Goal: Task Accomplishment & Management: Use online tool/utility

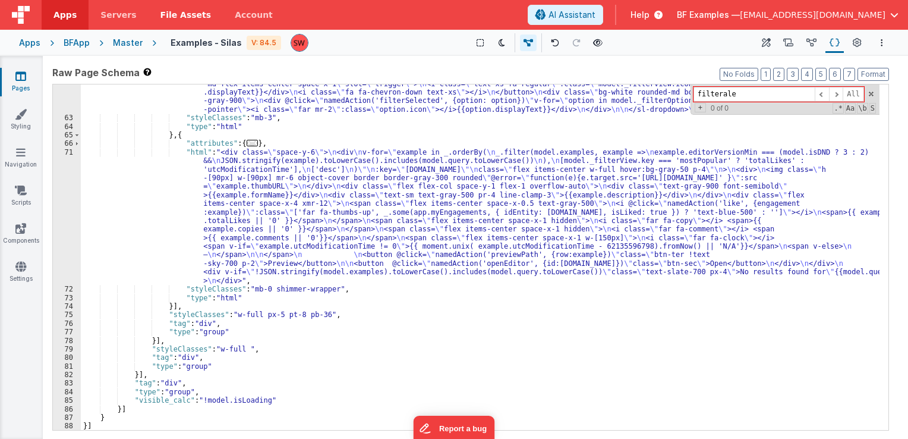
scroll to position [518, 0]
click at [872, 94] on span at bounding box center [871, 94] width 8 height 8
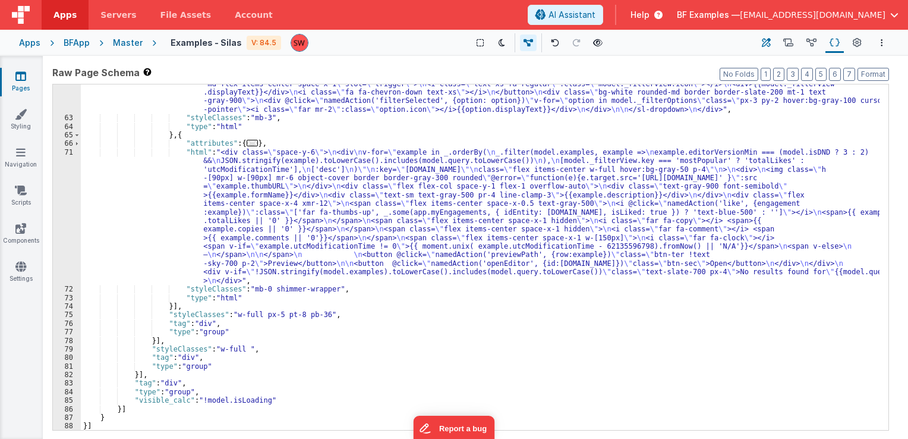
click at [762, 39] on icon at bounding box center [766, 43] width 9 height 12
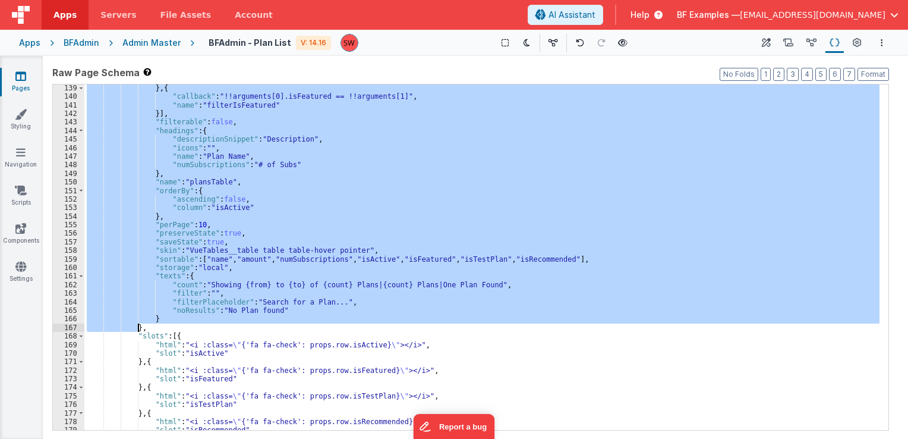
scroll to position [874, 0]
click at [423, 317] on div "} , { "callback" : "!!arguments[0].isFeatured == !!arguments[1]" , "name" : "fi…" at bounding box center [481, 256] width 795 height 345
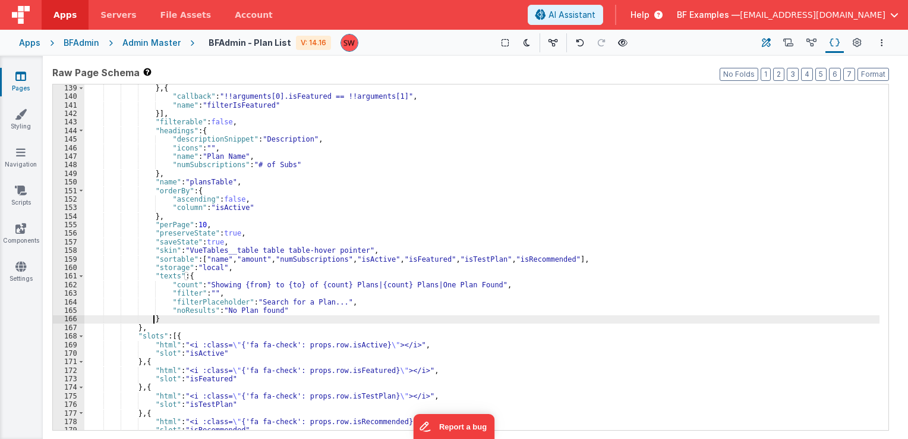
click at [765, 42] on icon at bounding box center [766, 43] width 9 height 12
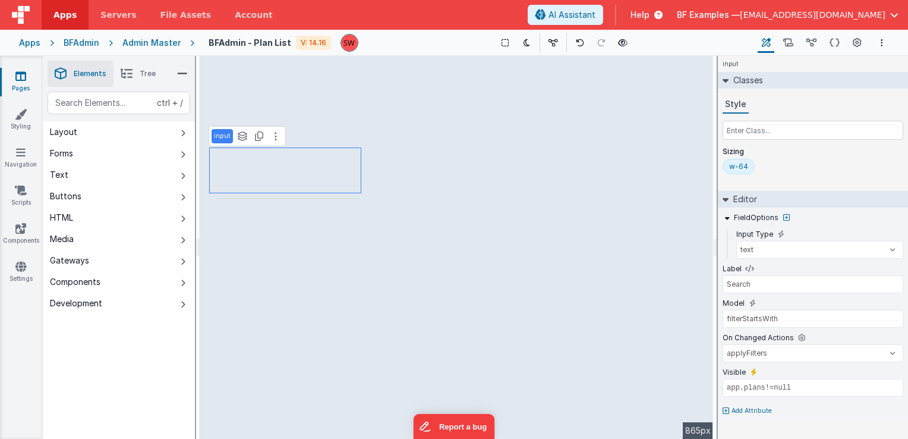
click at [743, 408] on p "Add Attribute" at bounding box center [752, 411] width 40 height 10
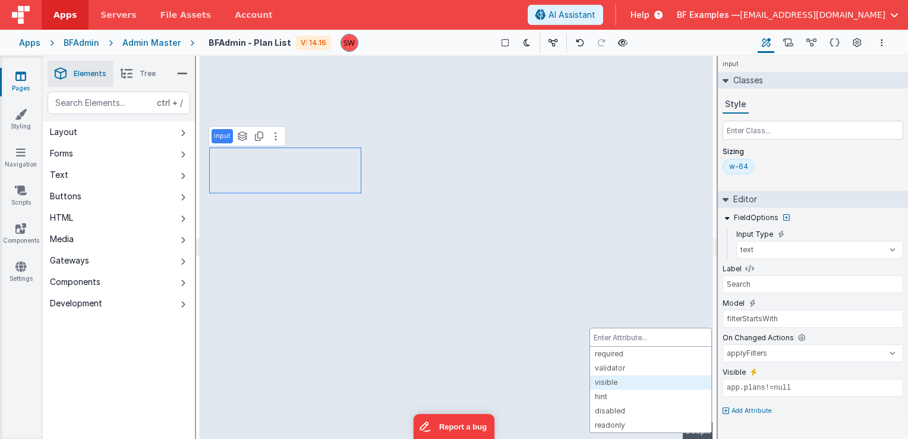
click at [796, 412] on div at bounding box center [454, 219] width 908 height 439
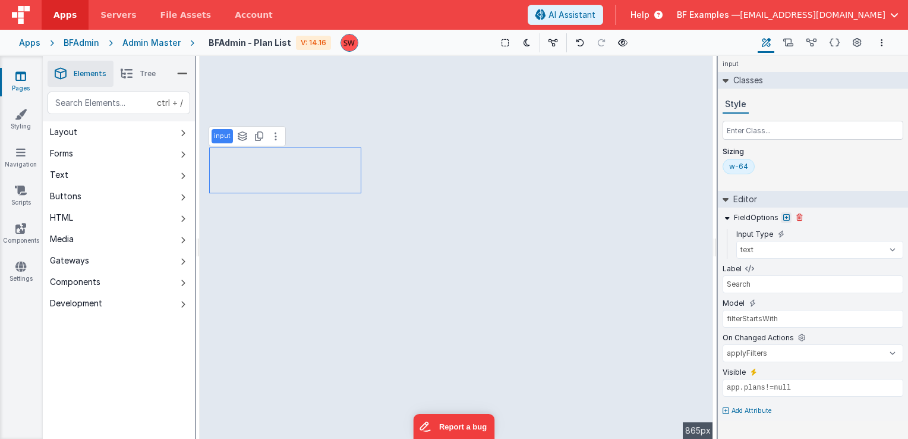
click at [784, 216] on icon at bounding box center [786, 217] width 7 height 7
click at [832, 215] on div at bounding box center [454, 219] width 908 height 439
click at [800, 336] on icon at bounding box center [801, 338] width 7 height 10
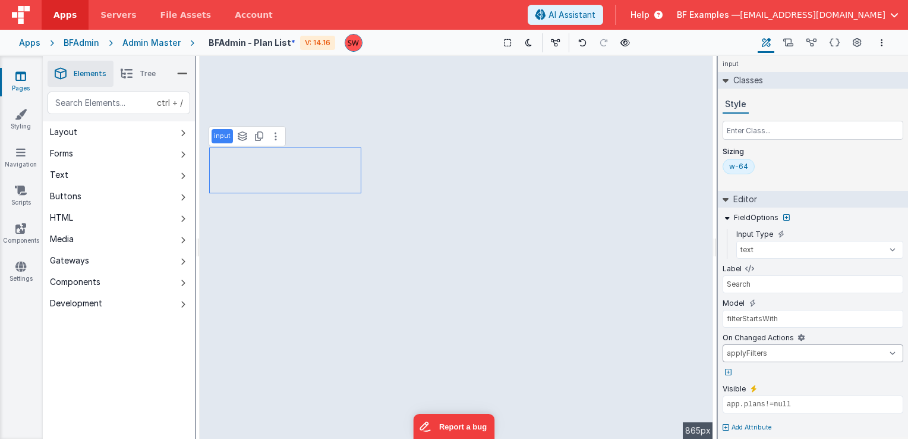
click at [894, 351] on select "applyFilters filterActive filterFeatured onFormLoad pathDetail alert onAppLoad" at bounding box center [813, 353] width 181 height 18
click at [893, 355] on select "applyFilters filterActive filterFeatured onFormLoad pathDetail alert onAppLoad" at bounding box center [813, 353] width 181 height 18
click at [730, 372] on icon at bounding box center [728, 371] width 7 height 7
click at [800, 374] on div at bounding box center [454, 219] width 908 height 439
select select "pathDetail"
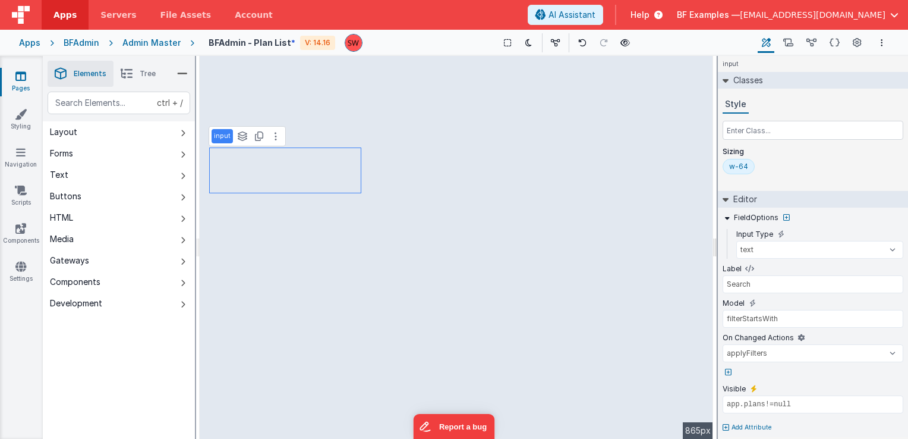
select select "isActive"
select select "isFeatured"
select select "isTestPlan"
select select "isRecommended"
select select "icons"
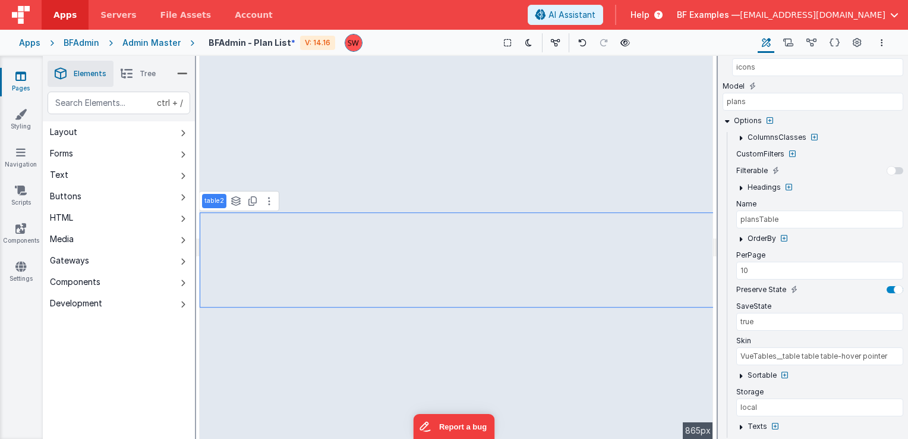
scroll to position [445, 0]
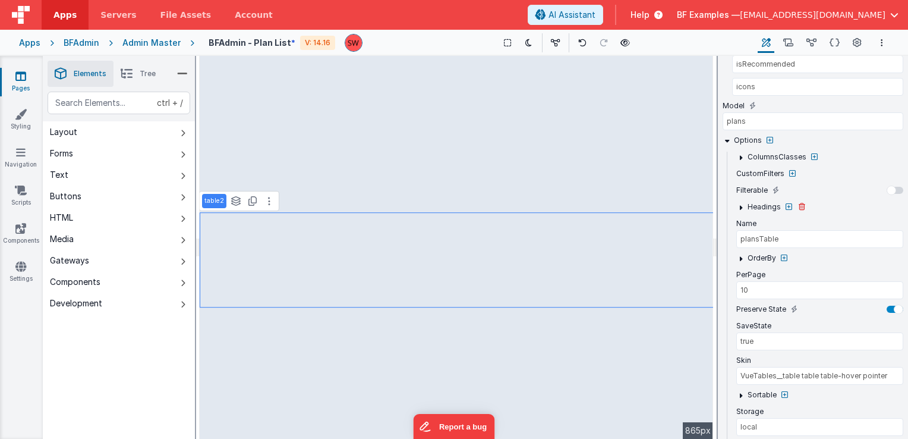
click at [742, 203] on icon at bounding box center [740, 207] width 9 height 9
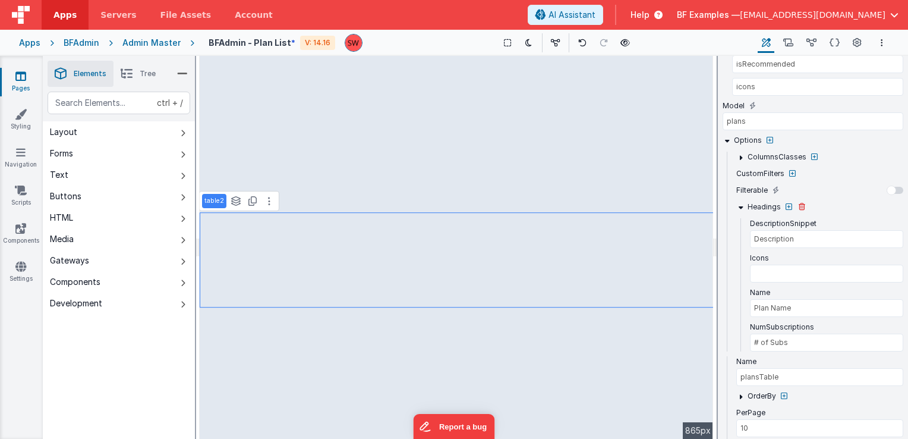
click at [739, 203] on icon at bounding box center [740, 207] width 9 height 9
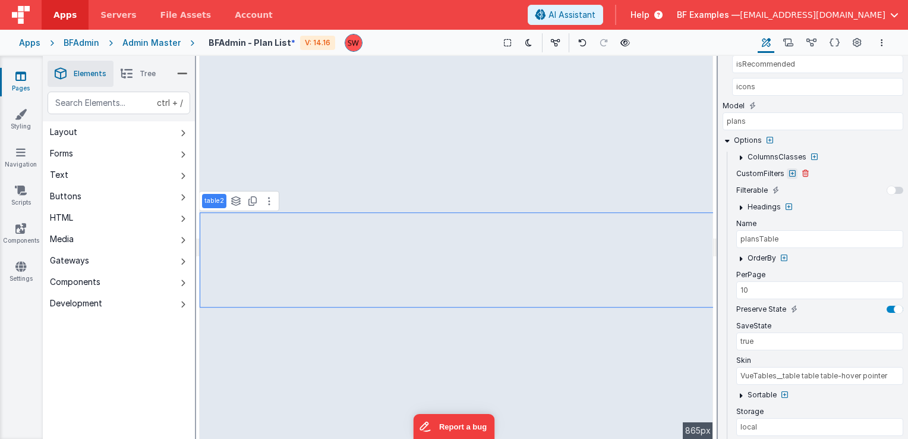
click at [792, 170] on icon at bounding box center [792, 173] width 7 height 7
type input "10"
type input "VueTables__table table table-hover pointer"
select select "isActive"
select select "isFeatured"
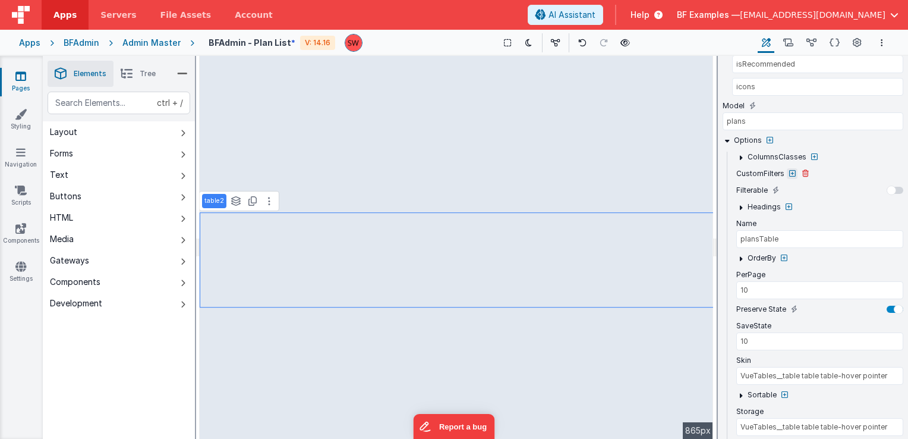
select select "isTestPlan"
select select "isRecommended"
select select "icons"
click at [790, 171] on icon at bounding box center [792, 173] width 7 height 7
type input "10"
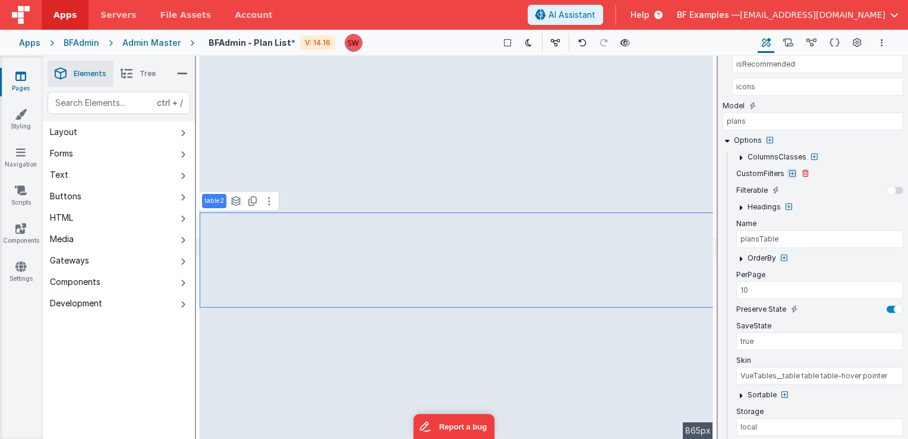
type input "VueTables__table table table-hover pointer"
select select "isActive"
select select "isFeatured"
select select "isTestPlan"
select select "isRecommended"
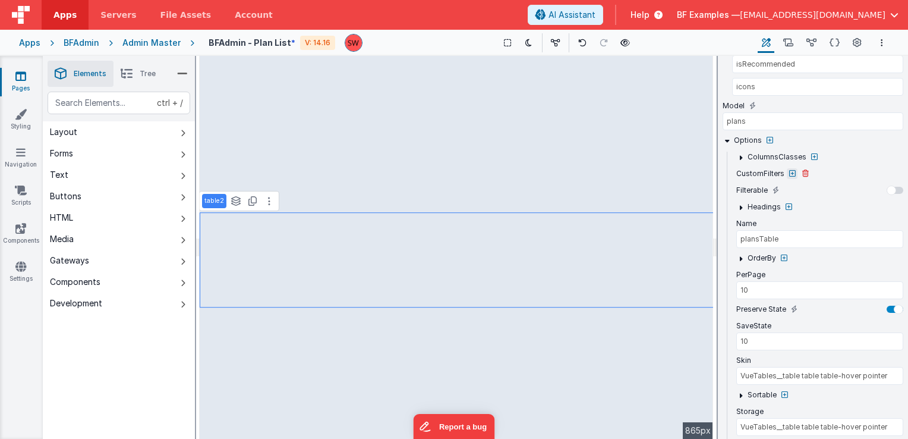
select select "icons"
click at [757, 169] on label "CustomFilters" at bounding box center [760, 174] width 48 height 10
click at [792, 170] on icon at bounding box center [792, 173] width 7 height 7
type input "10"
type input "VueTables__table table table-hover pointer"
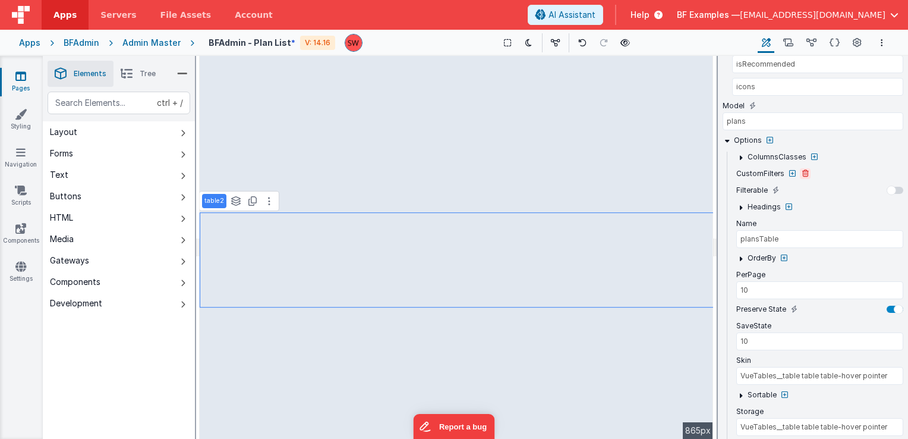
select select "isActive"
select select "isFeatured"
select select "isTestPlan"
select select "isRecommended"
select select "icons"
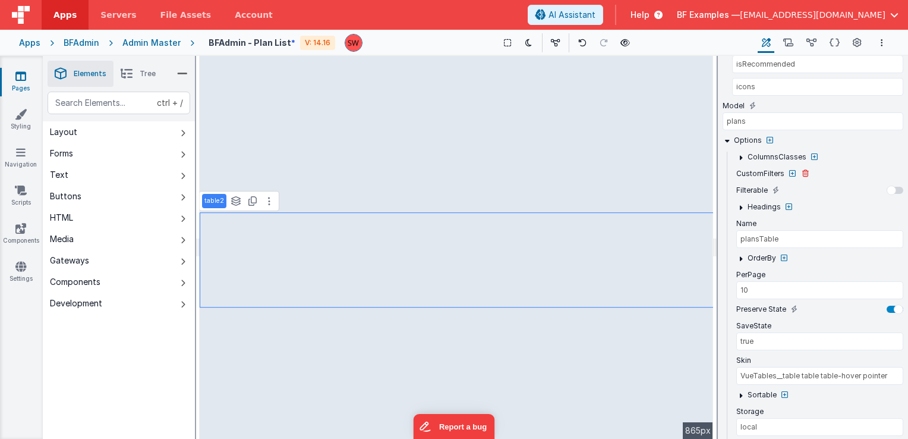
click at [748, 171] on label "CustomFilters" at bounding box center [760, 174] width 48 height 10
click at [746, 169] on label "CustomFilters" at bounding box center [760, 174] width 48 height 10
click at [896, 187] on div at bounding box center [895, 190] width 17 height 7
click at [896, 187] on div at bounding box center [899, 190] width 10 height 10
click at [740, 203] on icon at bounding box center [740, 207] width 9 height 9
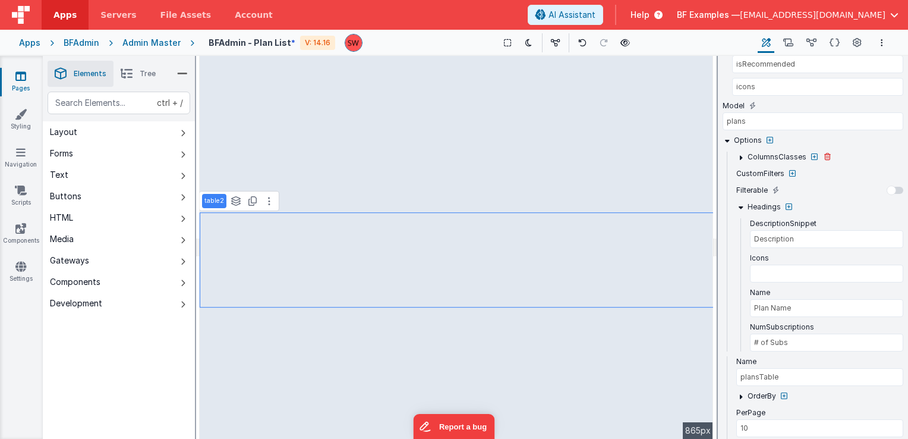
click at [741, 155] on icon at bounding box center [740, 157] width 9 height 9
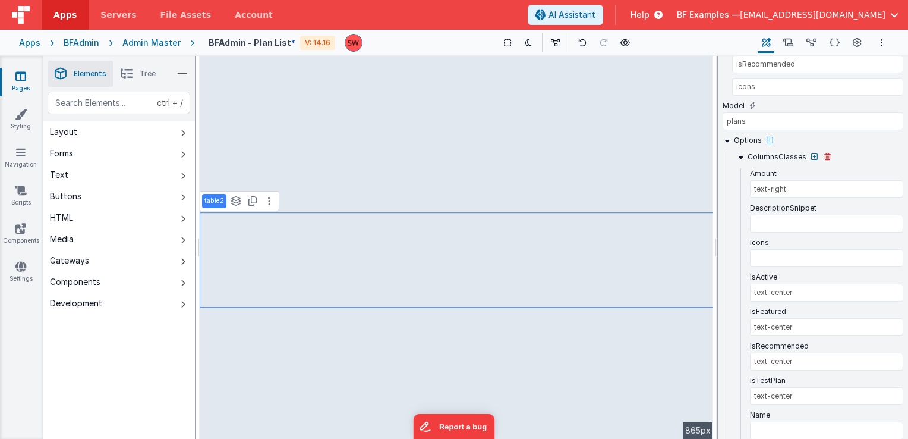
click at [741, 155] on icon at bounding box center [740, 157] width 9 height 9
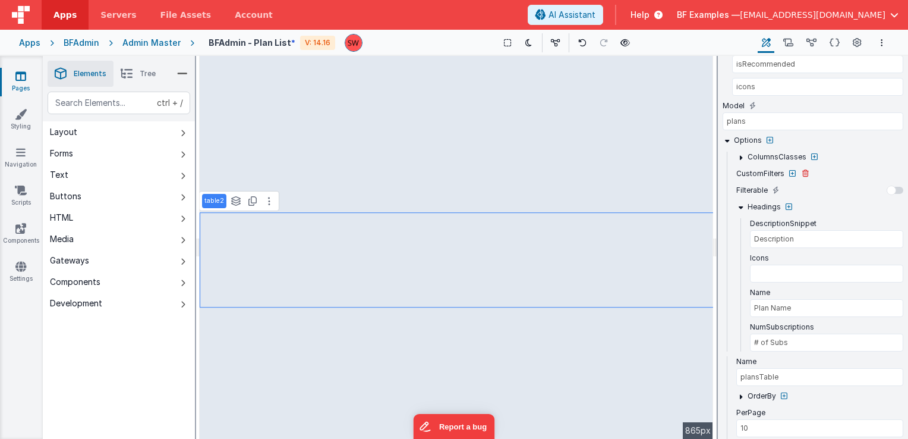
click at [779, 170] on label "CustomFilters" at bounding box center [760, 174] width 48 height 10
click at [750, 187] on label "Filterable" at bounding box center [751, 190] width 31 height 10
click at [793, 170] on icon at bounding box center [792, 173] width 7 height 7
type input "10"
type input "VueTables__table table table-hover pointer"
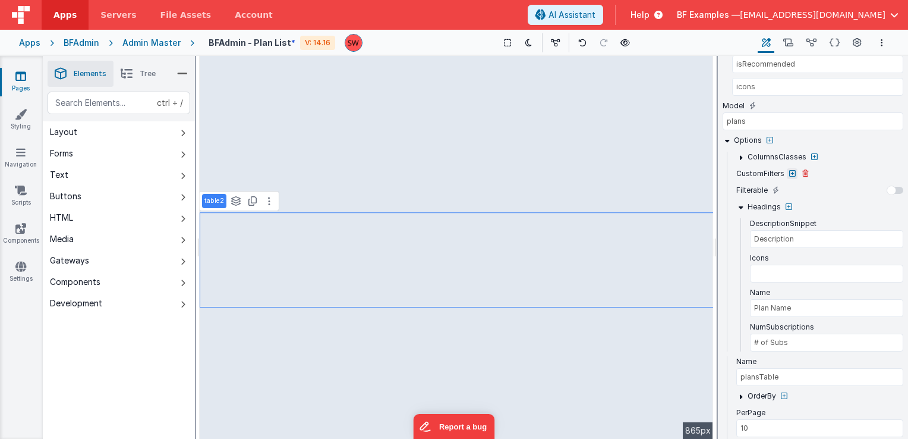
select select "isActive"
select select "isFeatured"
select select "isTestPlan"
select select "isRecommended"
select select "icons"
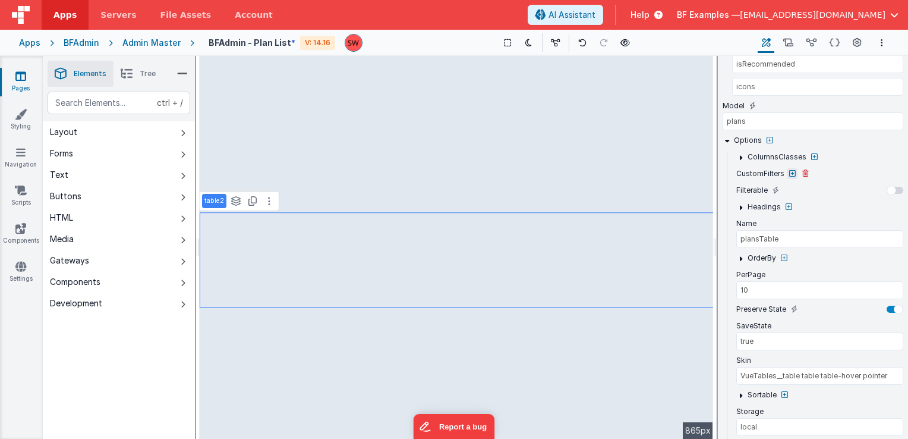
click at [791, 170] on icon at bounding box center [792, 173] width 7 height 7
type input "10"
type input "VueTables__table table table-hover pointer"
select select "isActive"
select select "isFeatured"
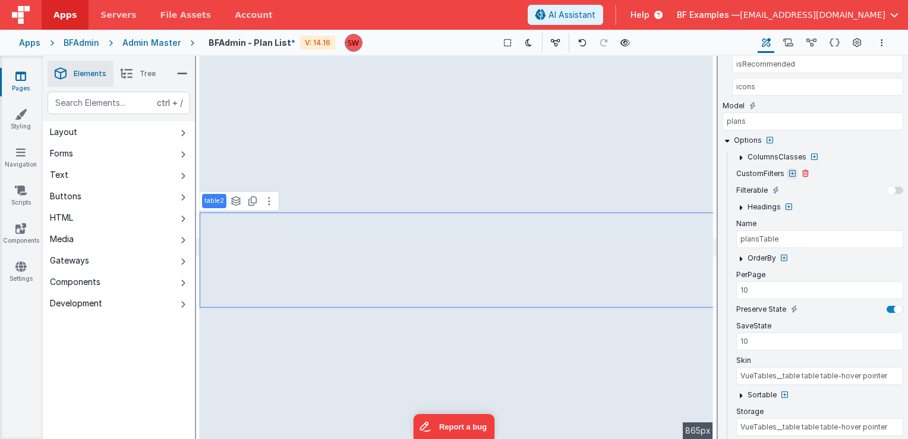
select select "isTestPlan"
select select "isRecommended"
select select "icons"
click at [791, 170] on icon at bounding box center [792, 173] width 7 height 7
type input "10"
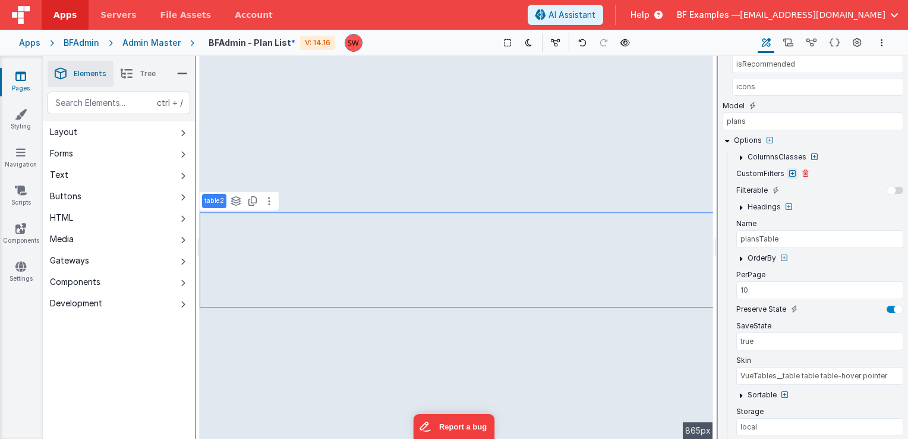
type input "VueTables__table table table-hover pointer"
select select "isActive"
select select "isFeatured"
select select "isTestPlan"
select select "isRecommended"
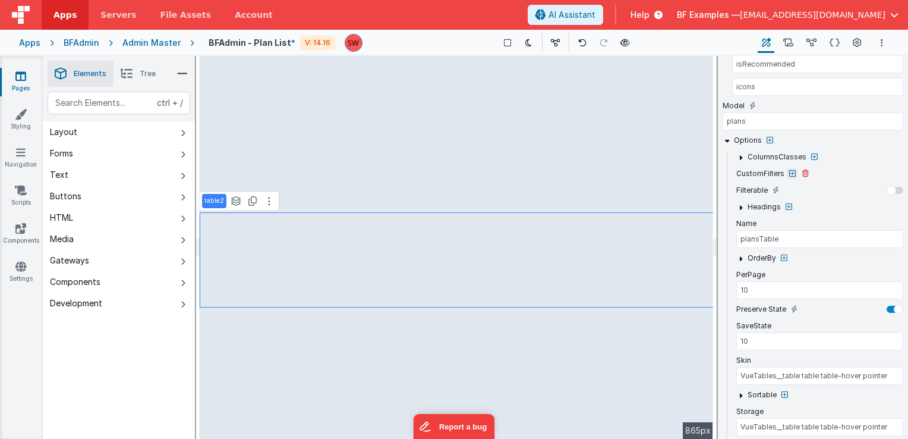
select select "icons"
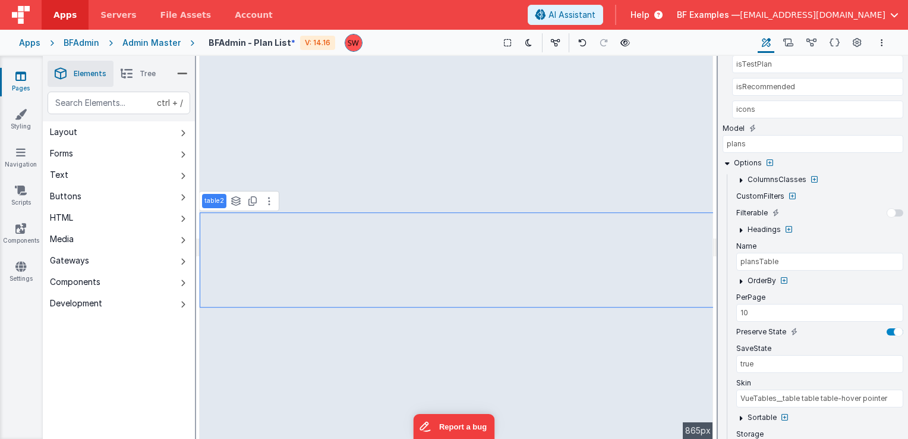
scroll to position [385, 0]
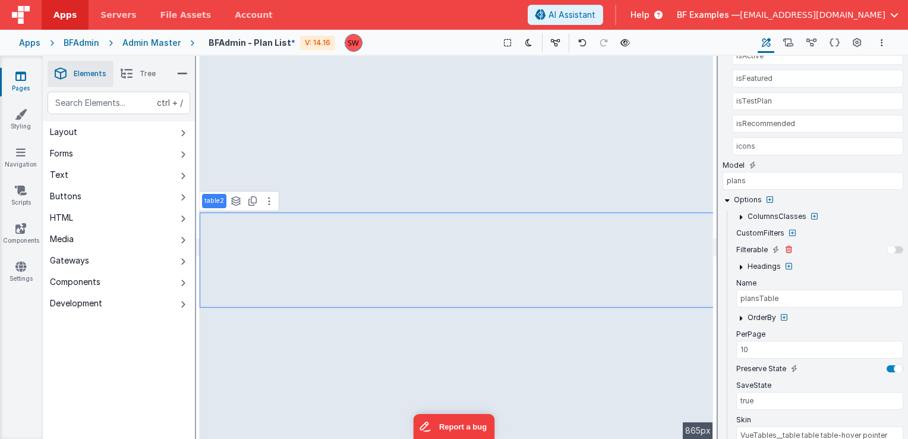
click at [754, 247] on label "Filterable" at bounding box center [751, 250] width 31 height 10
click at [789, 263] on icon at bounding box center [789, 266] width 7 height 7
click at [792, 229] on div at bounding box center [454, 219] width 908 height 439
click at [792, 229] on icon at bounding box center [792, 232] width 7 height 7
type input "10"
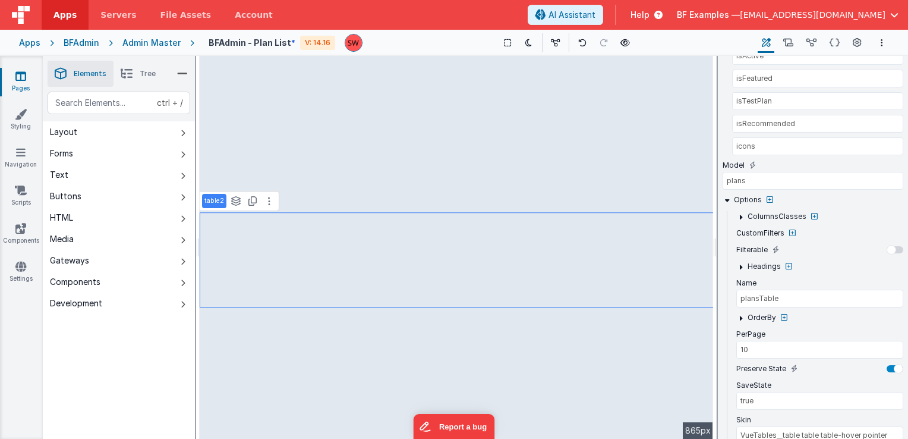
type input "VueTables__table table table-hover pointer"
select select "isActive"
select select "isFeatured"
select select "isTestPlan"
select select "isRecommended"
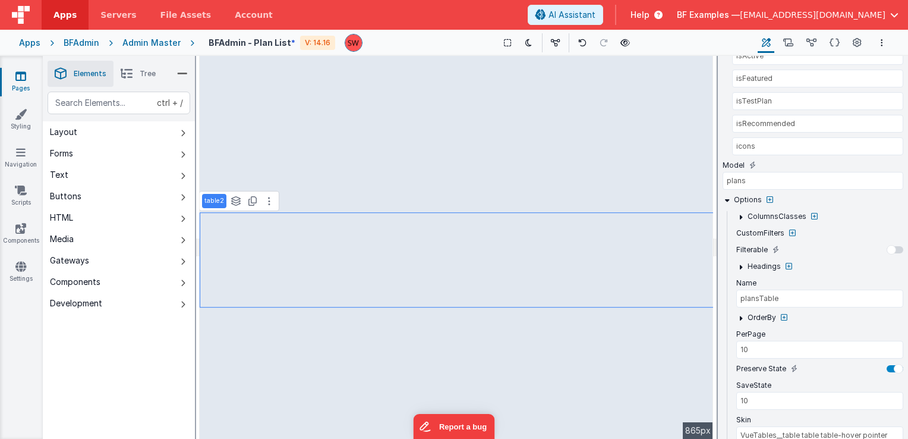
select select "icons"
click at [805, 229] on icon at bounding box center [805, 232] width 7 height 7
type input "VueTables__table table table-hover pointer"
select select "isActive"
select select "isFeatured"
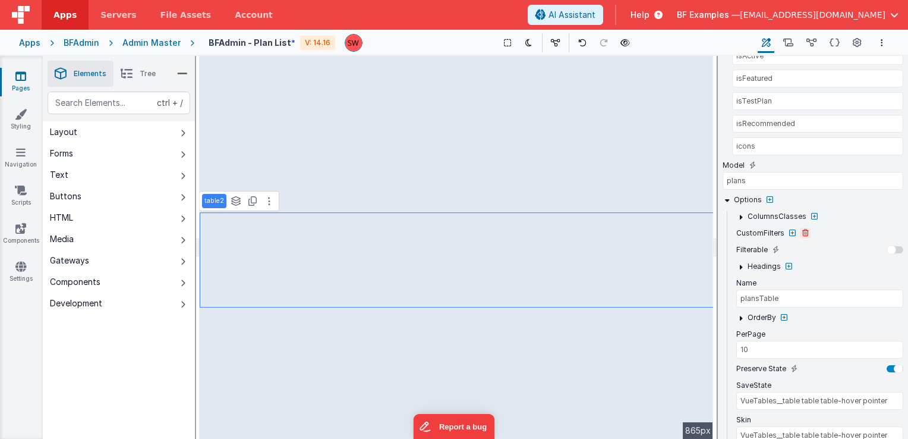
select select "isTestPlan"
select select "isRecommended"
select select "icons"
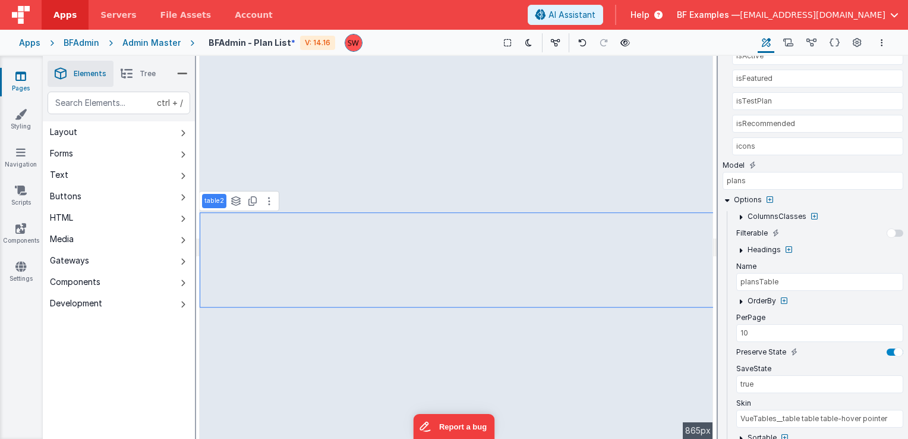
click at [147, 44] on div "Admin Master" at bounding box center [151, 43] width 58 height 12
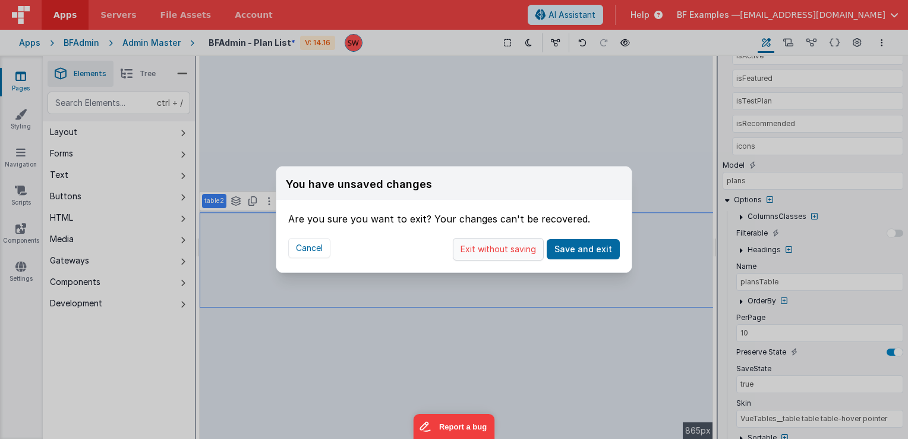
click at [494, 248] on button "Exit without saving" at bounding box center [498, 249] width 91 height 23
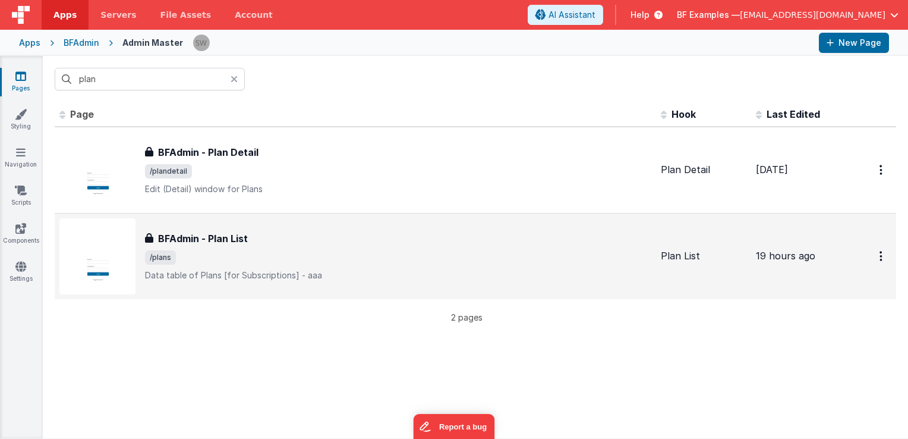
click at [428, 257] on span "/plans" at bounding box center [398, 257] width 506 height 14
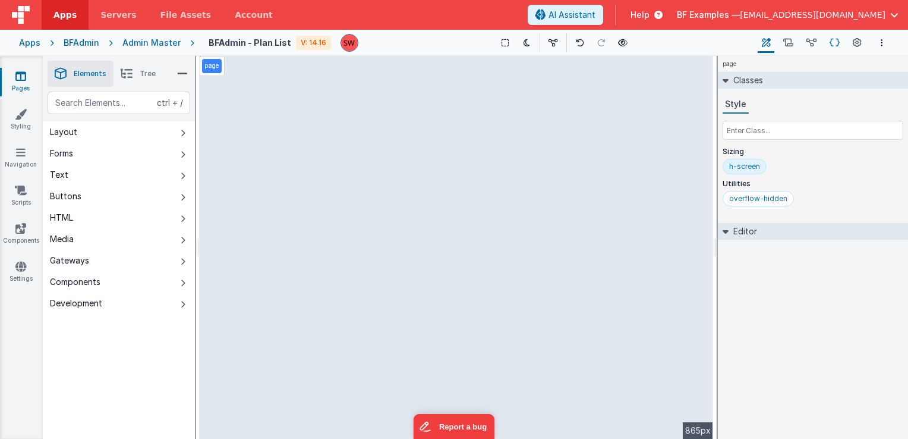
click at [834, 40] on icon at bounding box center [835, 43] width 10 height 12
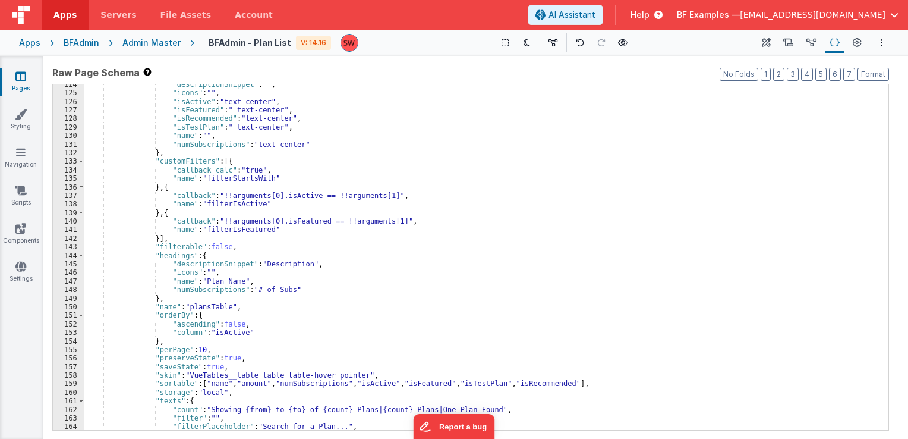
scroll to position [749, 0]
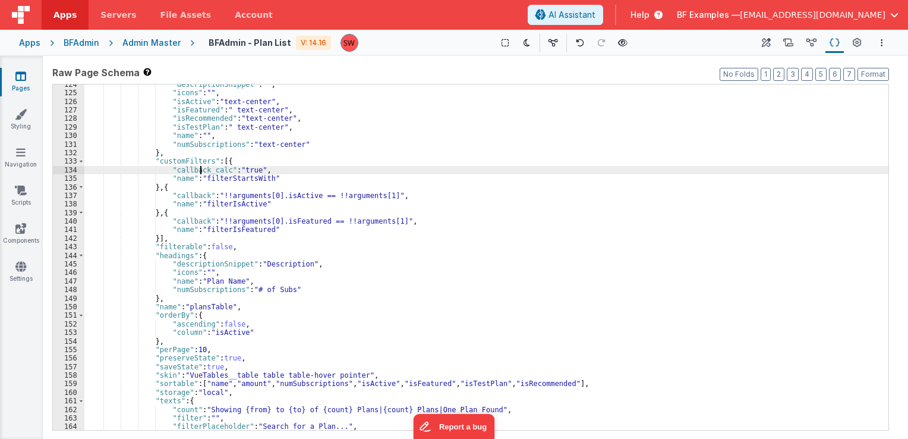
click at [198, 172] on div ""descriptionSnippet" : "" , "icons" : "" , "isActive" : "text-center" , "isFeat…" at bounding box center [486, 261] width 804 height 363
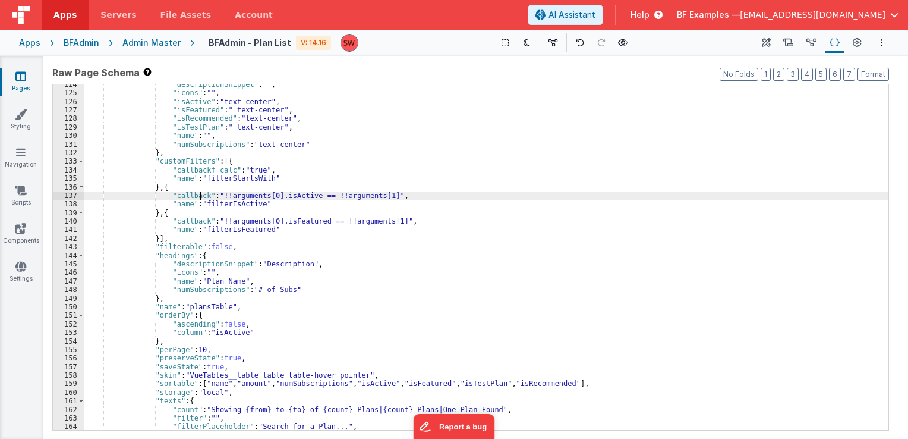
click at [200, 198] on div ""descriptionSnippet" : "" , "icons" : "" , "isActive" : "text-center" , "isFeat…" at bounding box center [486, 261] width 804 height 363
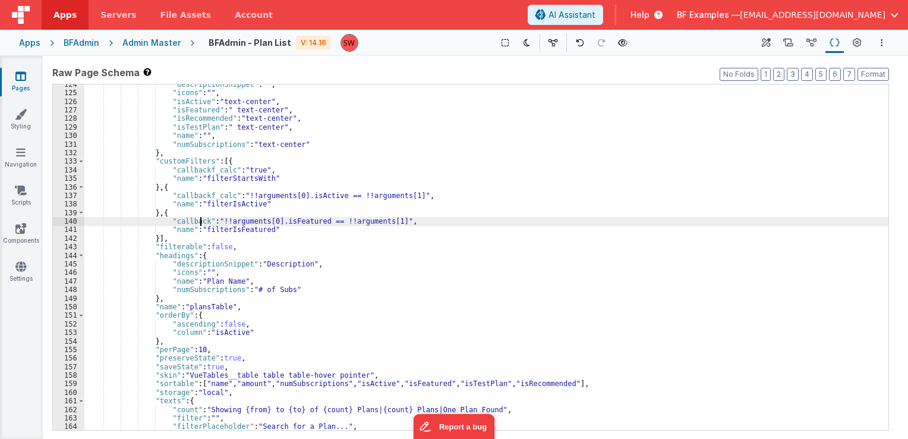
click at [199, 220] on div ""descriptionSnippet" : "" , "icons" : "" , "isActive" : "text-center" , "isFeat…" at bounding box center [486, 261] width 804 height 363
click at [247, 170] on div ""descriptionSnippet" : "" , "icons" : "" , "isActive" : "text-center" , "isFeat…" at bounding box center [486, 261] width 804 height 363
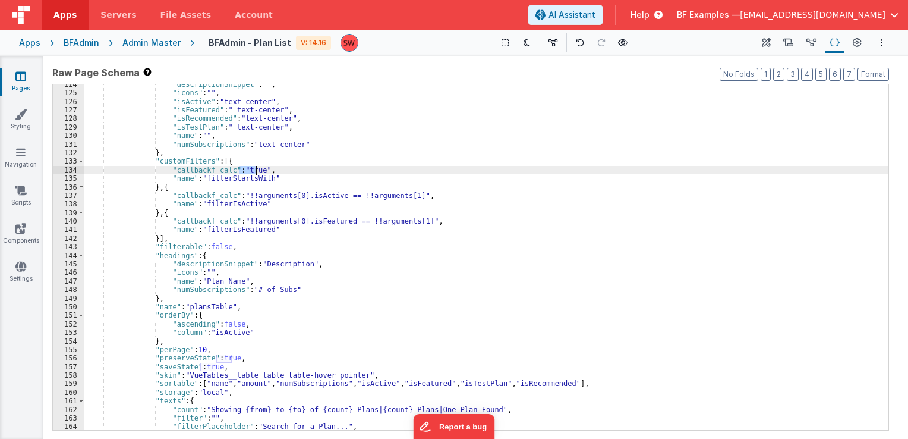
click at [247, 170] on div ""descriptionSnippet" : "" , "icons" : "" , "isActive" : "text-center" , "isFeat…" at bounding box center [486, 261] width 804 height 363
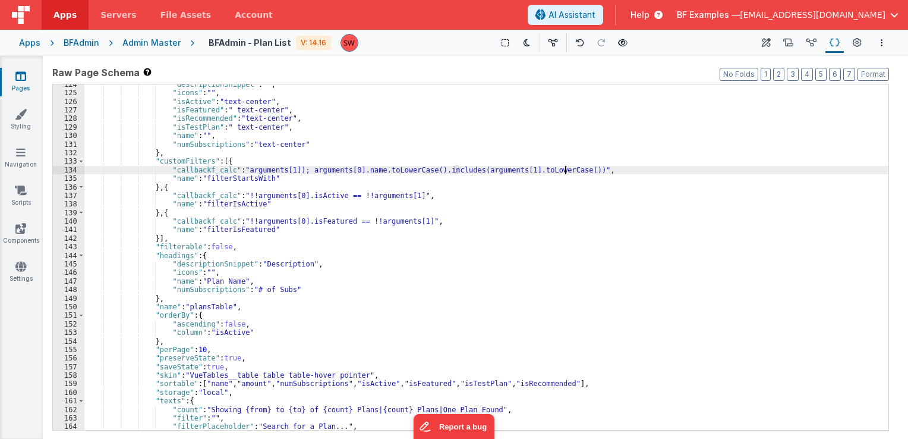
click at [294, 170] on div ""descriptionSnippet" : "" , "icons" : "" , "isActive" : "text-center" , "isFeat…" at bounding box center [486, 261] width 804 height 363
click at [618, 40] on icon at bounding box center [623, 43] width 10 height 8
click at [327, 169] on div ""descriptionSnippet" : "" , "icons" : "" , "isActive" : "text-center" , "isFeat…" at bounding box center [486, 261] width 804 height 363
click at [265, 171] on div ""descriptionSnippet" : "" , "icons" : "" , "isActive" : "text-center" , "isFeat…" at bounding box center [486, 261] width 804 height 363
click at [379, 170] on div ""descriptionSnippet" : "" , "icons" : "" , "isActive" : "text-center" , "isFeat…" at bounding box center [486, 261] width 804 height 363
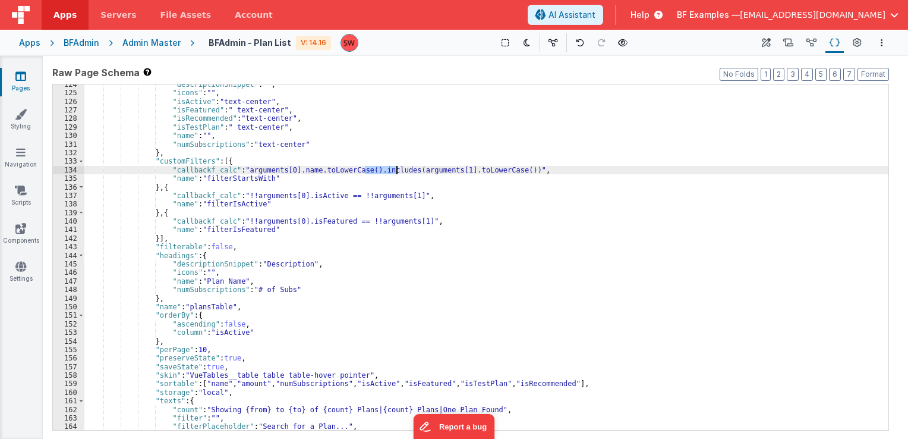
click at [379, 170] on div ""descriptionSnippet" : "" , "icons" : "" , "isActive" : "text-center" , "isFeat…" at bounding box center [486, 261] width 804 height 363
click at [411, 171] on div ""descriptionSnippet" : "" , "icons" : "" , "isActive" : "text-center" , "isFeat…" at bounding box center [486, 261] width 804 height 363
click at [467, 170] on div ""descriptionSnippet" : "" , "icons" : "" , "isActive" : "text-center" , "isFeat…" at bounding box center [486, 261] width 804 height 363
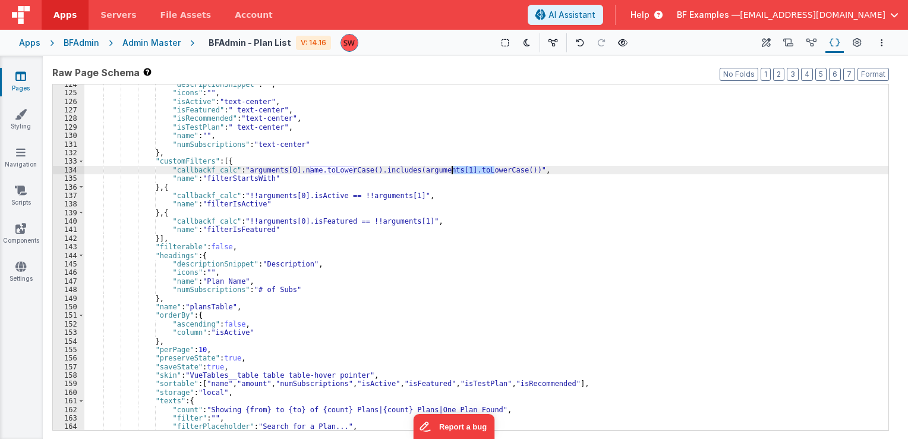
click at [505, 171] on div ""descriptionSnippet" : "" , "icons" : "" , "isActive" : "text-center" , "isFeat…" at bounding box center [486, 261] width 804 height 363
click at [503, 170] on div ""descriptionSnippet" : "" , "icons" : "" , "isActive" : "text-center" , "isFeat…" at bounding box center [486, 261] width 804 height 363
click at [765, 42] on icon at bounding box center [766, 43] width 9 height 12
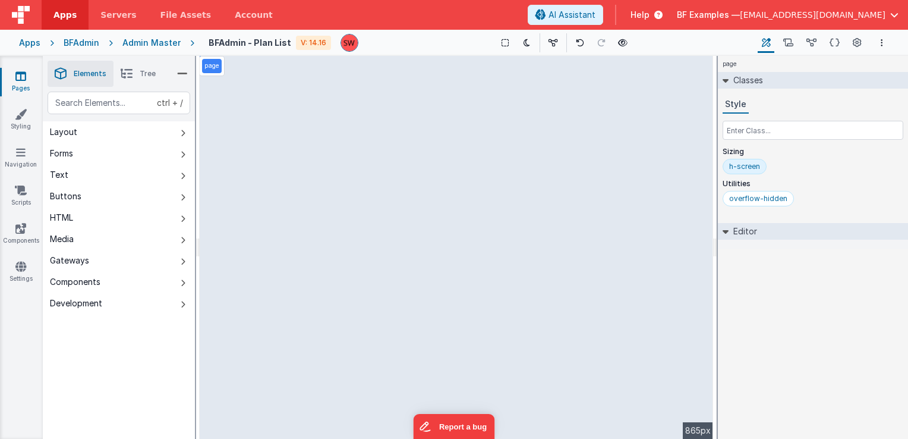
click at [324, 237] on div "page --> 865px" at bounding box center [456, 247] width 513 height 383
click at [354, 251] on div "page --> 865px" at bounding box center [456, 247] width 513 height 383
click at [225, 243] on div "page --> 865px" at bounding box center [456, 247] width 513 height 383
click at [257, 233] on div "page --> 865px" at bounding box center [456, 247] width 513 height 383
click at [376, 239] on div "page --> 865px" at bounding box center [456, 247] width 513 height 383
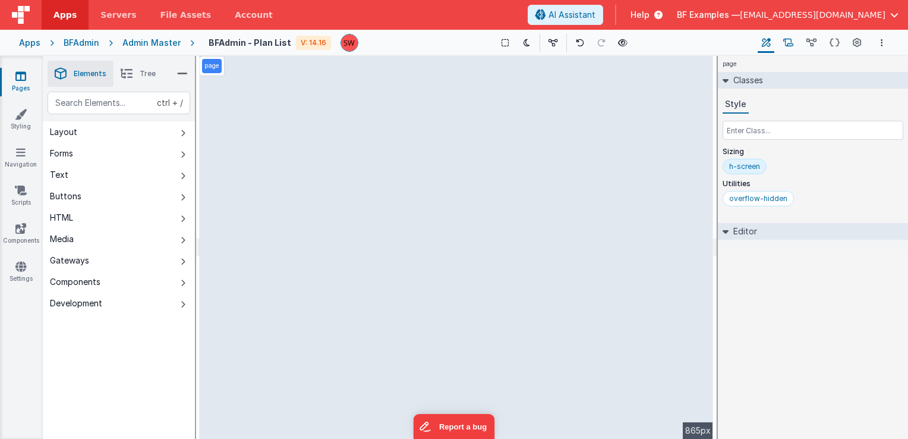
click at [786, 39] on icon at bounding box center [788, 43] width 10 height 12
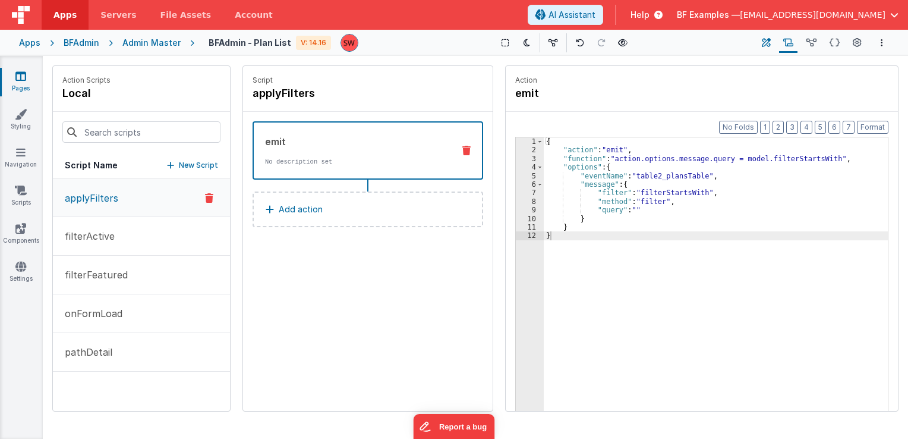
click at [771, 43] on icon at bounding box center [766, 43] width 9 height 12
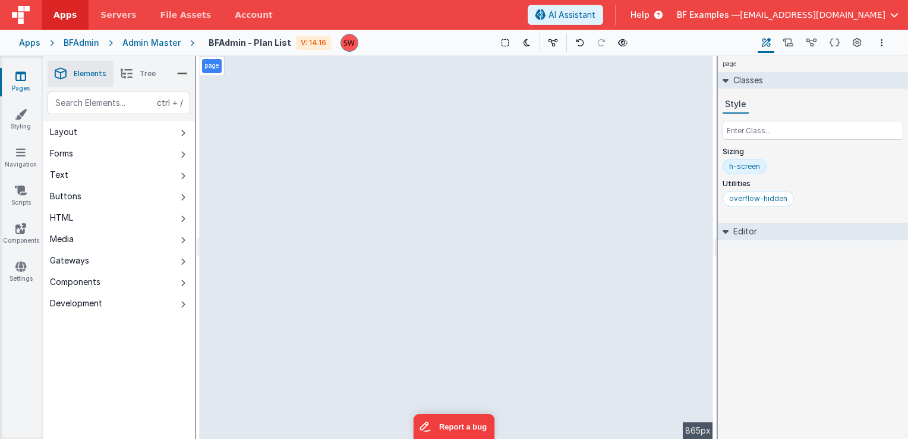
click at [446, 248] on div "page --> 865px" at bounding box center [456, 247] width 513 height 383
click at [458, 263] on div "page --> 865px" at bounding box center [456, 247] width 513 height 383
click at [364, 211] on div "page --> 865px" at bounding box center [456, 247] width 513 height 383
click at [331, 161] on div "page --> 865px" at bounding box center [456, 247] width 513 height 383
select select "pathDetail"
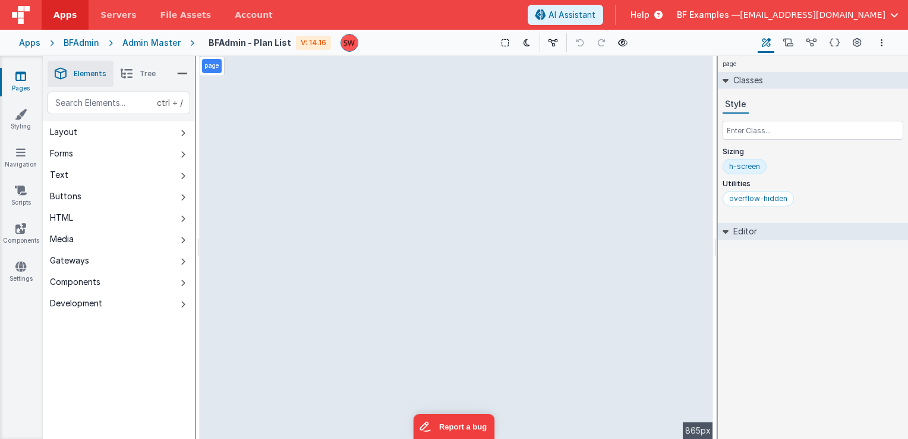
select select "isActive"
select select "isFeatured"
select select "isTestPlan"
select select "isRecommended"
select select "icons"
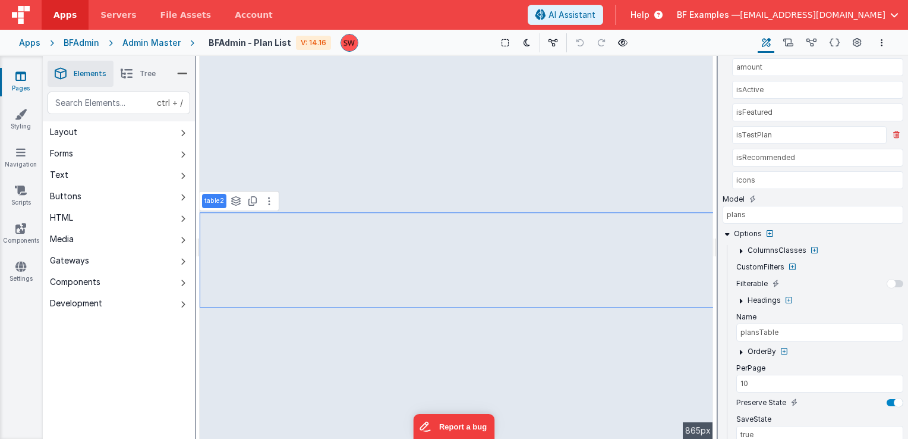
scroll to position [357, 0]
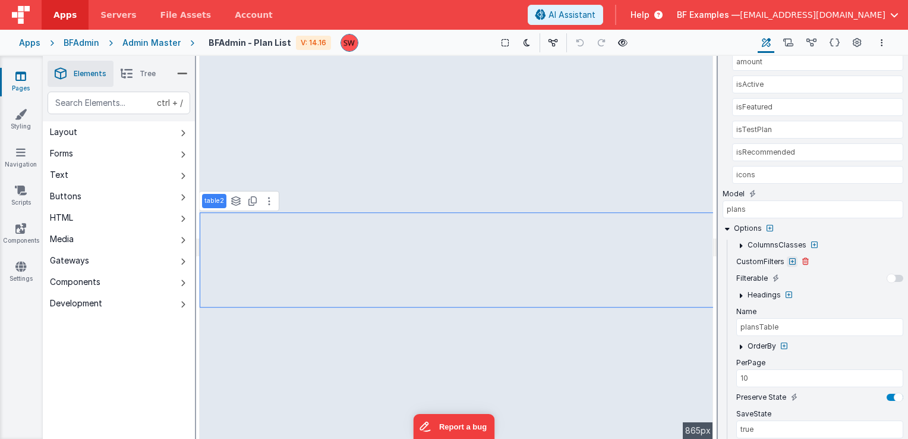
click at [792, 258] on icon at bounding box center [792, 261] width 7 height 7
type input "10"
type input "VueTables__table table table-hover pointer"
select select "isActive"
select select "isFeatured"
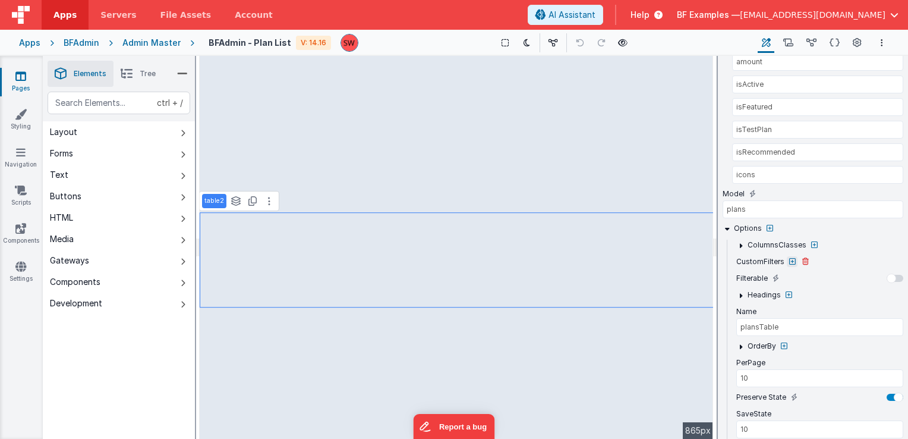
select select "isTestPlan"
select select "isRecommended"
select select "icons"
click at [771, 257] on label "CustomFilters" at bounding box center [760, 262] width 48 height 10
click at [789, 258] on icon at bounding box center [792, 261] width 7 height 7
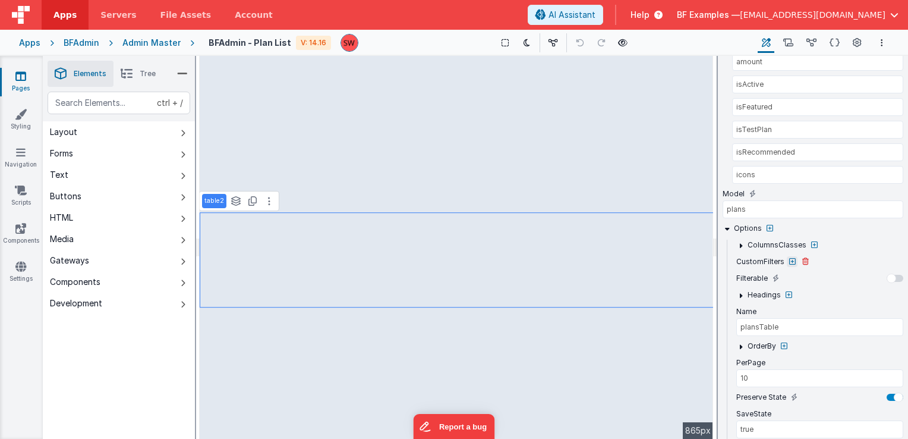
type input "10"
type input "VueTables__table table table-hover pointer"
select select "isActive"
select select "isFeatured"
select select "isTestPlan"
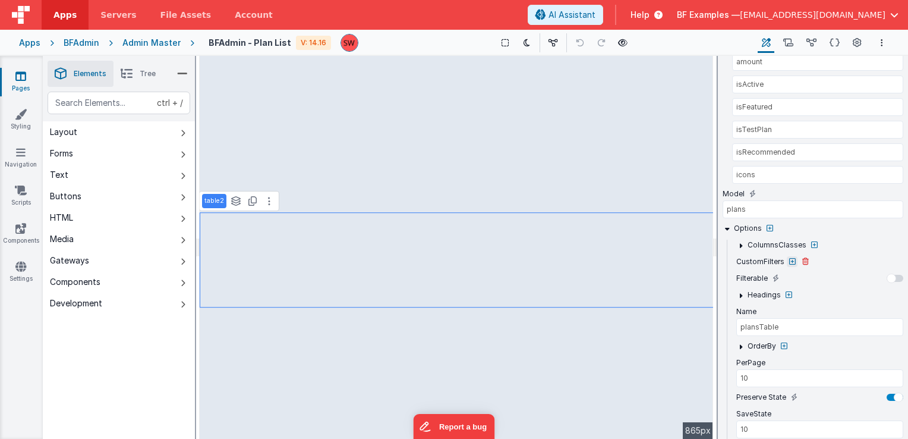
select select "isRecommended"
select select "icons"
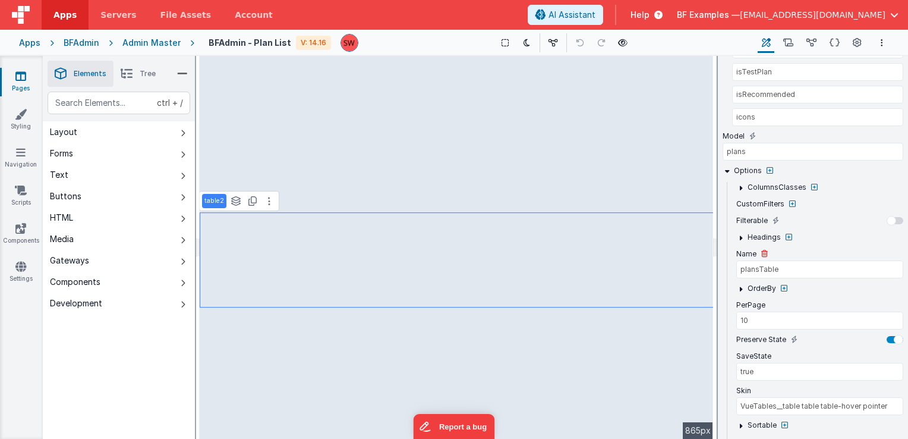
scroll to position [416, 0]
click at [791, 198] on icon at bounding box center [792, 201] width 7 height 7
type input "10"
type input "VueTables__table table table-hover pointer"
select select "isActive"
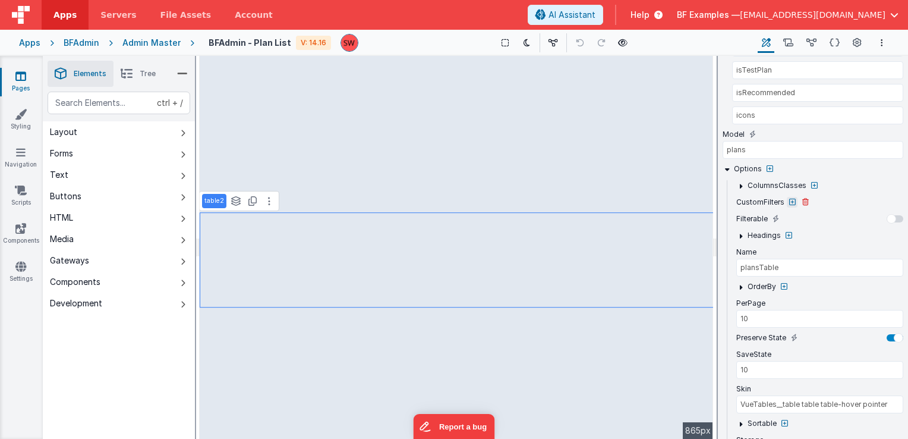
select select "isFeatured"
select select "isTestPlan"
select select "isRecommended"
select select "icons"
drag, startPoint x: 791, startPoint y: 197, endPoint x: 837, endPoint y: 193, distance: 45.9
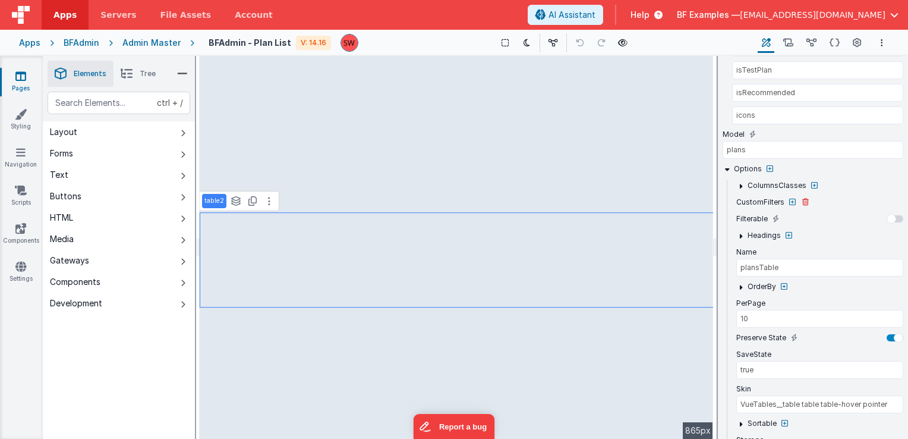
click at [837, 197] on div "CustomFilters" at bounding box center [819, 202] width 167 height 11
click at [757, 200] on label "CustomFilters" at bounding box center [760, 202] width 48 height 10
click at [812, 182] on icon at bounding box center [814, 185] width 7 height 7
click at [758, 197] on div at bounding box center [454, 219] width 908 height 439
click at [786, 232] on icon at bounding box center [789, 235] width 7 height 7
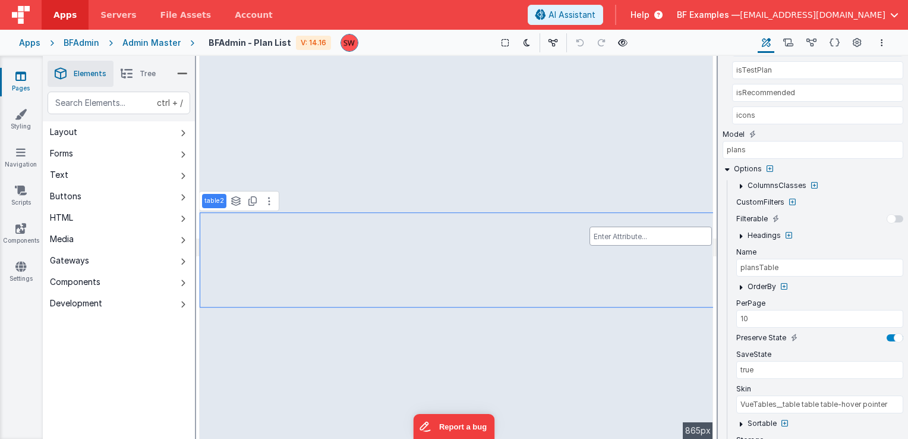
click at [757, 232] on div at bounding box center [454, 219] width 908 height 439
click at [746, 214] on label "Filterable" at bounding box center [751, 219] width 31 height 10
click at [748, 197] on label "CustomFilters" at bounding box center [760, 202] width 48 height 10
click at [789, 198] on icon at bounding box center [792, 201] width 7 height 7
type input "10"
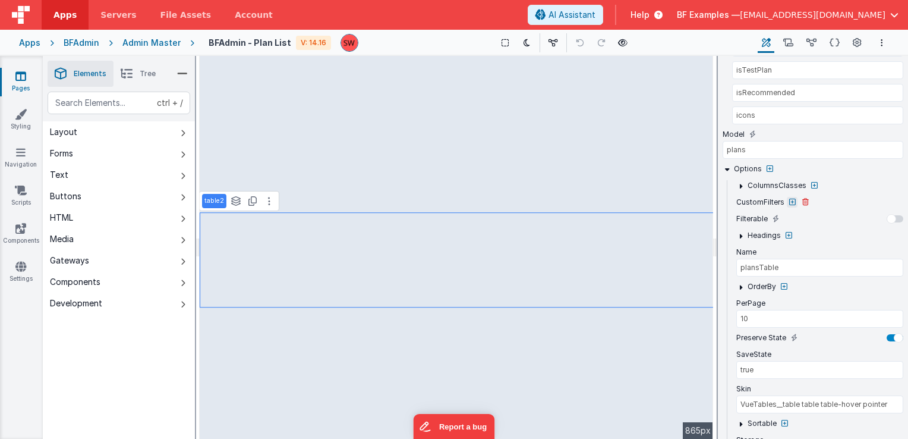
type input "VueTables__table table table-hover pointer"
select select "isActive"
select select "isFeatured"
select select "isTestPlan"
select select "isRecommended"
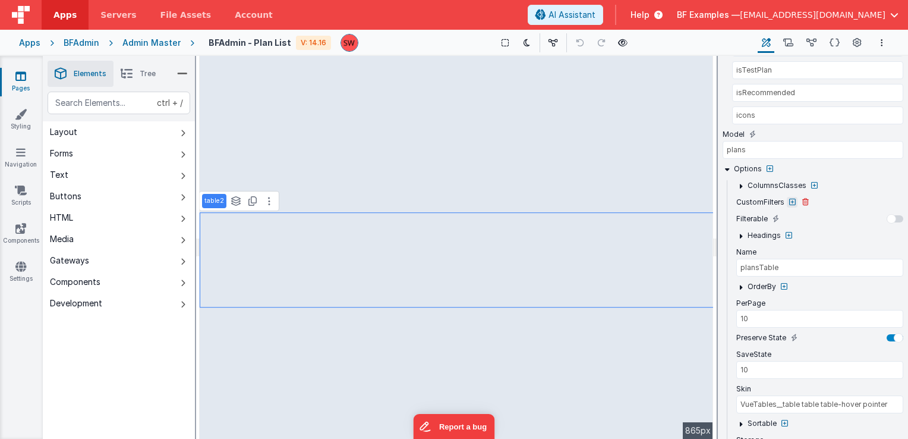
select select "icons"
click at [789, 198] on icon at bounding box center [792, 201] width 7 height 7
type input "10"
type input "VueTables__table table table-hover pointer"
select select "isActive"
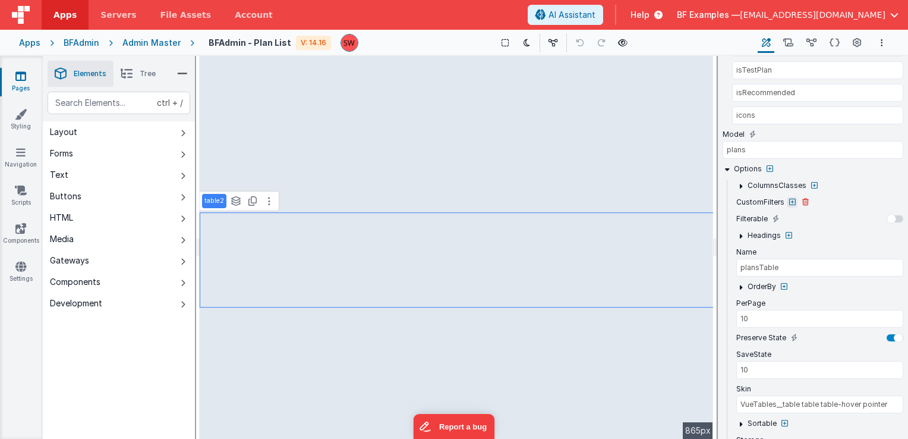
select select "isFeatured"
select select "isTestPlan"
select select "isRecommended"
select select "icons"
click at [803, 198] on icon at bounding box center [805, 201] width 7 height 7
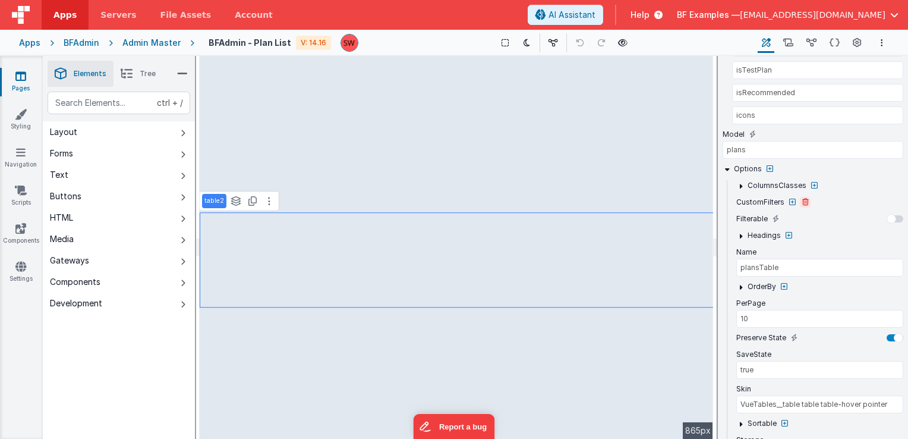
type input "VueTables__table table table-hover pointer"
select select "isActive"
select select "isFeatured"
select select "isTestPlan"
select select "isRecommended"
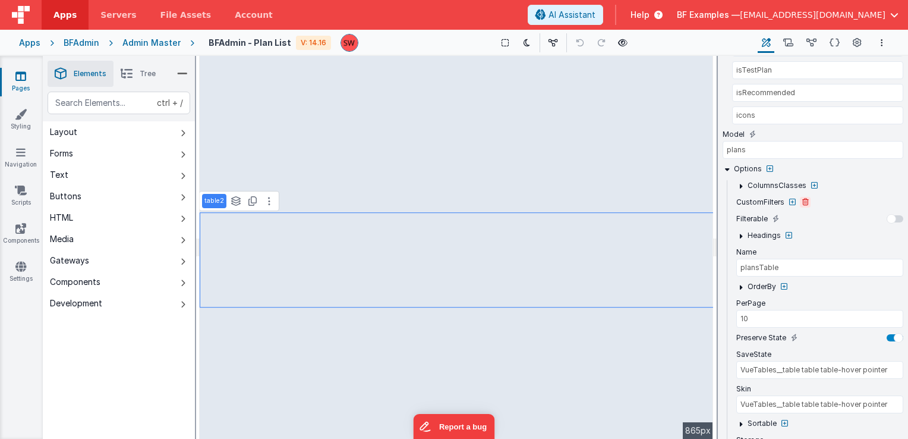
select select "icons"
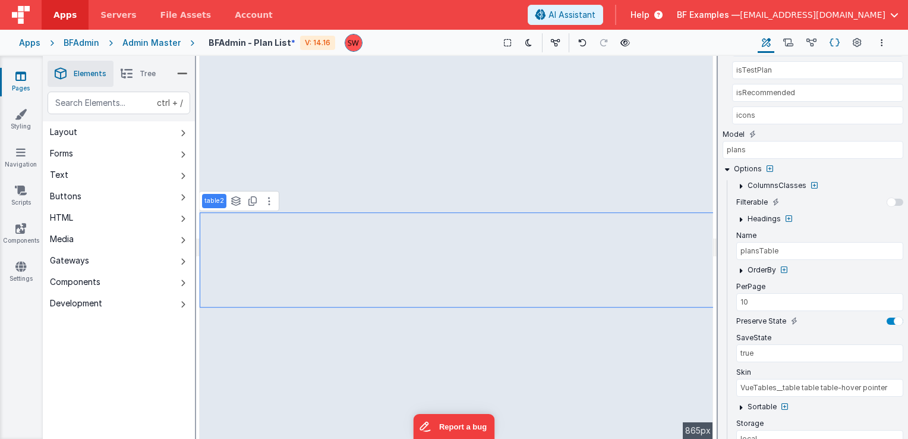
click at [837, 44] on icon at bounding box center [835, 43] width 10 height 12
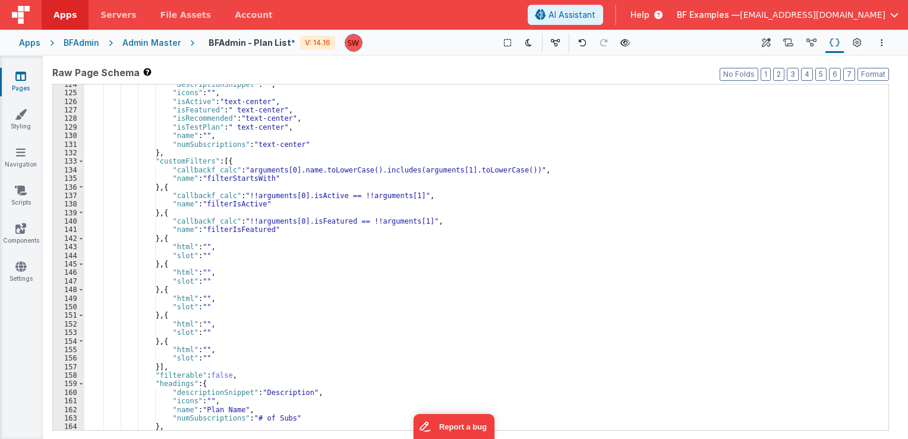
scroll to position [784, 0]
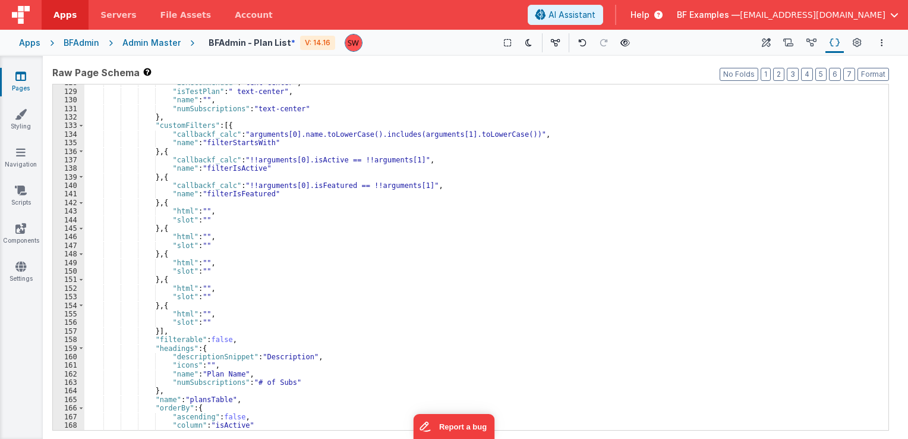
click at [178, 212] on div ""isRecommended" : "text-center" , "isTestPlan" : " text-center" , "name" : "" ,…" at bounding box center [486, 259] width 804 height 363
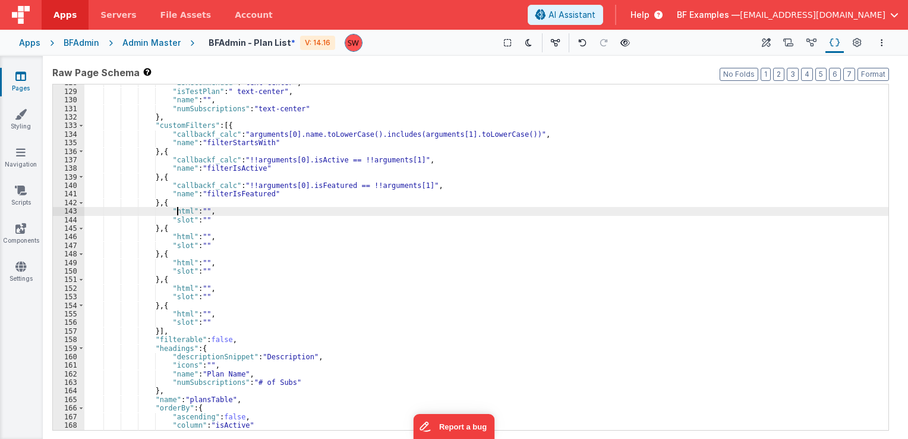
click at [178, 212] on div ""isRecommended" : "text-center" , "isTestPlan" : " text-center" , "name" : "" ,…" at bounding box center [486, 259] width 804 height 363
click at [181, 245] on div ""isRecommended" : "text-center" , "isTestPlan" : " text-center" , "name" : "" ,…" at bounding box center [486, 259] width 804 height 363
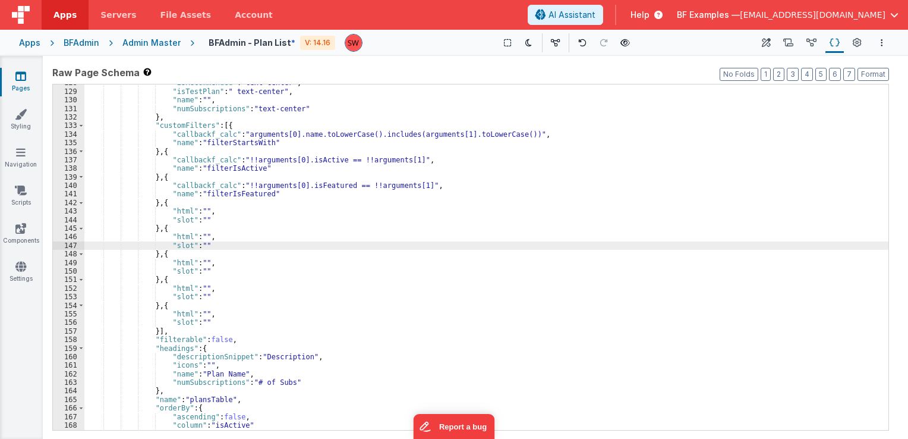
click at [177, 227] on div ""isRecommended" : "text-center" , "isTestPlan" : " text-center" , "name" : "" ,…" at bounding box center [486, 259] width 804 height 363
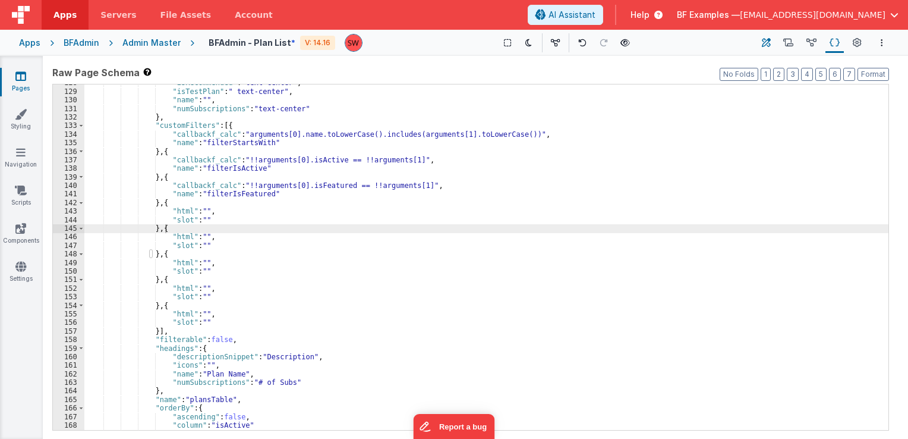
click at [767, 44] on icon at bounding box center [766, 43] width 9 height 12
type input "true"
select select "isActive"
select select "isFeatured"
select select "isTestPlan"
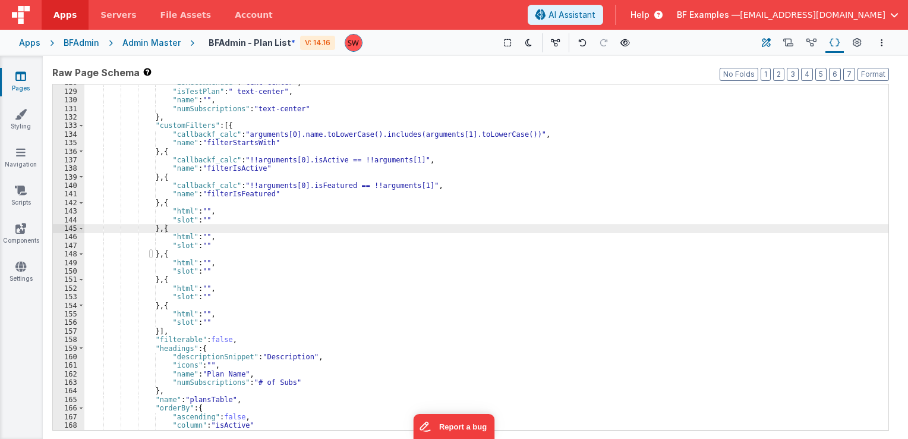
select select "isRecommended"
select select "icons"
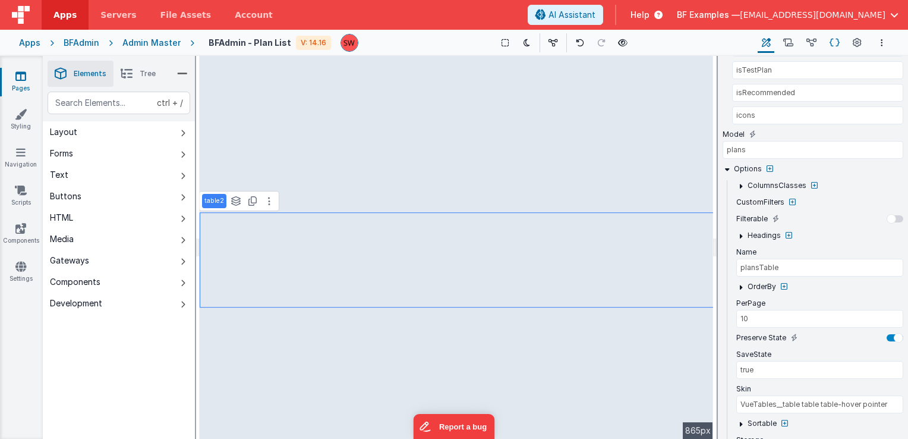
click at [830, 43] on icon at bounding box center [835, 43] width 10 height 12
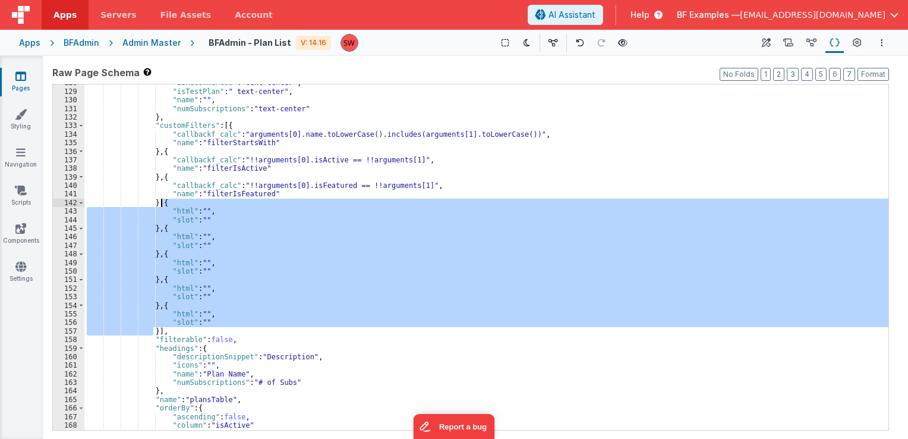
drag, startPoint x: 152, startPoint y: 330, endPoint x: 161, endPoint y: 204, distance: 126.9
click at [161, 204] on div ""isRecommended" : "text-center" , "isTestPlan" : " text-center" , "name" : "" ,…" at bounding box center [486, 259] width 804 height 363
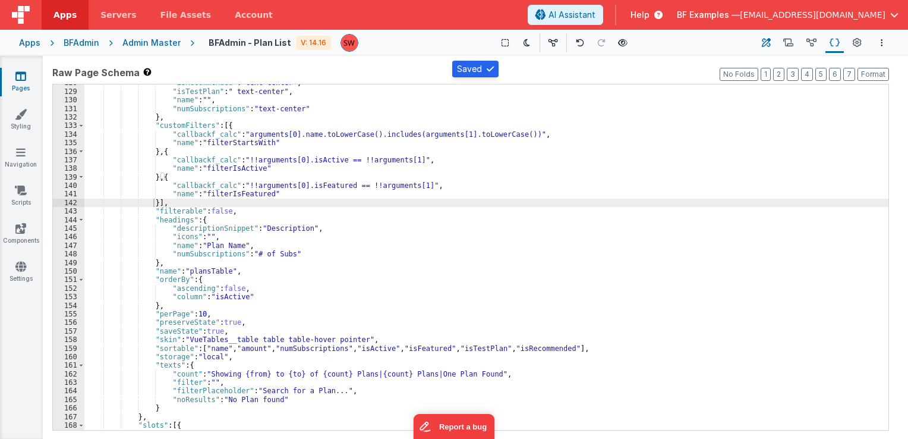
click at [767, 44] on icon at bounding box center [766, 43] width 9 height 12
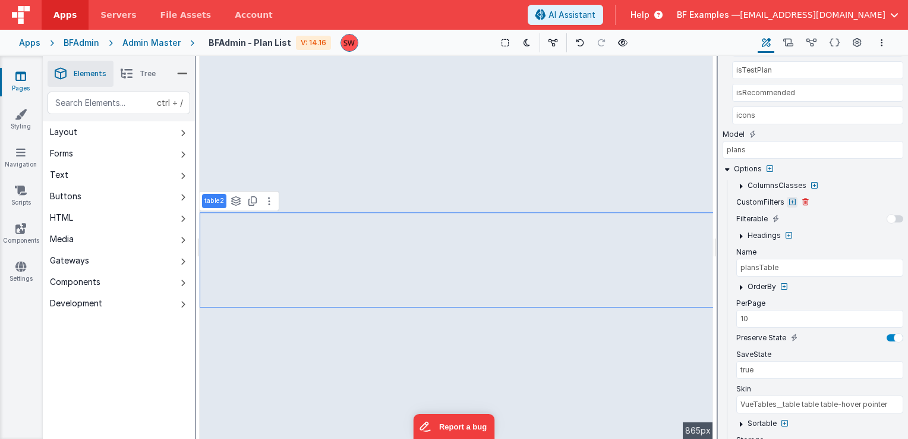
click at [789, 198] on icon at bounding box center [792, 201] width 7 height 7
type input "10"
type input "VueTables__table table table-hover pointer"
select select "isActive"
select select "isFeatured"
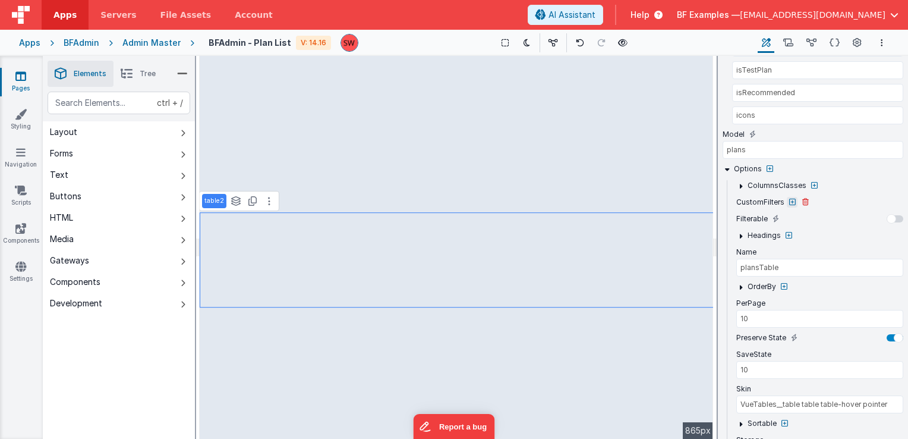
select select "isTestPlan"
select select "isRecommended"
select select "icons"
click at [832, 46] on icon at bounding box center [835, 43] width 10 height 12
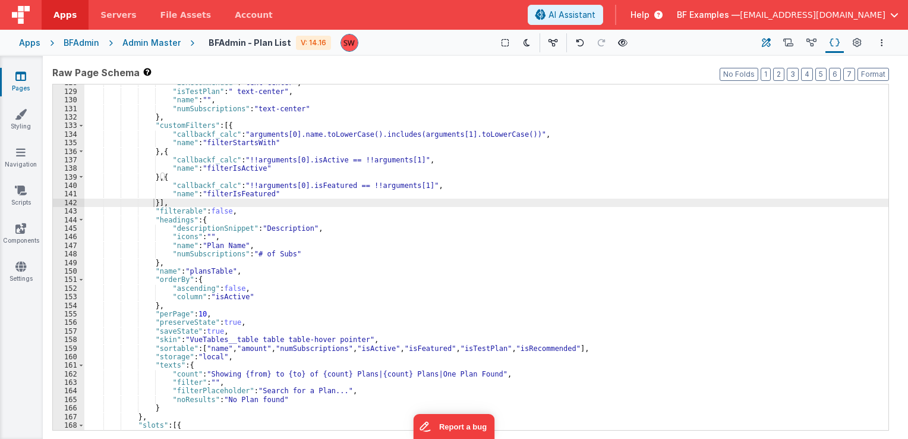
click at [765, 45] on icon at bounding box center [766, 43] width 9 height 12
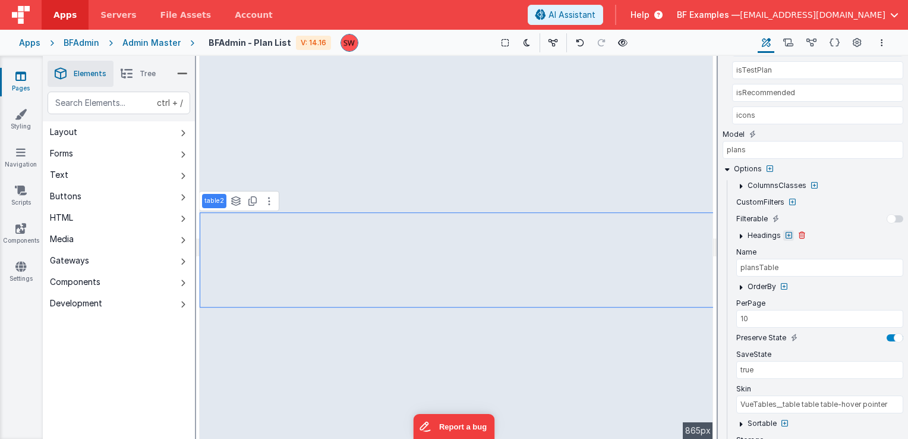
click at [786, 232] on icon at bounding box center [789, 235] width 7 height 7
click at [833, 43] on div at bounding box center [454, 219] width 908 height 439
click at [837, 44] on icon at bounding box center [835, 43] width 10 height 12
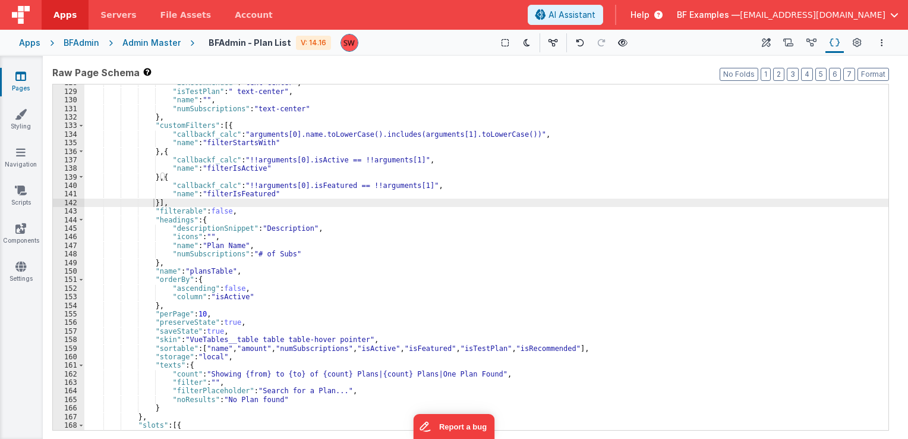
click at [452, 201] on div ""isRecommended" : "text-center" , "isTestPlan" : " text-center" , "name" : "" ,…" at bounding box center [486, 259] width 804 height 363
click at [769, 42] on icon at bounding box center [766, 43] width 9 height 12
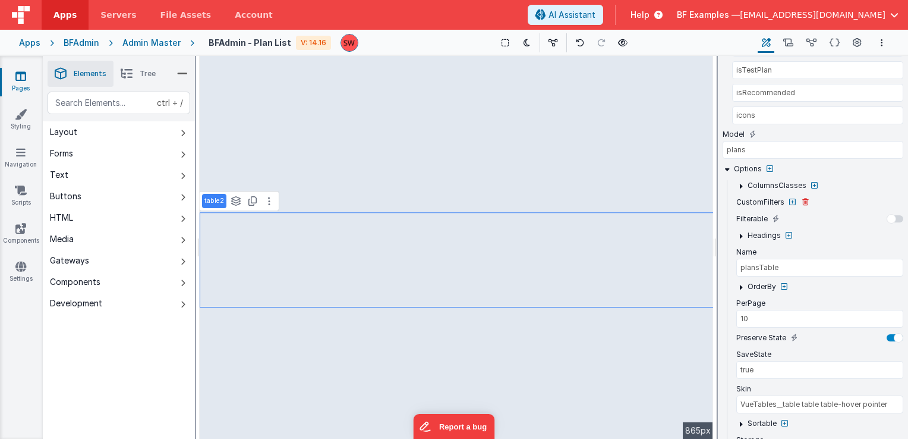
click at [756, 198] on label "CustomFilters" at bounding box center [760, 202] width 48 height 10
click at [789, 198] on icon at bounding box center [792, 201] width 7 height 7
type input "10"
type input "VueTables__table table table-hover pointer"
select select "isActive"
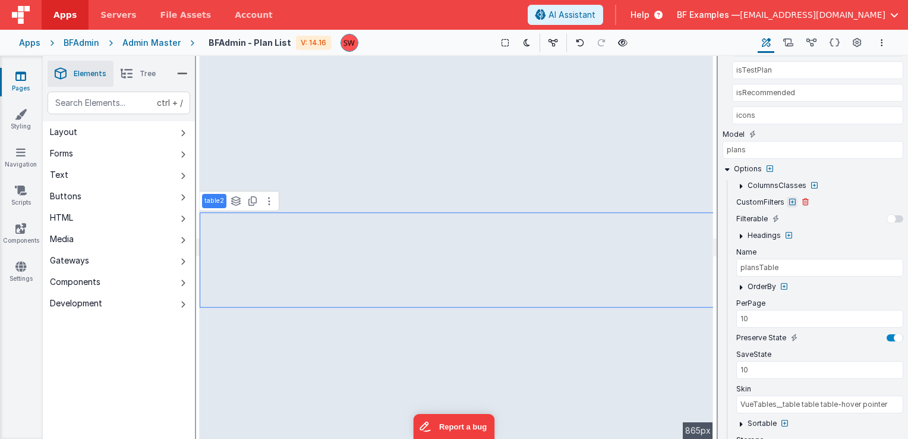
select select "isFeatured"
select select "isTestPlan"
select select "isRecommended"
select select "icons"
click at [792, 200] on icon at bounding box center [792, 201] width 7 height 7
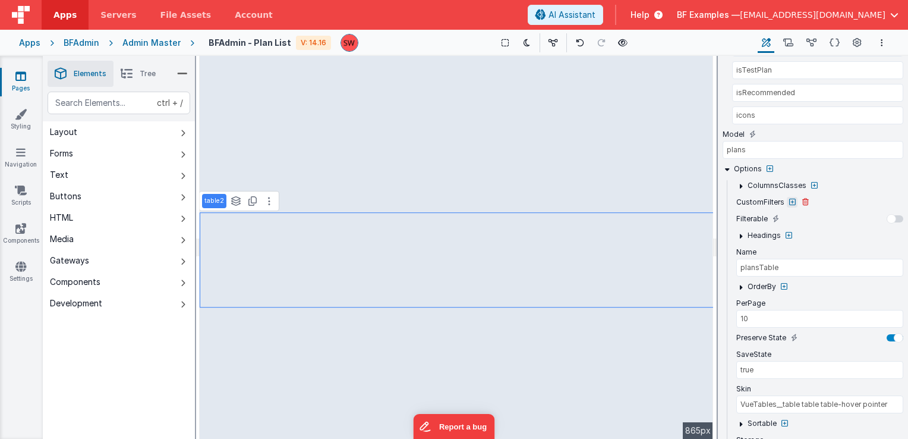
type input "10"
type input "VueTables__table table table-hover pointer"
select select "isActive"
select select "isFeatured"
select select "isTestPlan"
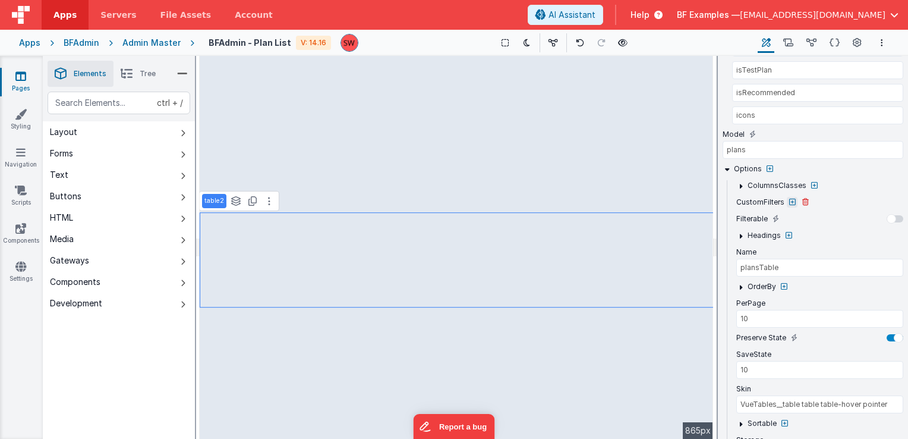
select select "isRecommended"
select select "icons"
click at [792, 200] on icon at bounding box center [792, 201] width 7 height 7
type input "10"
type input "VueTables__table table table-hover pointer"
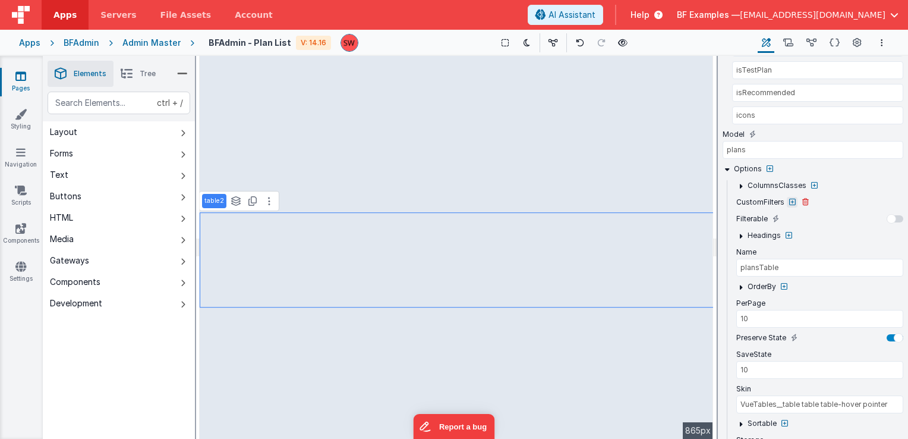
select select "isActive"
select select "isFeatured"
select select "isTestPlan"
select select "isRecommended"
select select "icons"
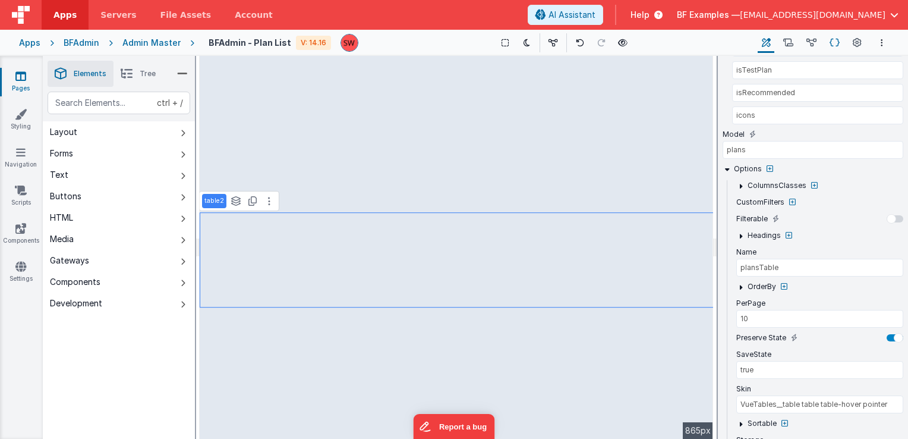
click at [836, 46] on icon at bounding box center [835, 43] width 10 height 12
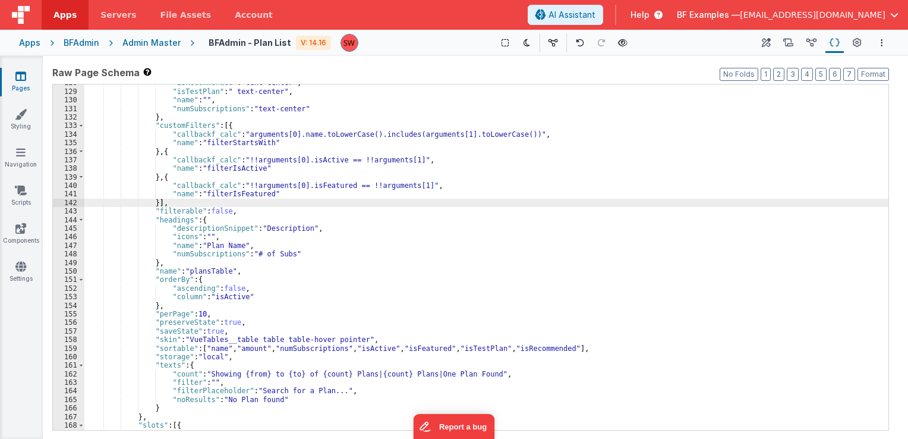
click at [282, 184] on div ""isRecommended" : "text-center" , "isTestPlan" : " text-center" , "name" : "" ,…" at bounding box center [486, 259] width 804 height 363
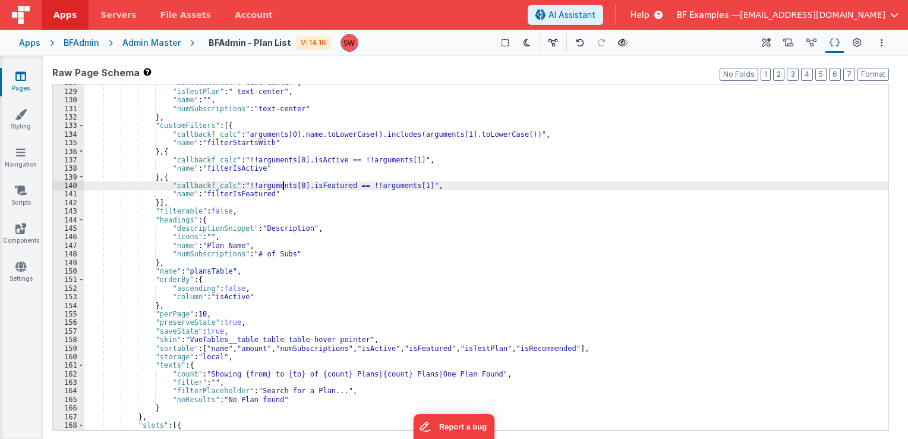
click at [264, 209] on div ""isRecommended" : "text-center" , "isTestPlan" : " text-center" , "name" : "" ,…" at bounding box center [486, 259] width 804 height 363
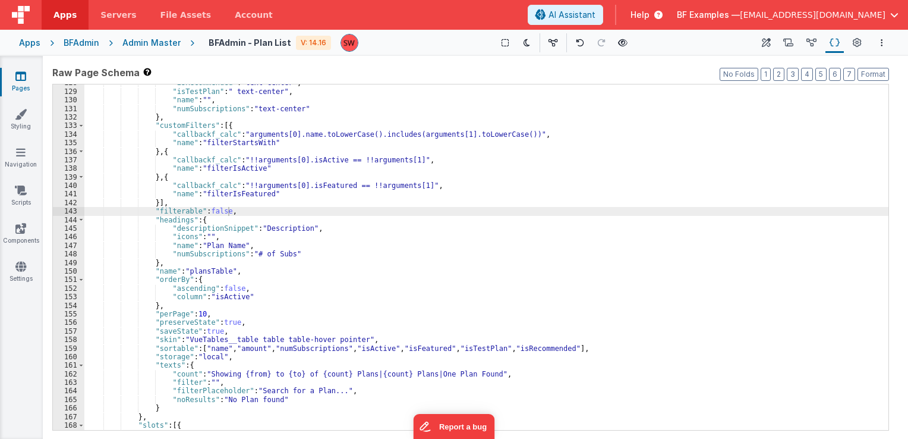
click at [150, 49] on div "Apps BFAdmin Admin Master BFAdmin - Plan List V: 14.16 Show Group Outlines Togg…" at bounding box center [454, 43] width 908 height 26
click at [147, 39] on div "Admin Master" at bounding box center [151, 43] width 58 height 12
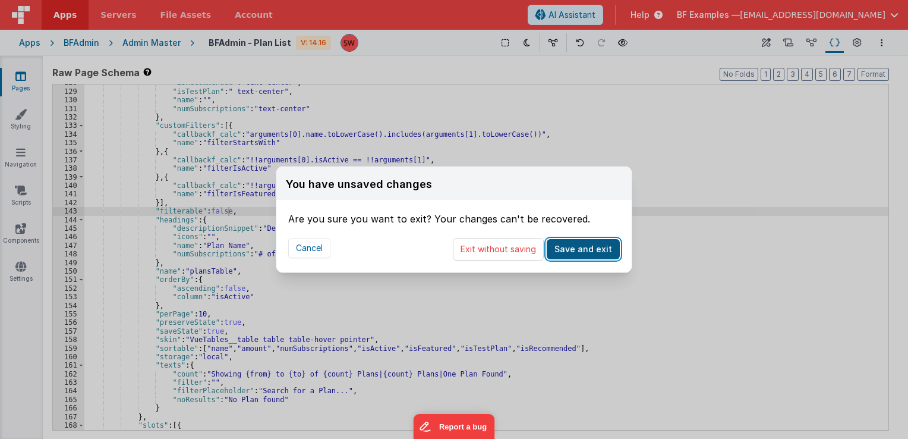
click at [585, 251] on button "Save and exit" at bounding box center [583, 249] width 73 height 20
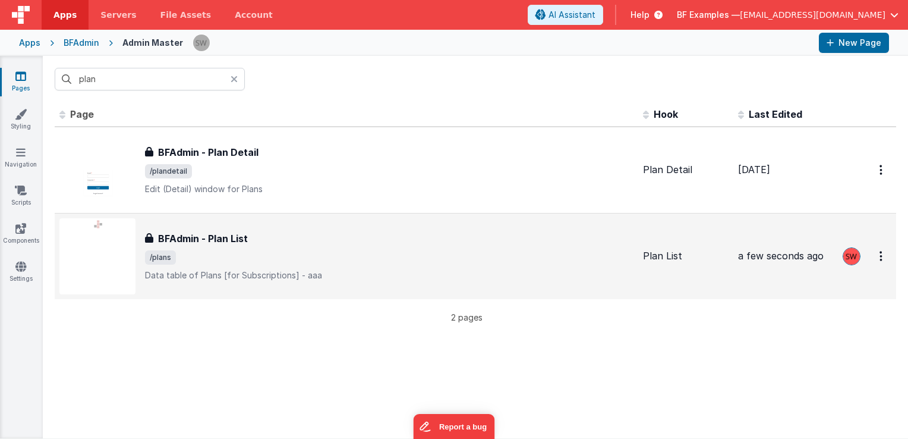
click at [365, 256] on span "/plans" at bounding box center [389, 257] width 489 height 14
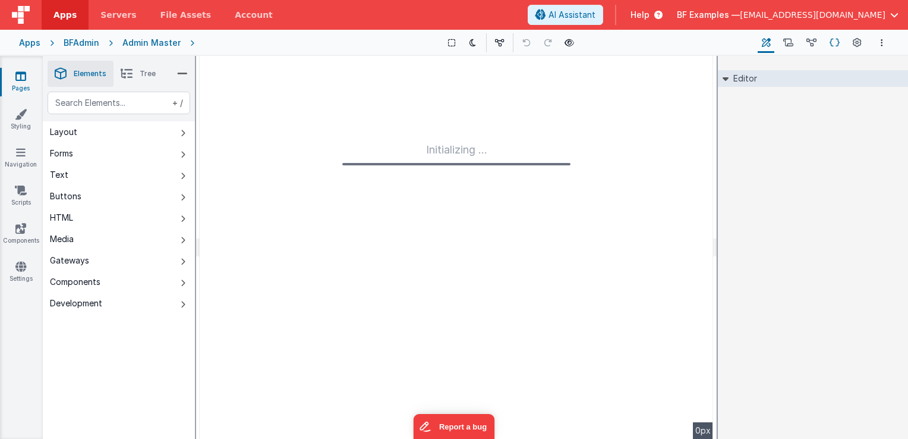
click at [834, 42] on icon at bounding box center [835, 43] width 10 height 12
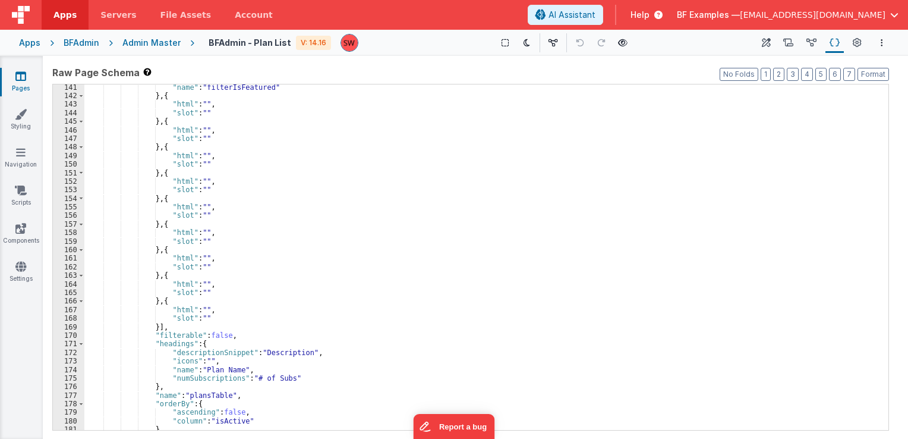
scroll to position [820, 0]
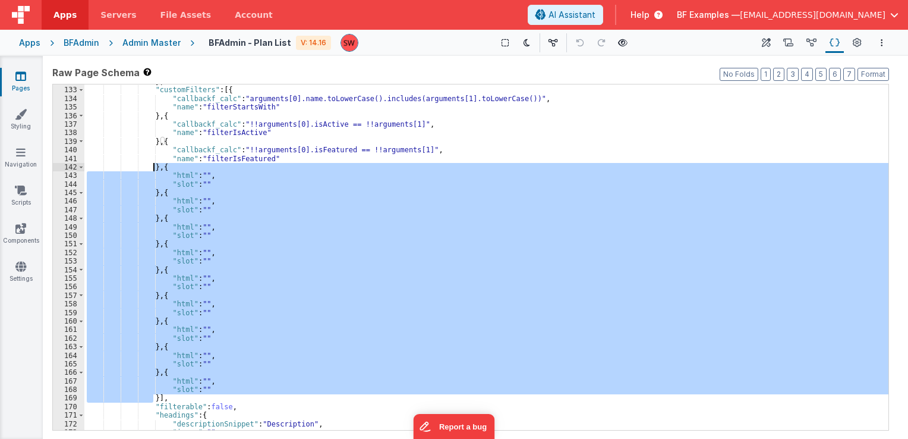
drag, startPoint x: 152, startPoint y: 397, endPoint x: 154, endPoint y: 169, distance: 227.6
click at [154, 169] on div "} , "customFilters" : [{ "callbackf_calc" : "arguments[0].name.toLowerCase().in…" at bounding box center [486, 258] width 804 height 363
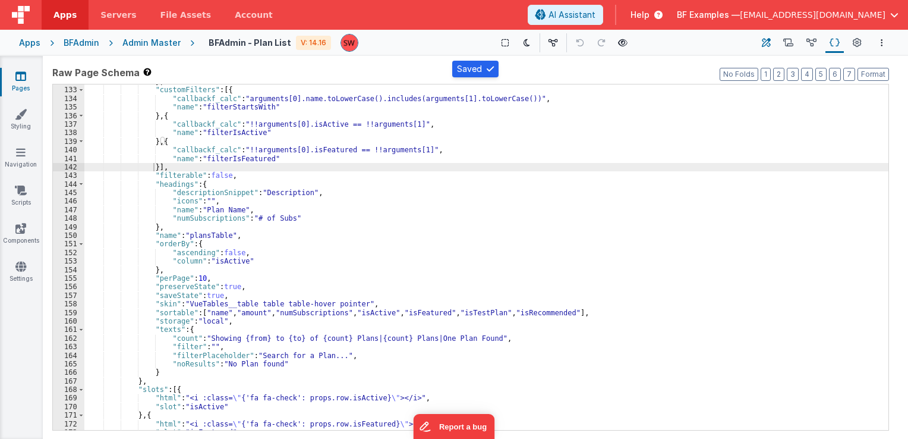
click at [770, 45] on icon at bounding box center [766, 43] width 9 height 12
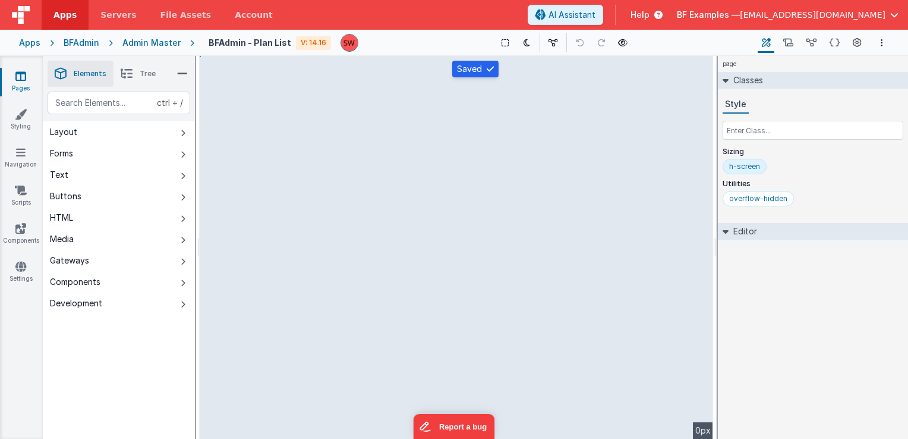
select select "pathDetail"
select select "isActive"
select select "isFeatured"
select select "isTestPlan"
select select "isRecommended"
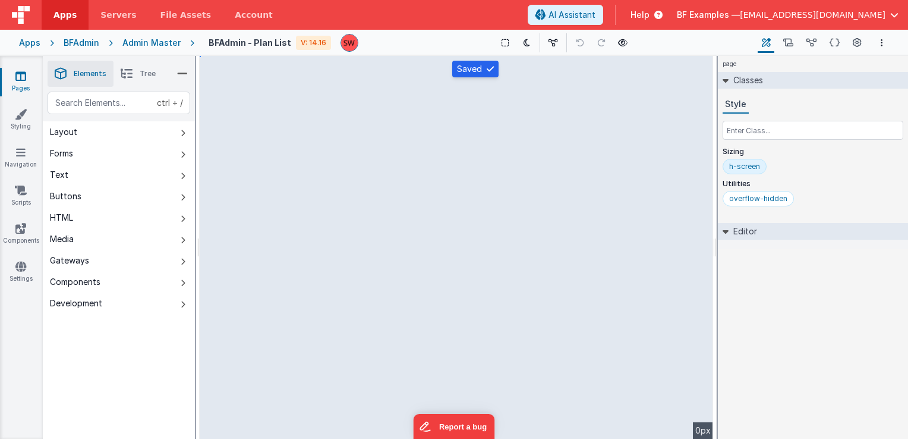
select select "icons"
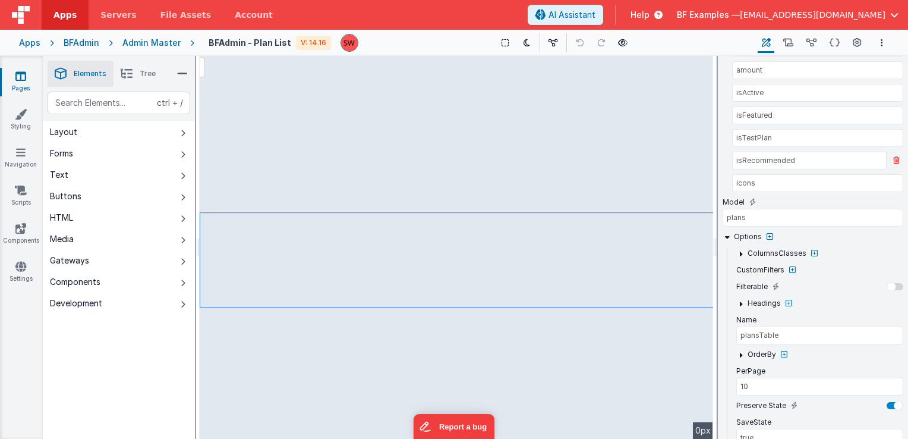
scroll to position [357, 0]
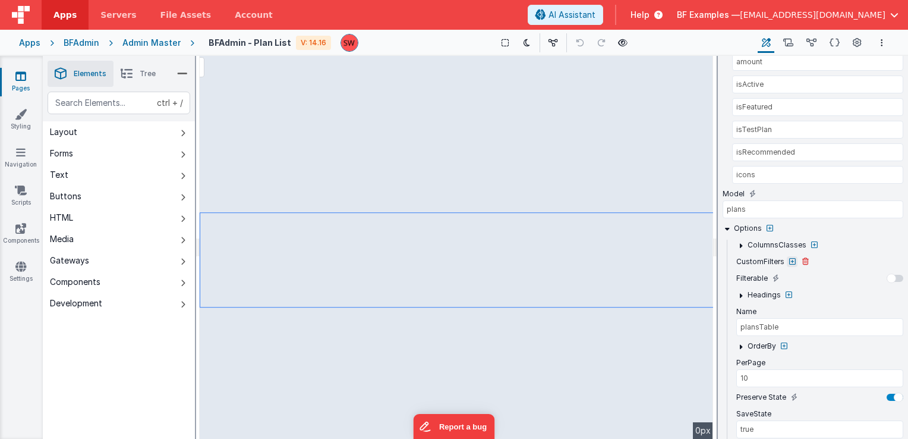
click at [789, 258] on icon at bounding box center [792, 261] width 7 height 7
type input "10"
type input "VueTables__table table table-hover pointer"
select select "isActive"
select select "isFeatured"
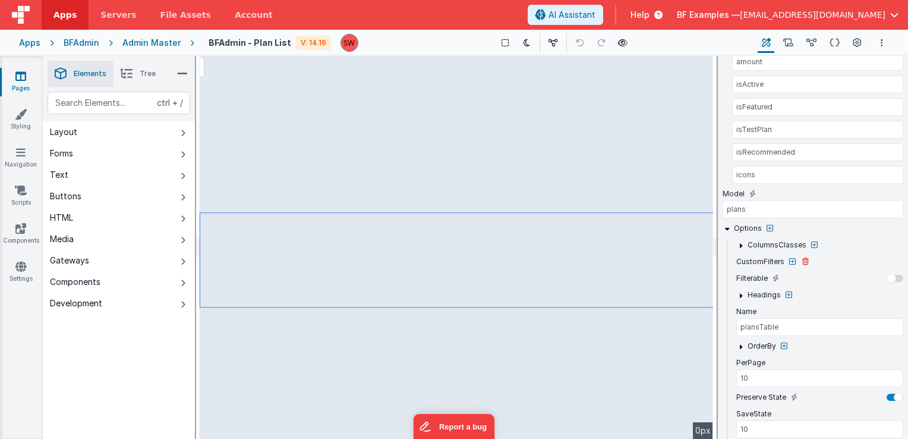
select select "isTestPlan"
select select "isRecommended"
select select "icons"
click at [832, 40] on icon at bounding box center [835, 43] width 10 height 12
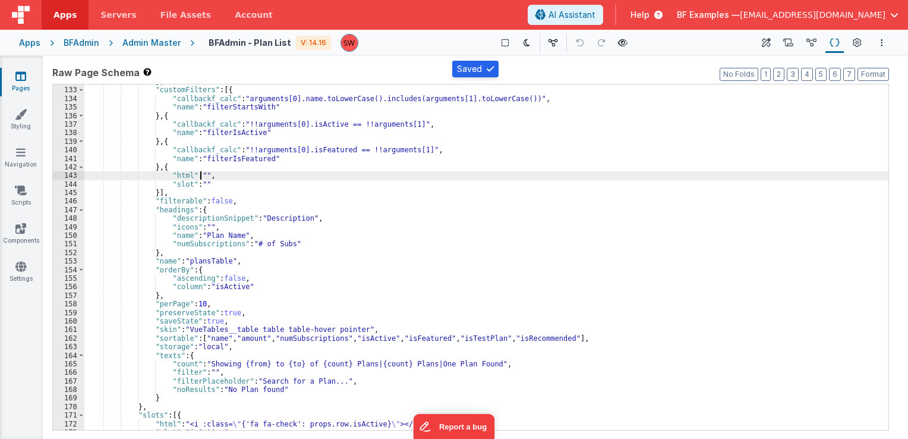
click at [200, 177] on div "} , "customFilters" : [{ "callbackf_calc" : "arguments[0].name.toLowerCase().in…" at bounding box center [486, 258] width 804 height 363
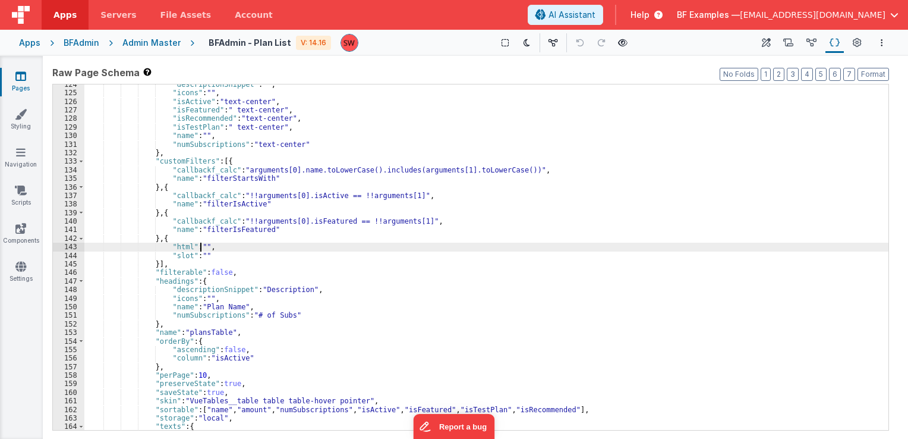
scroll to position [713, 0]
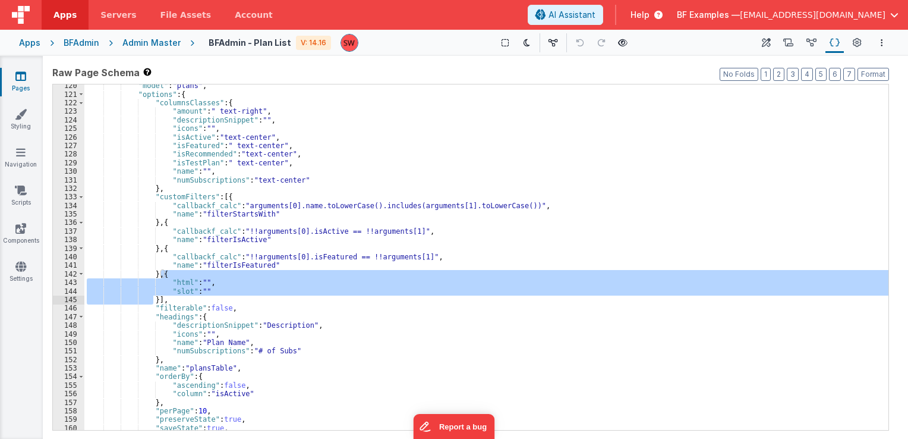
drag, startPoint x: 162, startPoint y: 276, endPoint x: 153, endPoint y: 297, distance: 22.1
click at [153, 297] on div ""model" : "plans" , "options" : { "columnsClasses" : { "amount" : " text-right"…" at bounding box center [486, 262] width 804 height 363
click at [205, 288] on div ""model" : "plans" , "options" : { "columnsClasses" : { "amount" : " text-right"…" at bounding box center [486, 256] width 804 height 345
drag, startPoint x: 162, startPoint y: 275, endPoint x: 152, endPoint y: 299, distance: 25.6
click at [152, 299] on div ""model" : "plans" , "options" : { "columnsClasses" : { "amount" : " text-right"…" at bounding box center [486, 262] width 804 height 363
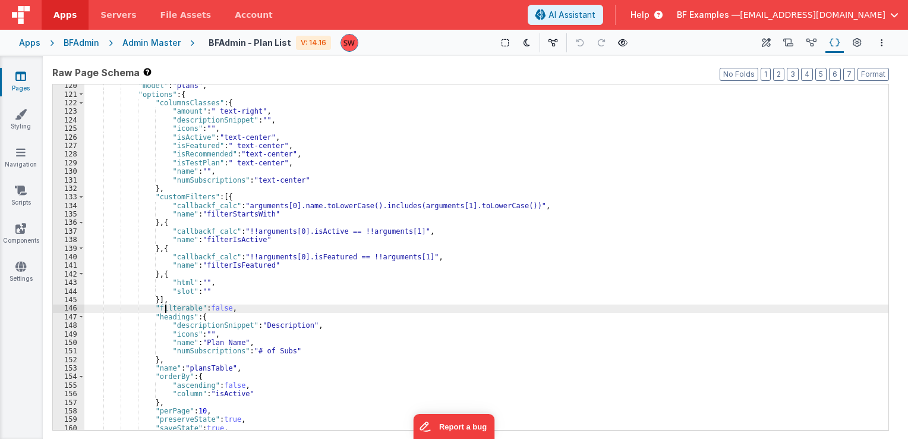
click at [164, 305] on div ""model" : "plans" , "options" : { "columnsClasses" : { "amount" : " text-right"…" at bounding box center [486, 262] width 804 height 363
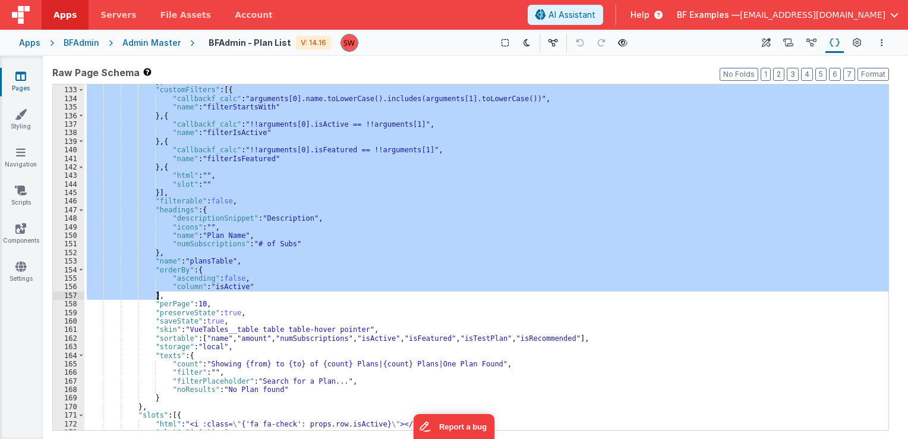
scroll to position [856, 0]
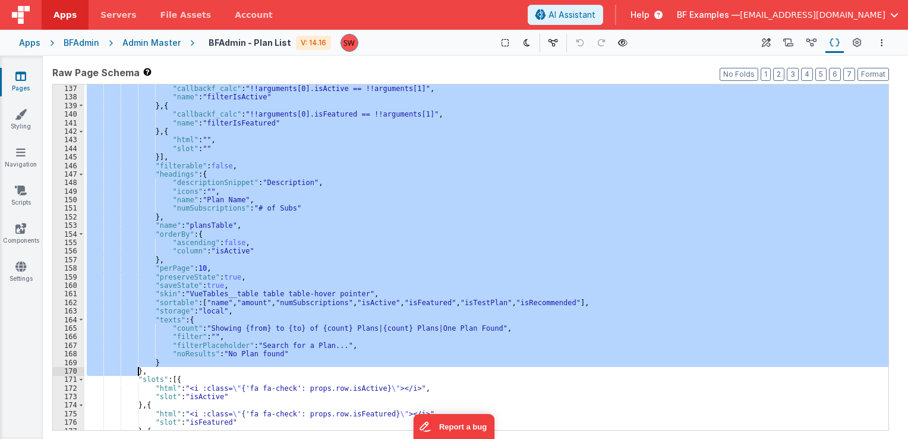
drag, startPoint x: 130, startPoint y: 143, endPoint x: 137, endPoint y: 371, distance: 228.3
click at [137, 371] on div "} , { "callbackf_calc" : "!!arguments[0].isActive == !!arguments[1]" , "name" :…" at bounding box center [486, 257] width 804 height 363
click at [761, 45] on button "Builder" at bounding box center [766, 43] width 17 height 20
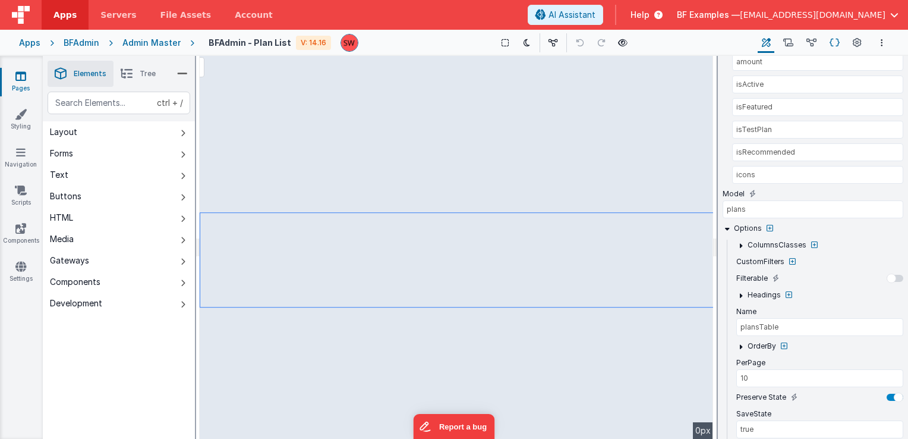
click at [831, 40] on icon at bounding box center [835, 43] width 10 height 12
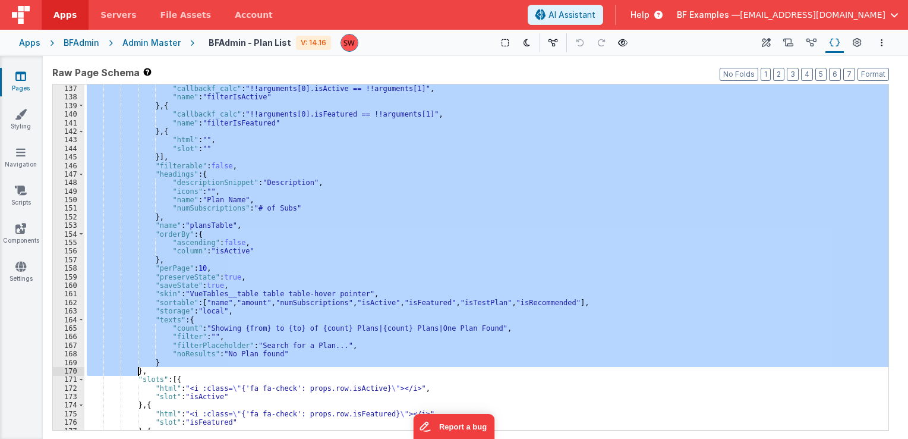
click at [279, 306] on div "} , { "callbackf_calc" : "!!arguments[0].isActive == !!arguments[1]" , "name" :…" at bounding box center [486, 256] width 804 height 345
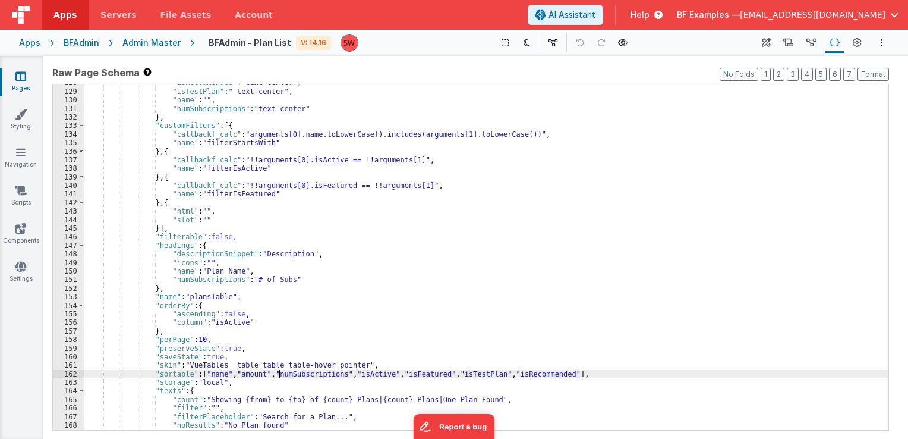
scroll to position [749, 0]
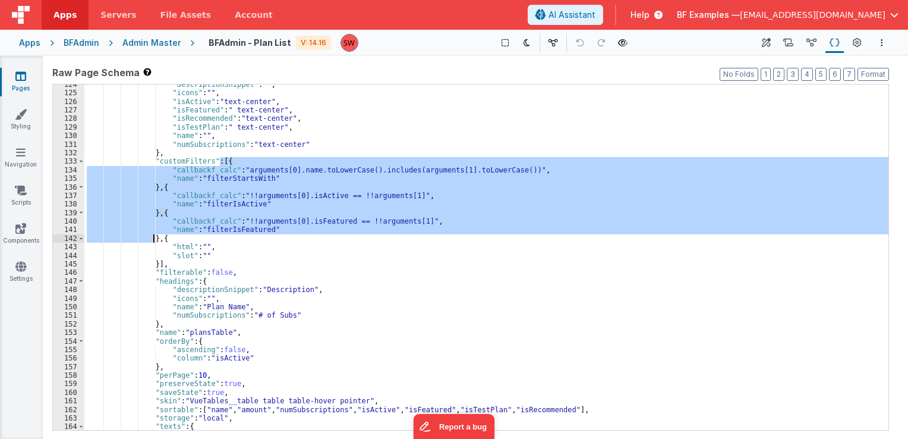
drag, startPoint x: 220, startPoint y: 163, endPoint x: 154, endPoint y: 240, distance: 101.5
click at [154, 240] on div ""descriptionSnippet" : "" , "icons" : "" , "isActive" : "text-center" , "isFeat…" at bounding box center [486, 261] width 804 height 363
click at [202, 229] on div ""descriptionSnippet" : "" , "icons" : "" , "isActive" : "text-center" , "isFeat…" at bounding box center [486, 256] width 804 height 345
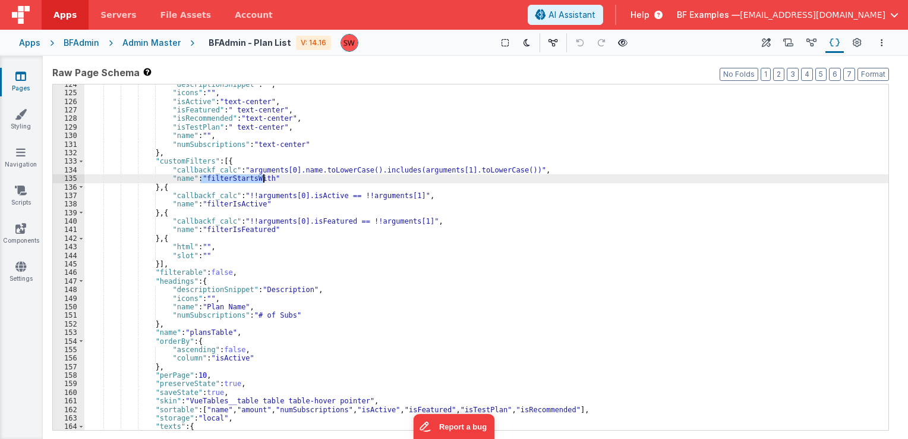
drag, startPoint x: 200, startPoint y: 179, endPoint x: 262, endPoint y: 181, distance: 61.8
click at [262, 181] on div ""descriptionSnippet" : "" , "icons" : "" , "isActive" : "text-center" , "isFeat…" at bounding box center [486, 261] width 804 height 363
click at [200, 256] on div ""descriptionSnippet" : "" , "icons" : "" , "isActive" : "text-center" , "isFeat…" at bounding box center [486, 261] width 804 height 363
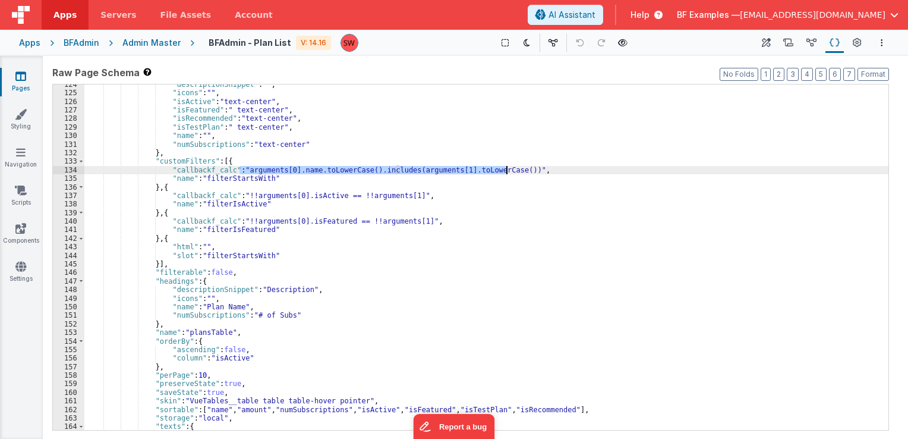
drag, startPoint x: 240, startPoint y: 169, endPoint x: 505, endPoint y: 168, distance: 264.5
click at [505, 168] on div ""descriptionSnippet" : "" , "icons" : "" , "isActive" : "text-center" , "isFeat…" at bounding box center [486, 261] width 804 height 363
click at [201, 246] on div ""descriptionSnippet" : "" , "icons" : "" , "isActive" : "text-center" , "isFeat…" at bounding box center [486, 261] width 804 height 363
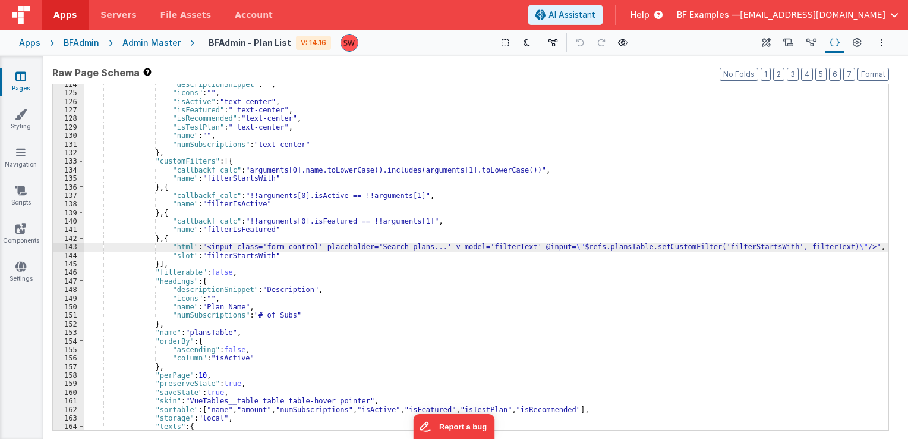
click at [220, 246] on div ""descriptionSnippet" : "" , "icons" : "" , "isActive" : "text-center" , "isFeat…" at bounding box center [486, 261] width 804 height 363
click at [242, 248] on div ""descriptionSnippet" : "" , "icons" : "" , "isActive" : "text-center" , "isFeat…" at bounding box center [486, 261] width 804 height 363
click at [480, 247] on div ""descriptionSnippet" : "" , "icons" : "" , "isActive" : "text-center" , "isFeat…" at bounding box center [486, 261] width 804 height 363
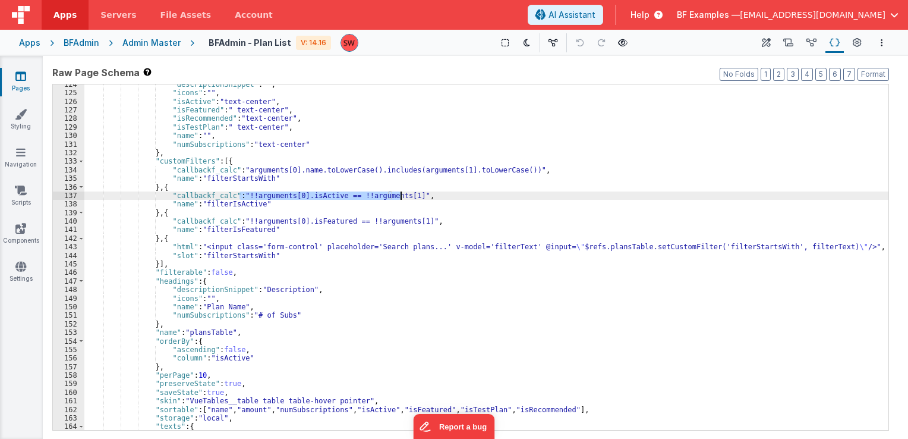
drag, startPoint x: 240, startPoint y: 196, endPoint x: 401, endPoint y: 197, distance: 161.1
click at [401, 197] on div ""descriptionSnippet" : "" , "icons" : "" , "isActive" : "text-center" , "isFeat…" at bounding box center [486, 261] width 804 height 363
click at [332, 237] on div ""descriptionSnippet" : "" , "icons" : "" , "isActive" : "text-center" , "isFeat…" at bounding box center [486, 261] width 804 height 363
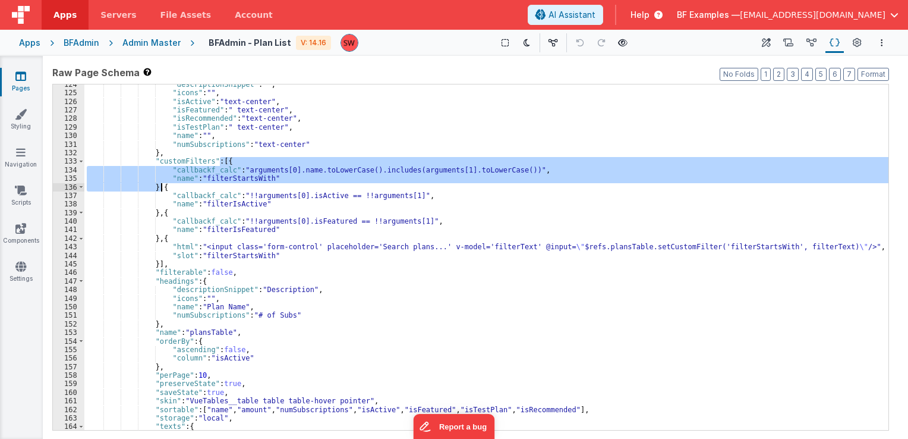
drag, startPoint x: 219, startPoint y: 162, endPoint x: 162, endPoint y: 189, distance: 63.8
click at [162, 189] on div ""descriptionSnippet" : "" , "icons" : "" , "isActive" : "text-center" , "isFeat…" at bounding box center [486, 261] width 804 height 363
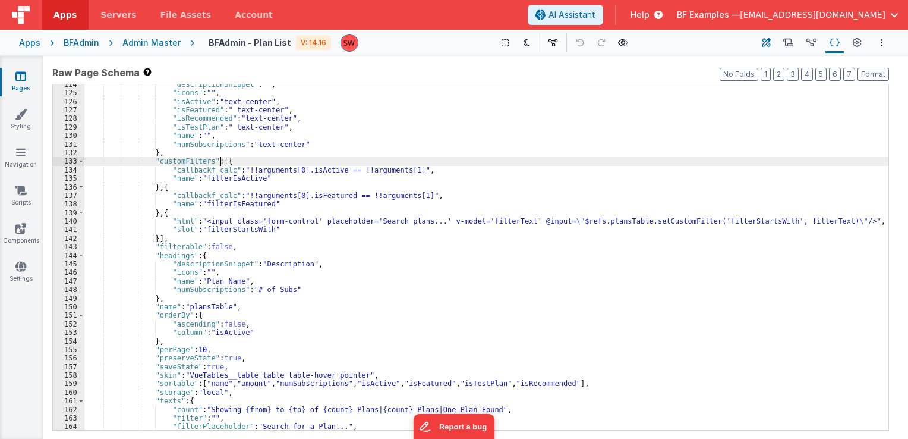
click at [768, 40] on icon at bounding box center [766, 43] width 9 height 12
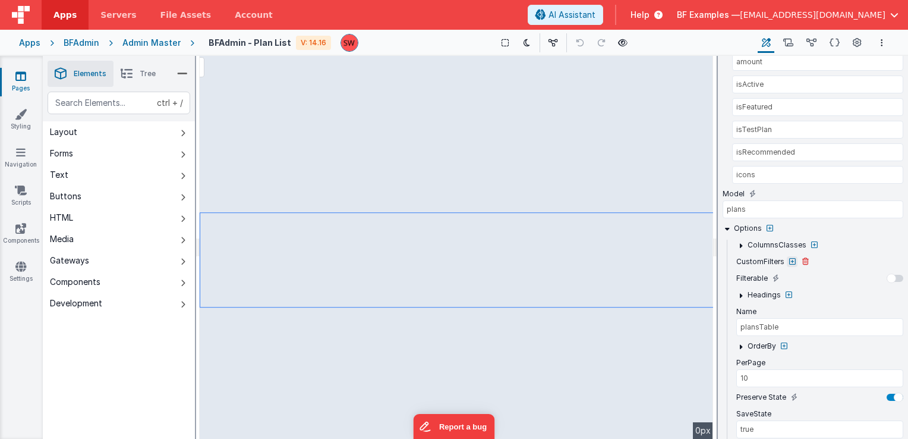
click at [789, 258] on icon at bounding box center [792, 261] width 7 height 7
type input "10"
type input "VueTables__table table table-hover pointer"
select select "isActive"
select select "isFeatured"
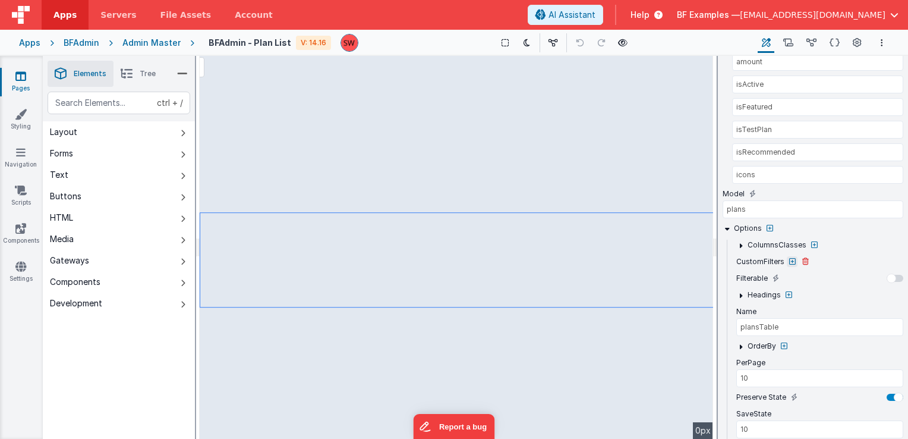
select select "isTestPlan"
select select "isRecommended"
select select "icons"
click at [789, 258] on icon at bounding box center [792, 261] width 7 height 7
type input "10"
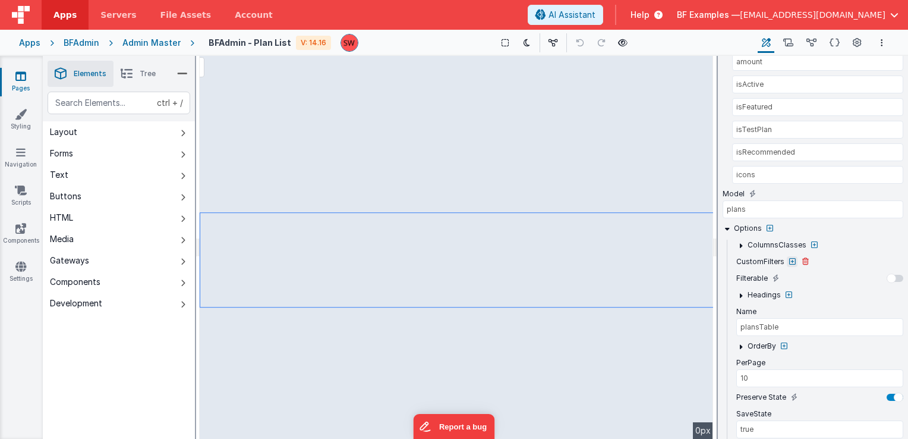
type input "VueTables__table table table-hover pointer"
select select "isActive"
select select "isFeatured"
select select "isTestPlan"
select select "isRecommended"
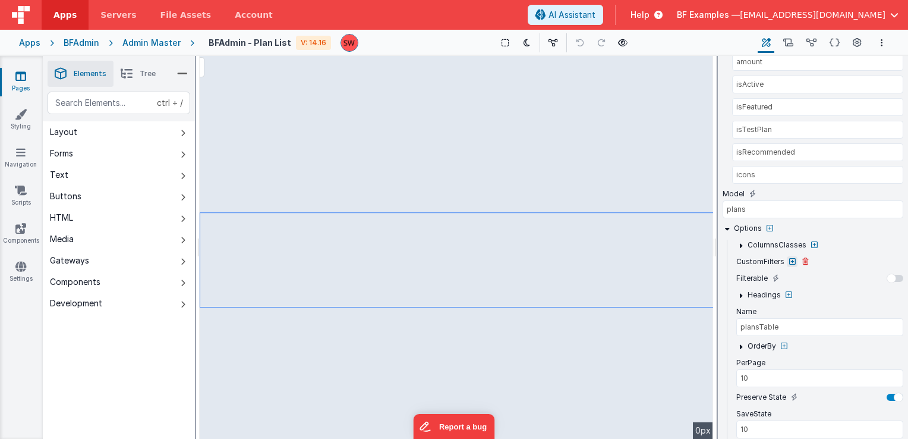
select select "icons"
click at [833, 42] on icon at bounding box center [835, 43] width 10 height 12
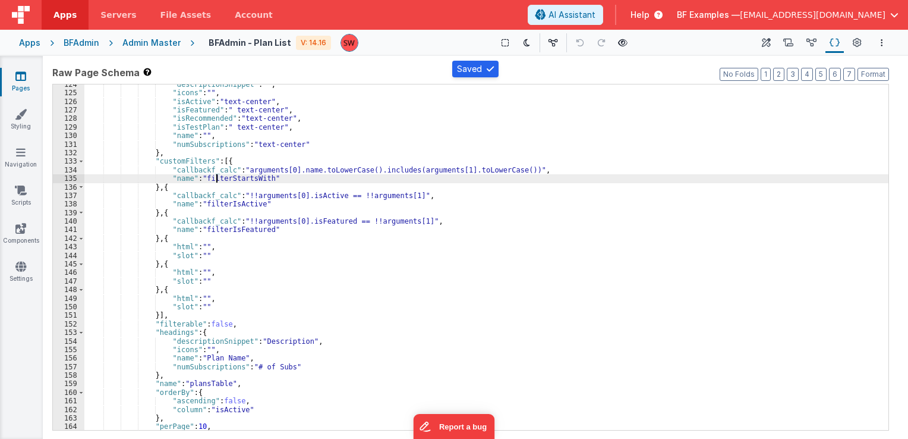
click at [218, 178] on div ""descriptionSnippet" : "" , "icons" : "" , "isActive" : "text-center" , "isFeat…" at bounding box center [486, 261] width 804 height 363
click at [198, 254] on div ""descriptionSnippet" : "" , "icons" : "" , "isActive" : "text-center" , "isFeat…" at bounding box center [486, 261] width 804 height 363
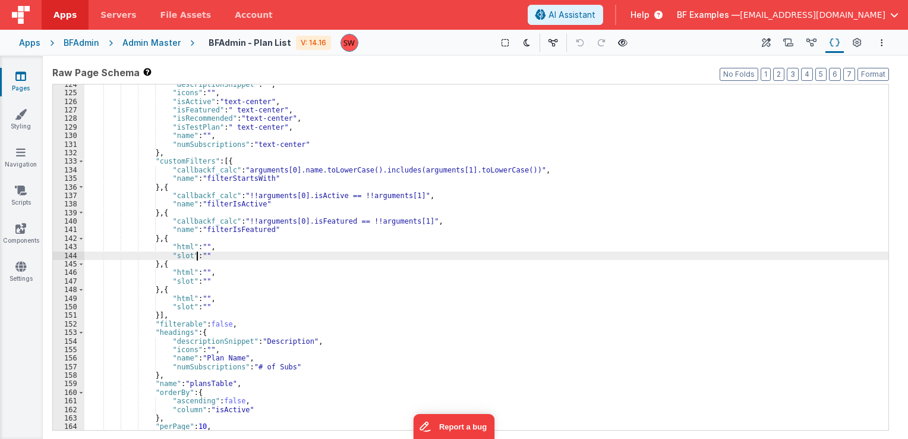
click at [200, 258] on div ""descriptionSnippet" : "" , "icons" : "" , "isActive" : "text-center" , "isFeat…" at bounding box center [486, 261] width 804 height 363
click at [222, 210] on div ""descriptionSnippet" : "" , "icons" : "" , "isActive" : "text-center" , "isFeat…" at bounding box center [486, 261] width 804 height 363
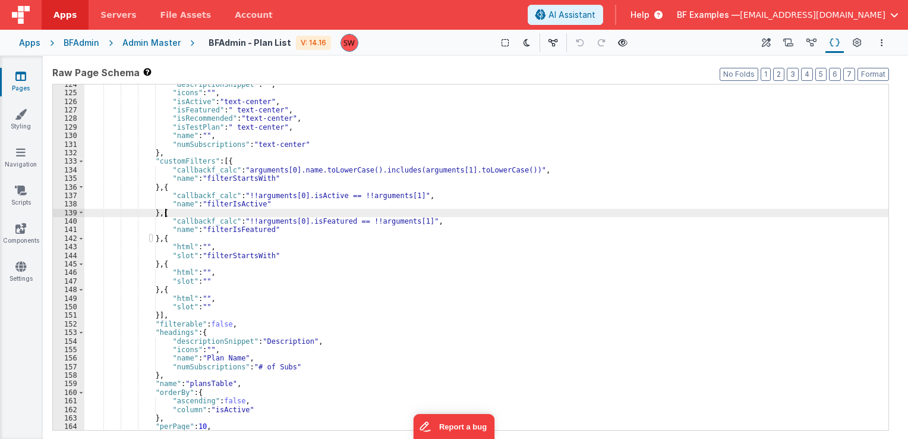
click at [216, 203] on div ""descriptionSnippet" : "" , "icons" : "" , "isActive" : "text-center" , "isFeat…" at bounding box center [486, 261] width 804 height 363
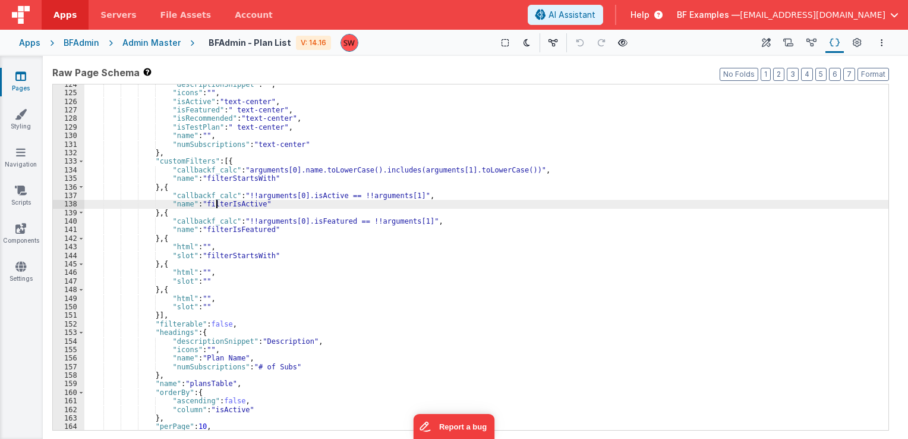
click at [216, 203] on div ""descriptionSnippet" : "" , "icons" : "" , "isActive" : "text-center" , "isFeat…" at bounding box center [486, 261] width 804 height 363
click at [197, 279] on div ""descriptionSnippet" : "" , "icons" : "" , "isActive" : "text-center" , "isFeat…" at bounding box center [486, 261] width 804 height 363
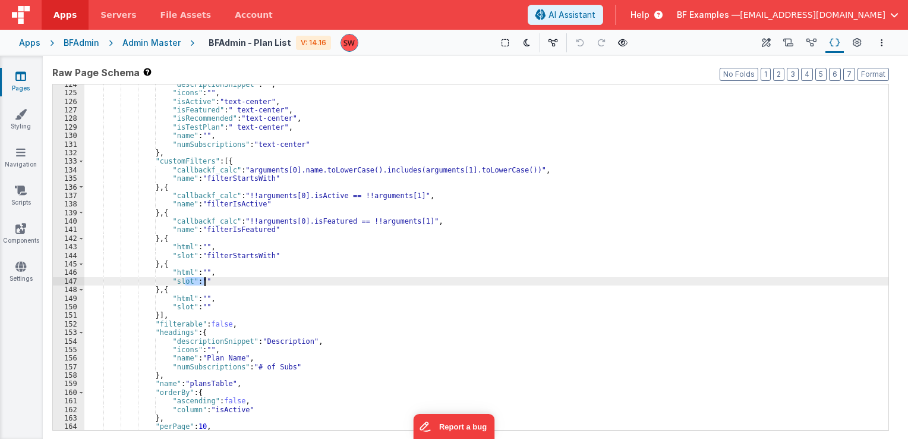
click at [198, 279] on div ""descriptionSnippet" : "" , "icons" : "" , "isActive" : "text-center" , "isFeat…" at bounding box center [486, 261] width 804 height 363
click at [200, 281] on div ""descriptionSnippet" : "" , "icons" : "" , "isActive" : "text-center" , "isFeat…" at bounding box center [486, 256] width 804 height 345
click at [231, 232] on div ""descriptionSnippet" : "" , "icons" : "" , "isActive" : "text-center" , "isFeat…" at bounding box center [486, 261] width 804 height 363
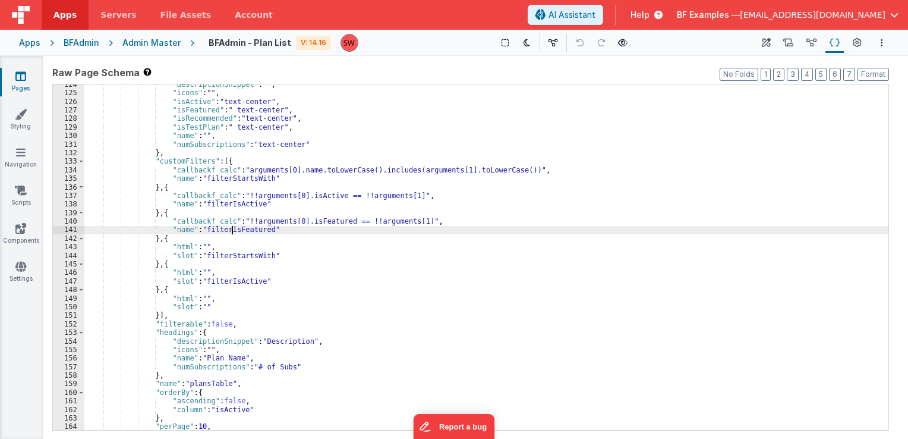
click at [231, 232] on div ""descriptionSnippet" : "" , "icons" : "" , "isActive" : "text-center" , "isFeat…" at bounding box center [486, 261] width 804 height 363
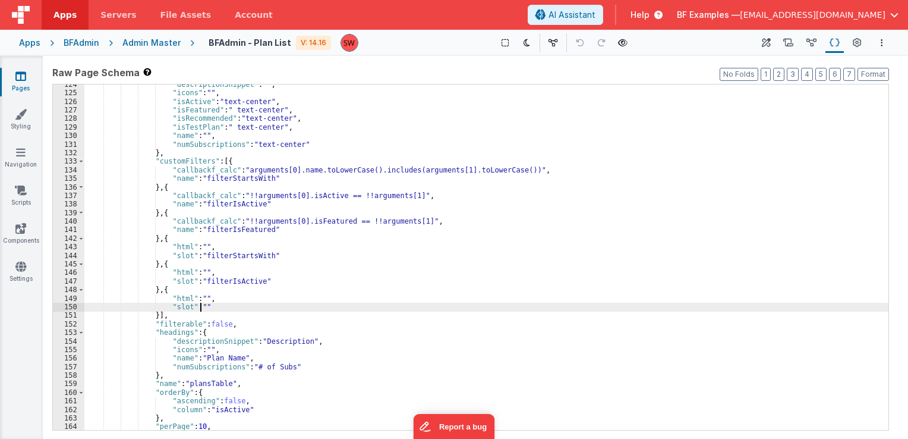
click at [200, 306] on div ""descriptionSnippet" : "" , "icons" : "" , "isActive" : "text-center" , "isFeat…" at bounding box center [486, 261] width 804 height 363
click at [200, 246] on div ""descriptionSnippet" : "" , "icons" : "" , "isActive" : "text-center" , "isFeat…" at bounding box center [486, 261] width 804 height 363
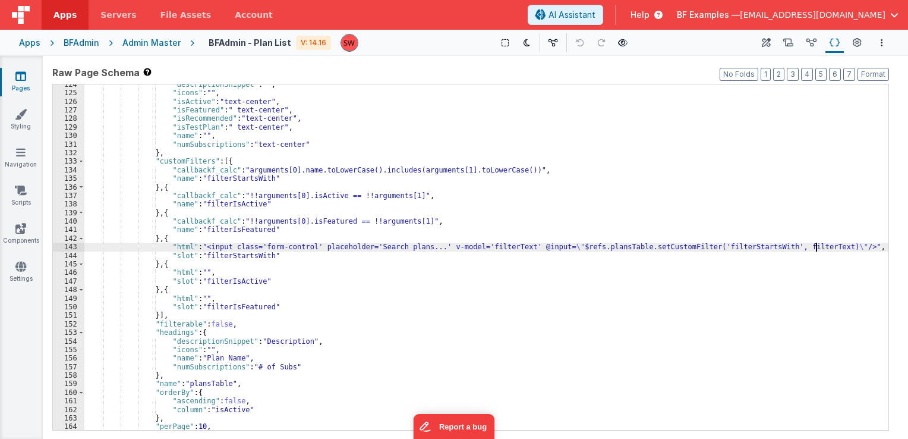
click at [282, 283] on div ""descriptionSnippet" : "" , "icons" : "" , "isActive" : "text-center" , "isFeat…" at bounding box center [486, 261] width 804 height 363
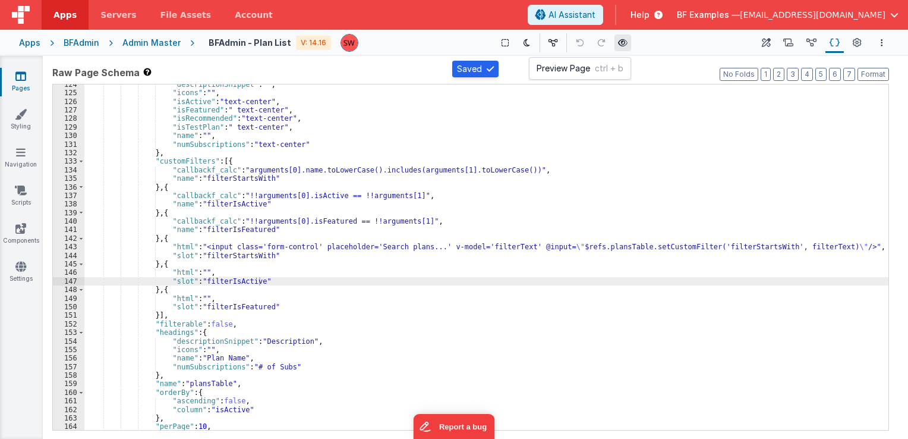
click at [618, 44] on icon at bounding box center [623, 43] width 10 height 8
click at [618, 45] on icon at bounding box center [623, 43] width 10 height 8
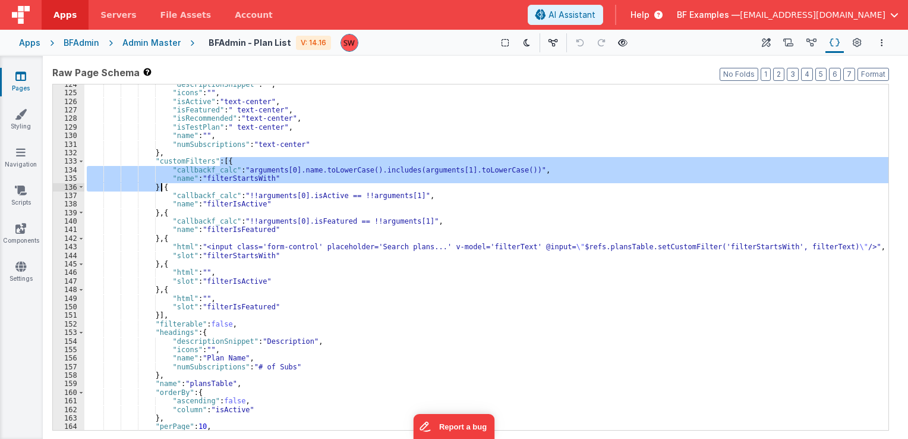
drag, startPoint x: 220, startPoint y: 160, endPoint x: 160, endPoint y: 189, distance: 67.3
click at [160, 189] on div ""descriptionSnippet" : "" , "icons" : "" , "isActive" : "text-center" , "isFeat…" at bounding box center [486, 261] width 804 height 363
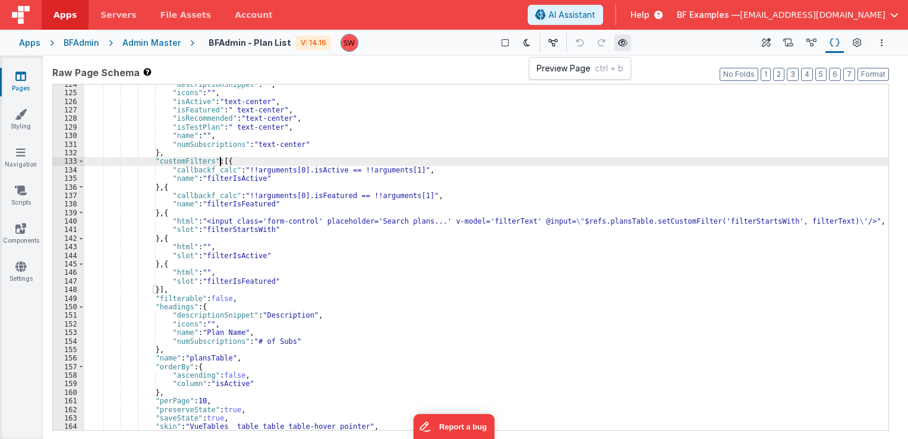
click at [618, 42] on icon at bounding box center [623, 43] width 10 height 8
click at [206, 222] on div ""descriptionSnippet" : "" , "icons" : "" , "isActive" : "text-center" , "isFeat…" at bounding box center [486, 261] width 804 height 363
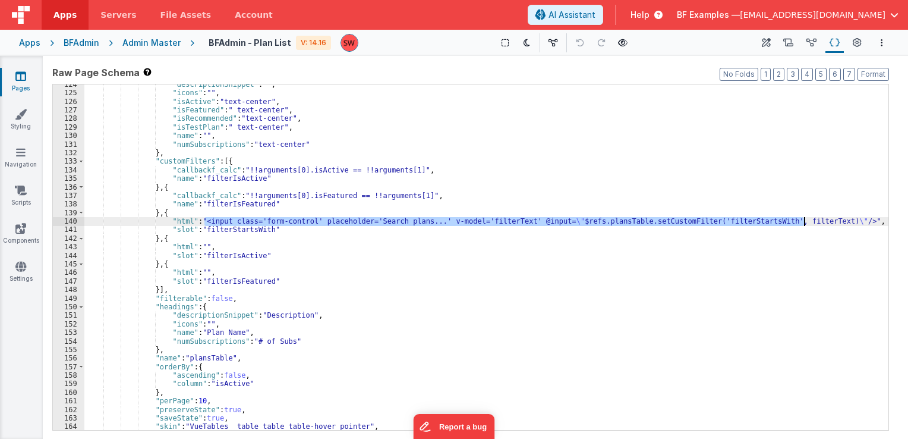
drag, startPoint x: 204, startPoint y: 221, endPoint x: 804, endPoint y: 220, distance: 600.2
click at [804, 220] on div ""descriptionSnippet" : "" , "icons" : "" , "isActive" : "text-center" , "isFeat…" at bounding box center [486, 261] width 804 height 363
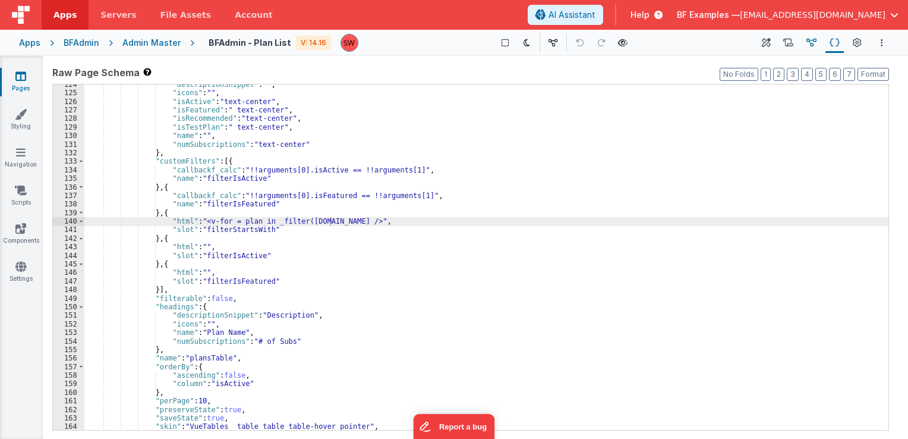
click at [806, 43] on button "Data Model" at bounding box center [811, 43] width 18 height 20
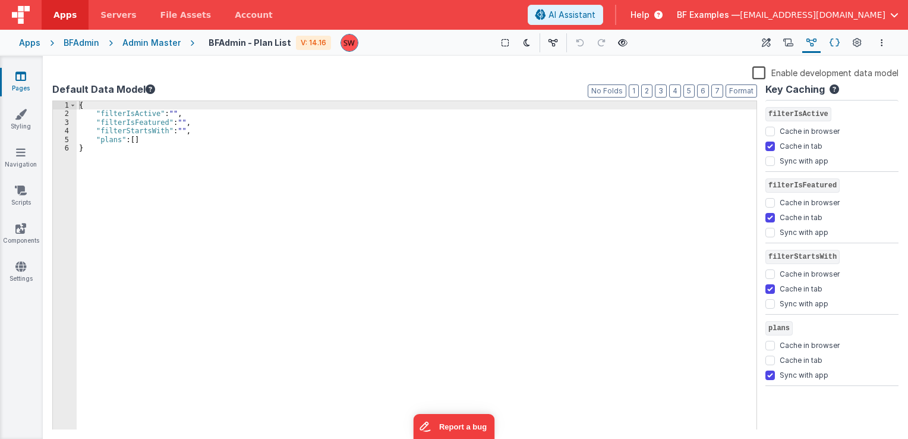
click at [830, 44] on icon at bounding box center [835, 43] width 10 height 12
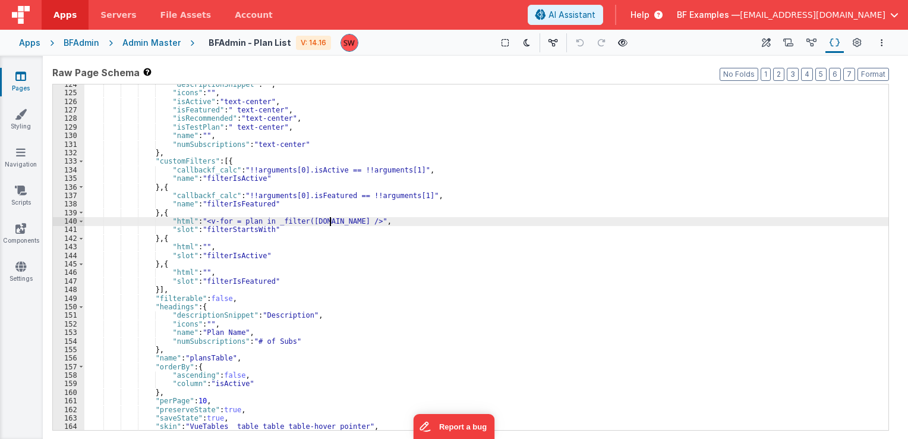
click at [329, 222] on div ""descriptionSnippet" : "" , "icons" : "" , "isActive" : "text-center" , "isFeat…" at bounding box center [486, 261] width 804 height 363
click at [204, 220] on div ""descriptionSnippet" : "" , "icons" : "" , "isActive" : "text-center" , "isFeat…" at bounding box center [486, 261] width 804 height 363
click at [357, 222] on div ""descriptionSnippet" : "" , "icons" : "" , "isActive" : "text-center" , "isFeat…" at bounding box center [486, 261] width 804 height 363
click at [373, 222] on div ""descriptionSnippet" : "" , "icons" : "" , "isActive" : "text-center" , "isFeat…" at bounding box center [486, 261] width 804 height 363
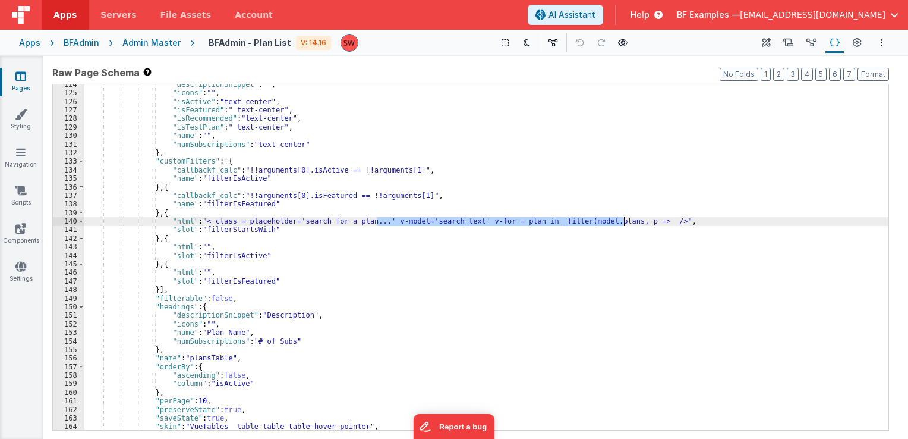
drag, startPoint x: 377, startPoint y: 222, endPoint x: 625, endPoint y: 222, distance: 248.4
click at [625, 222] on div ""descriptionSnippet" : "" , "icons" : "" , "isActive" : "text-center" , "isFeat…" at bounding box center [486, 261] width 804 height 363
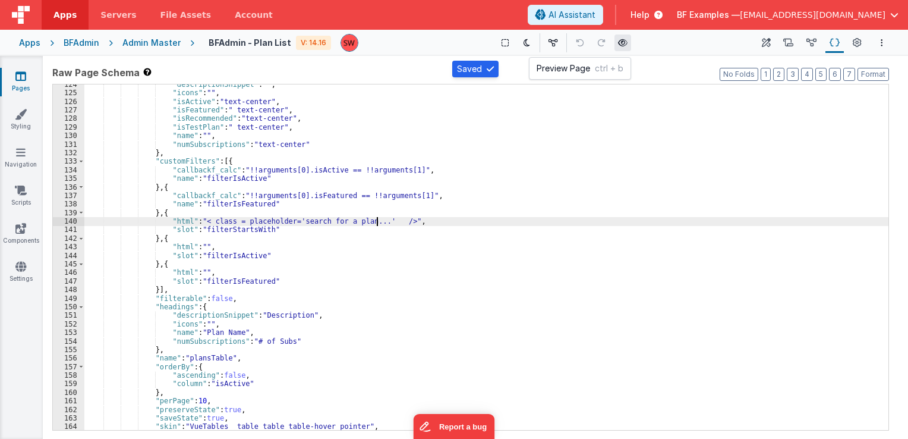
click at [620, 44] on icon at bounding box center [623, 43] width 10 height 8
click at [618, 45] on icon at bounding box center [623, 43] width 10 height 8
click at [344, 220] on div ""descriptionSnippet" : "" , "icons" : "" , "isActive" : "text-center" , "isFeat…" at bounding box center [486, 261] width 804 height 363
click at [405, 221] on div ""descriptionSnippet" : "" , "icons" : "" , "isActive" : "text-center" , "isFeat…" at bounding box center [486, 261] width 804 height 363
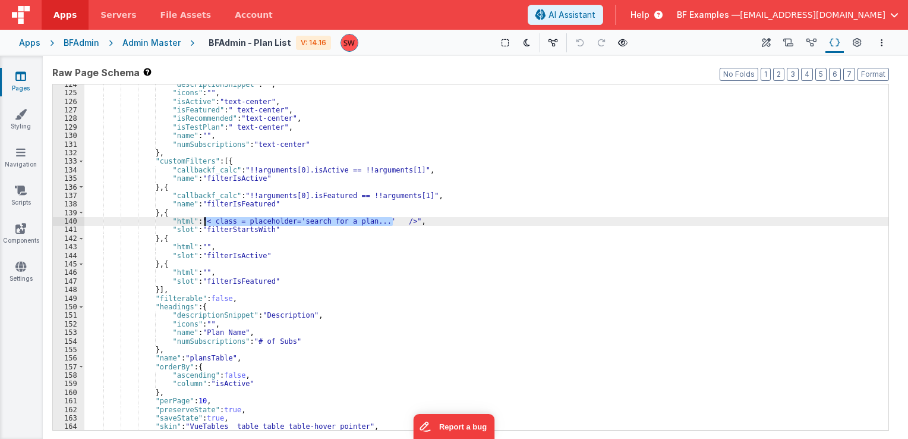
drag, startPoint x: 392, startPoint y: 222, endPoint x: 202, endPoint y: 225, distance: 190.2
click at [202, 225] on div ""descriptionSnippet" : "" , "icons" : "" , "isActive" : "text-center" , "isFeat…" at bounding box center [486, 261] width 804 height 363
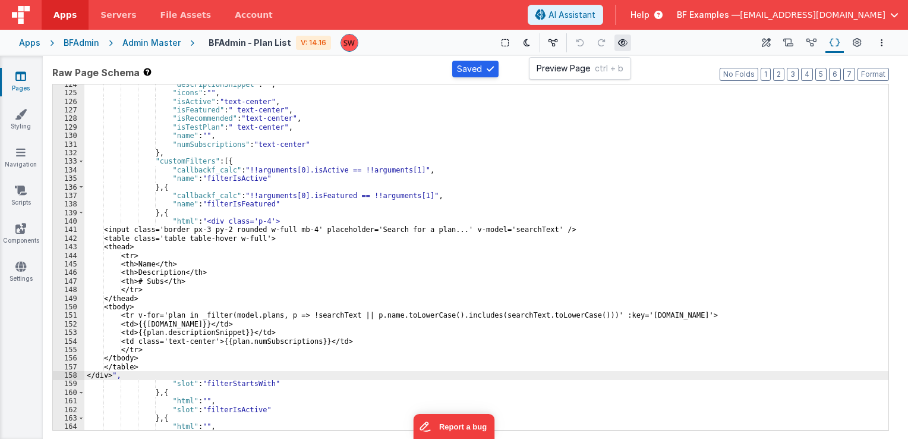
click at [616, 47] on button at bounding box center [623, 42] width 17 height 17
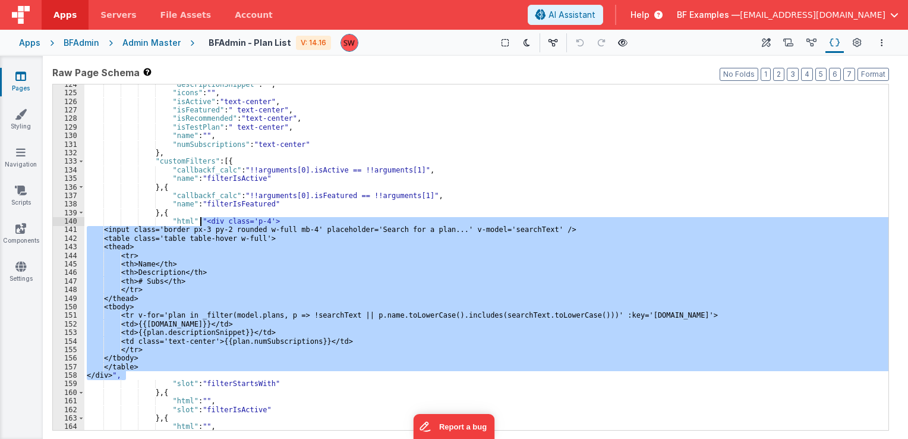
drag, startPoint x: 125, startPoint y: 376, endPoint x: 201, endPoint y: 222, distance: 171.2
click at [201, 222] on div ""descriptionSnippet" : "" , "icons" : "" , "isActive" : "text-center" , "isFeat…" at bounding box center [486, 261] width 804 height 363
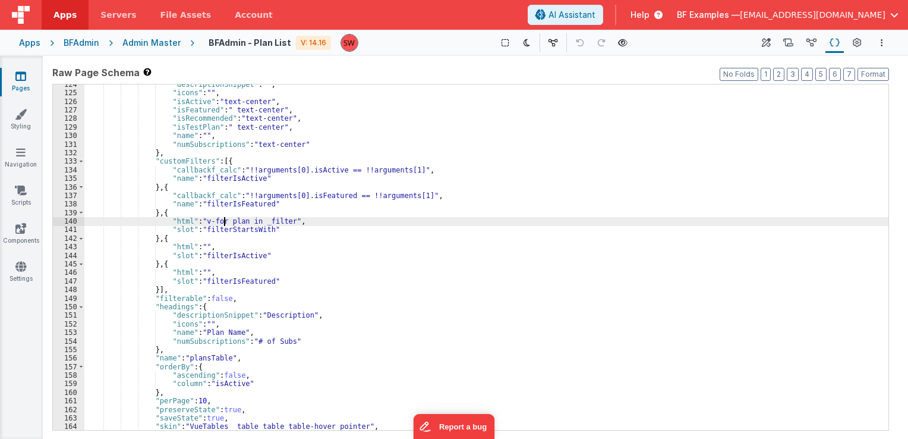
click at [223, 222] on div ""descriptionSnippet" : "" , "icons" : "" , "isActive" : "text-center" , "isFeat…" at bounding box center [486, 261] width 804 height 363
click at [289, 222] on div ""descriptionSnippet" : "" , "icons" : "" , "isActive" : "text-center" , "isFeat…" at bounding box center [486, 261] width 804 height 363
paste textarea
click at [342, 219] on div ""descriptionSnippet" : "" , "icons" : "" , "isActive" : "text-center" , "isFeat…" at bounding box center [486, 261] width 804 height 363
click at [575, 220] on div ""descriptionSnippet" : "" , "icons" : "" , "isActive" : "text-center" , "isFeat…" at bounding box center [486, 261] width 804 height 363
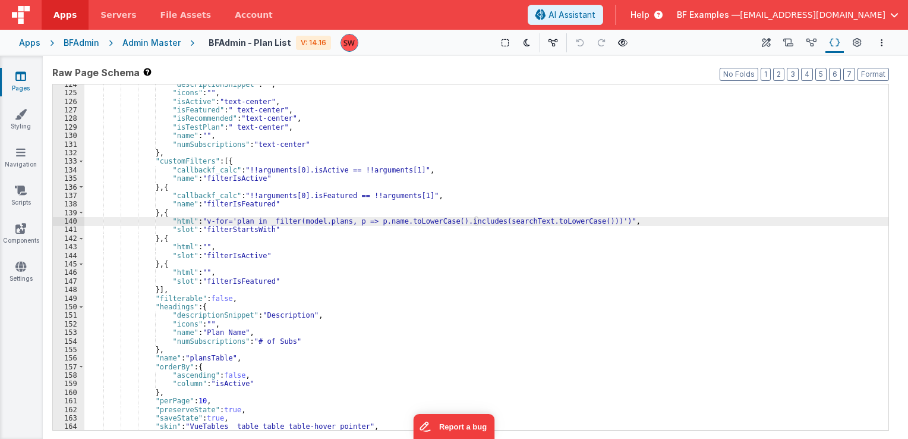
click at [579, 220] on div ""descriptionSnippet" : "" , "icons" : "" , "isActive" : "text-center" , "isFeat…" at bounding box center [486, 261] width 804 height 363
click at [583, 222] on div ""descriptionSnippet" : "" , "icons" : "" , "isActive" : "text-center" , "isFeat…" at bounding box center [486, 261] width 804 height 363
click at [589, 223] on div ""descriptionSnippet" : "" , "icons" : "" , "isActive" : "text-center" , "isFeat…" at bounding box center [486, 261] width 804 height 363
click at [489, 220] on div ""descriptionSnippet" : "" , "icons" : "" , "isActive" : "text-center" , "isFeat…" at bounding box center [486, 261] width 804 height 363
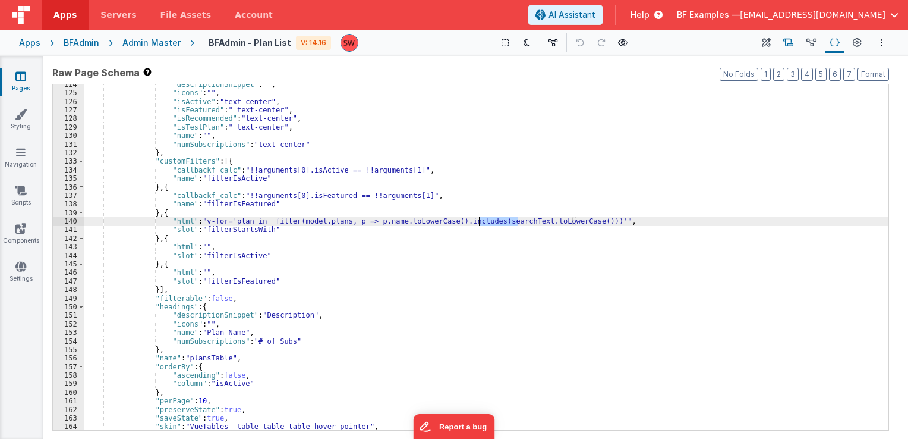
click at [787, 39] on icon at bounding box center [788, 43] width 10 height 12
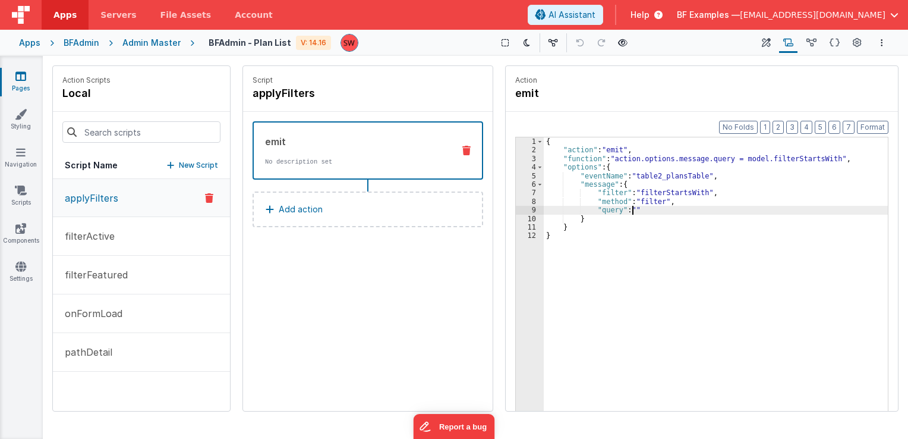
click at [632, 211] on div "{ "action" : "emit" , "function" : "action.options.message.query = model.filter…" at bounding box center [716, 301] width 345 height 328
click at [773, 157] on div "{ "action" : "emit" , "function" : "action.options.message.query = model.filter…" at bounding box center [716, 301] width 345 height 328
click at [661, 191] on div "{ "action" : "emit" , "function" : "action.options.message.query = model.filter…" at bounding box center [716, 301] width 345 height 328
click at [774, 159] on div "{ "action" : "emit" , "function" : "action.options.message.query = model.filter…" at bounding box center [716, 301] width 345 height 328
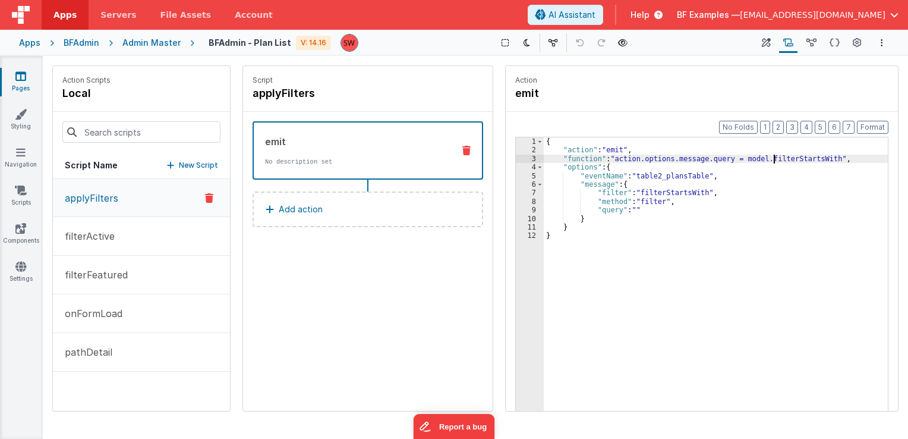
click at [774, 159] on div "{ "action" : "emit" , "function" : "action.options.message.query = model.filter…" at bounding box center [716, 301] width 345 height 328
click at [714, 158] on div "{ "action" : "emit" , "function" : "action.options.message.query = model.filter…" at bounding box center [716, 301] width 345 height 328
click at [629, 213] on div "{ "action" : "emit" , "function" : "action.options.message.query = model.filter…" at bounding box center [716, 301] width 345 height 328
click at [632, 211] on div "{ "action" : "emit" , "function" : "action.options.message.query = model.filter…" at bounding box center [716, 301] width 345 height 328
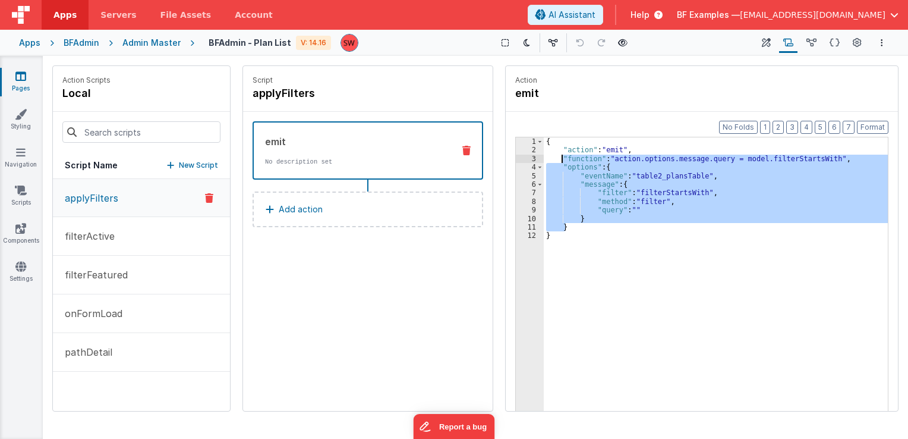
drag, startPoint x: 573, startPoint y: 228, endPoint x: 562, endPoint y: 158, distance: 70.4
click at [562, 158] on div "{ "action" : "emit" , "function" : "action.options.message.query = model.filter…" at bounding box center [716, 301] width 345 height 328
click at [830, 44] on icon at bounding box center [835, 43] width 10 height 12
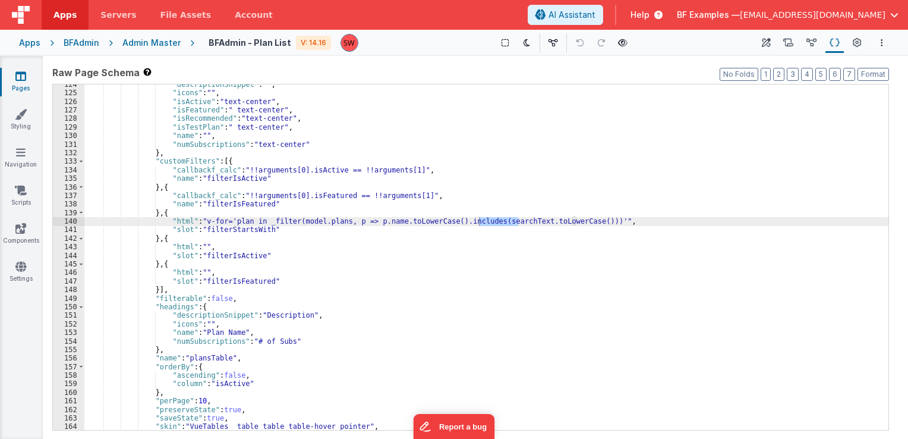
click at [502, 223] on div ""descriptionSnippet" : "" , "icons" : "" , "isActive" : "text-center" , "isFeat…" at bounding box center [486, 256] width 804 height 345
click at [499, 223] on div ""descriptionSnippet" : "" , "icons" : "" , "isActive" : "text-center" , "isFeat…" at bounding box center [486, 261] width 804 height 363
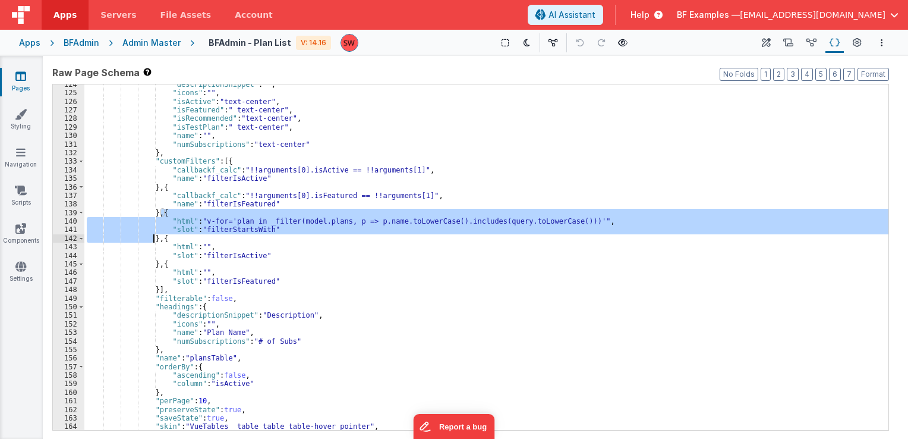
drag, startPoint x: 161, startPoint y: 213, endPoint x: 153, endPoint y: 238, distance: 26.9
click at [153, 238] on div ""descriptionSnippet" : "" , "icons" : "" , "isActive" : "text-center" , "isFeat…" at bounding box center [486, 261] width 804 height 363
click at [345, 227] on div ""descriptionSnippet" : "" , "icons" : "" , "isActive" : "text-center" , "isFeat…" at bounding box center [486, 256] width 804 height 345
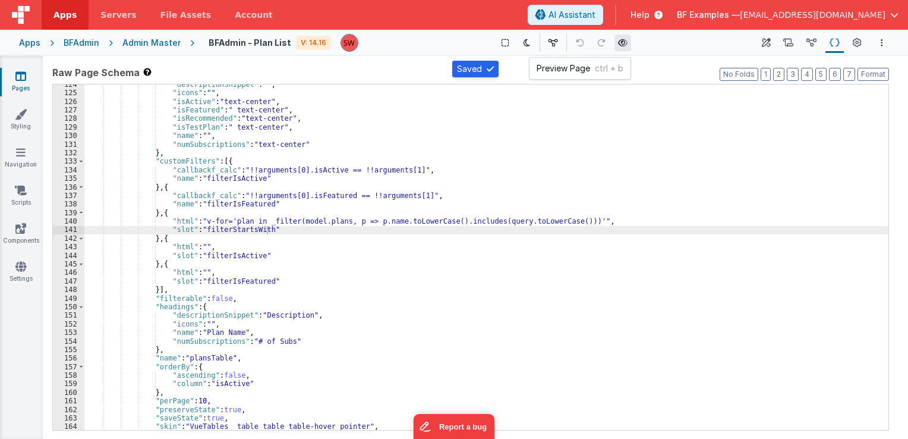
click at [619, 43] on icon at bounding box center [623, 43] width 10 height 8
click at [235, 233] on div ""descriptionSnippet" : "" , "icons" : "" , "isActive" : "text-center" , "isFeat…" at bounding box center [486, 261] width 804 height 363
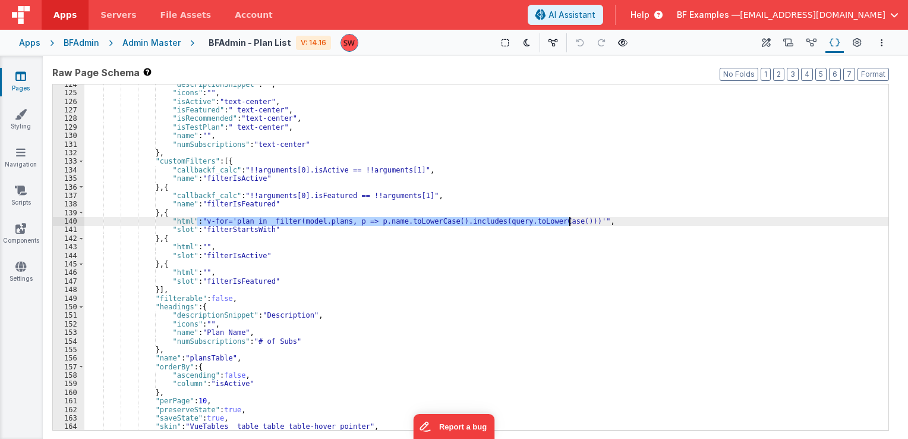
drag, startPoint x: 196, startPoint y: 220, endPoint x: 568, endPoint y: 222, distance: 372.0
click at [568, 222] on div ""descriptionSnippet" : "" , "icons" : "" , "isActive" : "text-center" , "isFeat…" at bounding box center [486, 261] width 804 height 363
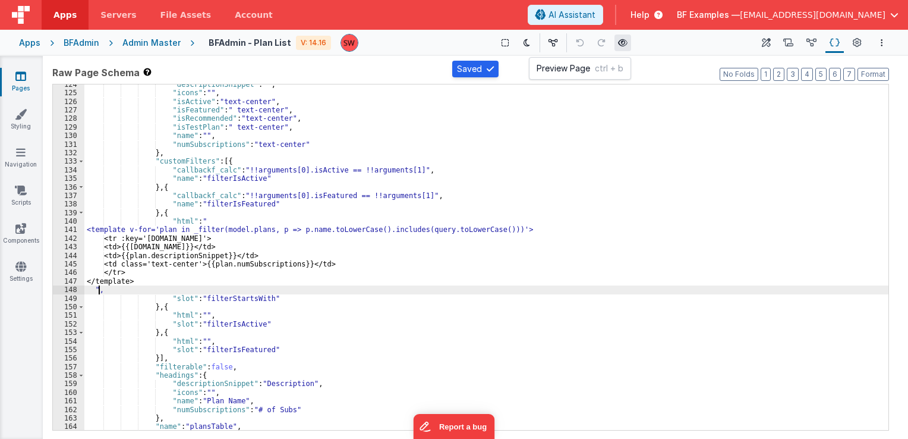
click at [618, 43] on icon at bounding box center [623, 43] width 10 height 8
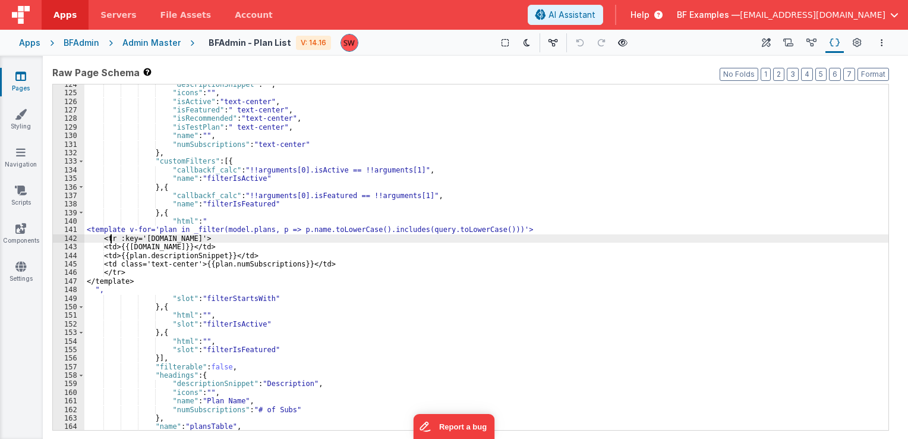
click at [109, 239] on div ""descriptionSnippet" : "" , "icons" : "" , "isActive" : "text-center" , "isFeat…" at bounding box center [486, 261] width 804 height 363
click at [160, 282] on div ""descriptionSnippet" : "" , "icons" : "" , "isActive" : "text-center" , "isFeat…" at bounding box center [486, 261] width 804 height 363
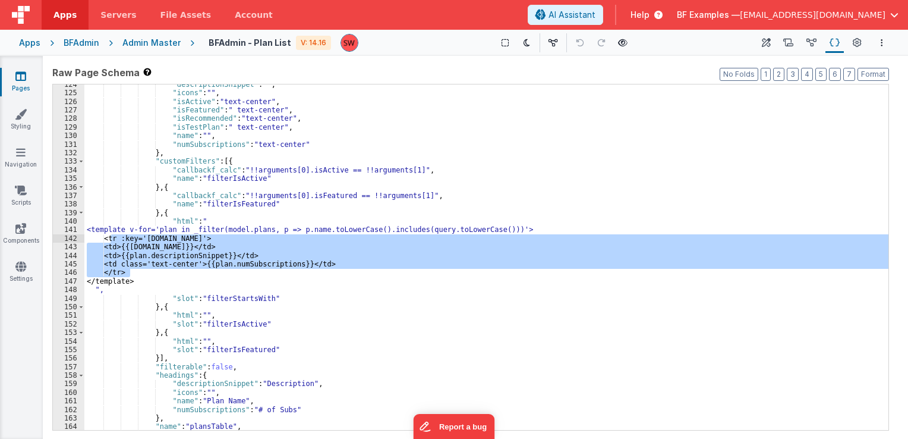
drag, startPoint x: 144, startPoint y: 272, endPoint x: 109, endPoint y: 241, distance: 46.3
click at [109, 241] on div ""descriptionSnippet" : "" , "icons" : "" , "isActive" : "text-center" , "isFeat…" at bounding box center [486, 261] width 804 height 363
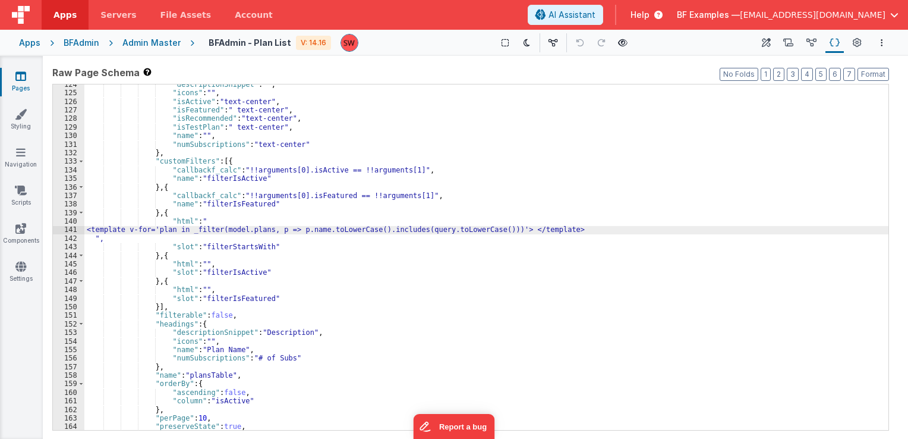
click at [94, 239] on div ""descriptionSnippet" : "" , "icons" : "" , "isActive" : "text-center" , "isFeat…" at bounding box center [486, 261] width 804 height 363
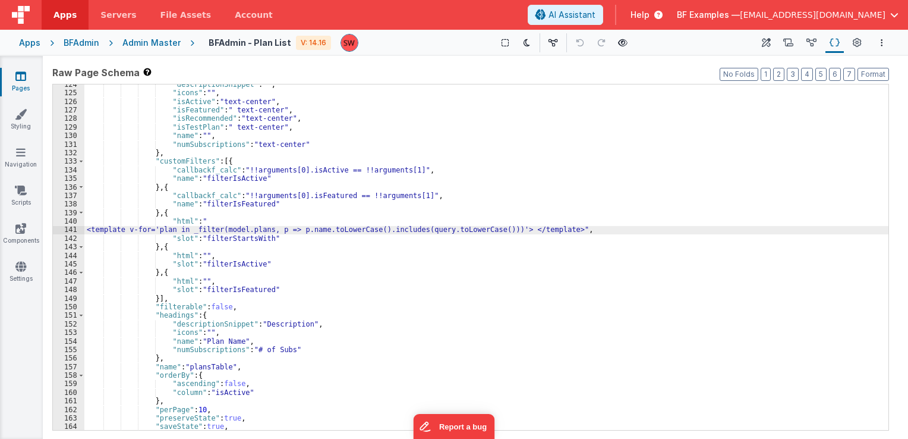
click at [102, 232] on div ""descriptionSnippet" : "" , "icons" : "" , "isActive" : "text-center" , "isFeat…" at bounding box center [486, 261] width 804 height 363
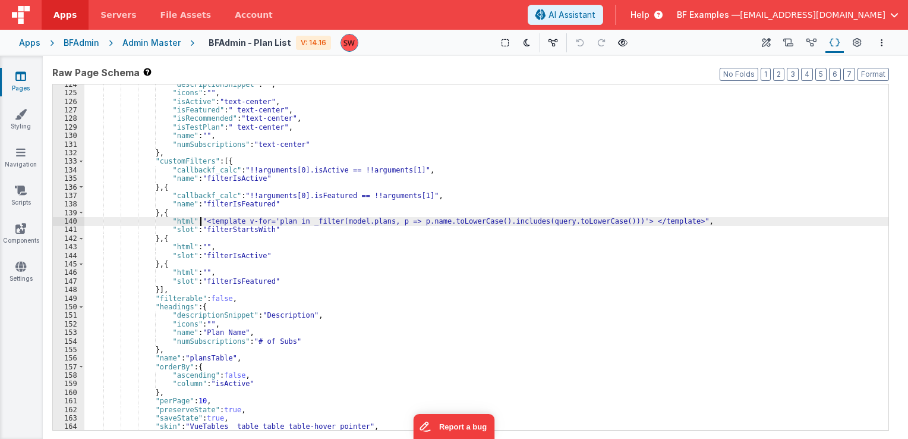
click at [609, 220] on div ""descriptionSnippet" : "" , "icons" : "" , "isActive" : "text-center" , "isFeat…" at bounding box center [486, 261] width 804 height 363
click at [622, 46] on icon at bounding box center [623, 43] width 10 height 8
click at [618, 45] on icon at bounding box center [623, 43] width 10 height 8
click at [606, 222] on div ""descriptionSnippet" : "" , "icons" : "" , "isActive" : "text-center" , "isFeat…" at bounding box center [486, 261] width 804 height 363
click at [608, 222] on div ""descriptionSnippet" : "" , "icons" : "" , "isActive" : "text-center" , "isFeat…" at bounding box center [486, 261] width 804 height 363
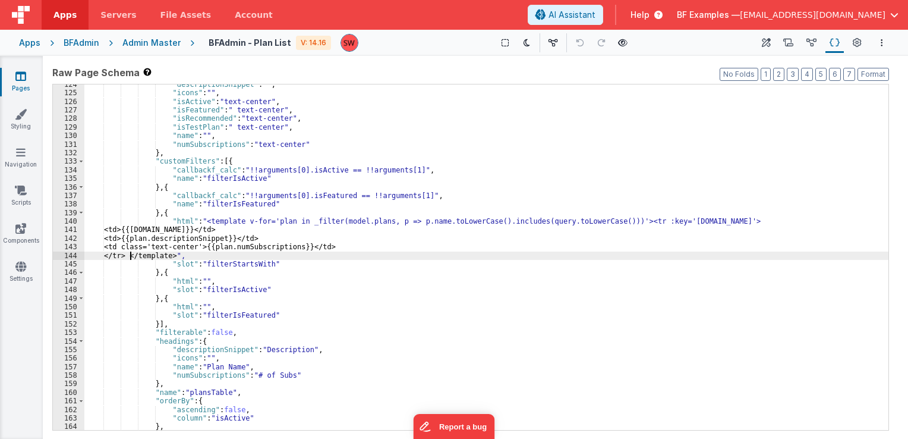
click at [117, 232] on div ""descriptionSnippet" : "" , "icons" : "" , "isActive" : "text-center" , "isFeat…" at bounding box center [486, 261] width 804 height 363
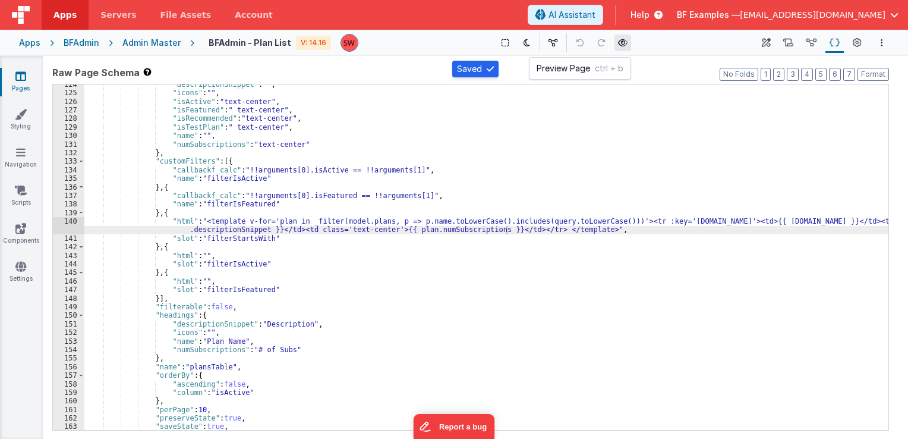
click at [619, 43] on icon at bounding box center [623, 43] width 10 height 8
click at [311, 220] on div ""descriptionSnippet" : "" , "icons" : "" , "isActive" : "text-center" , "isFeat…" at bounding box center [486, 261] width 804 height 363
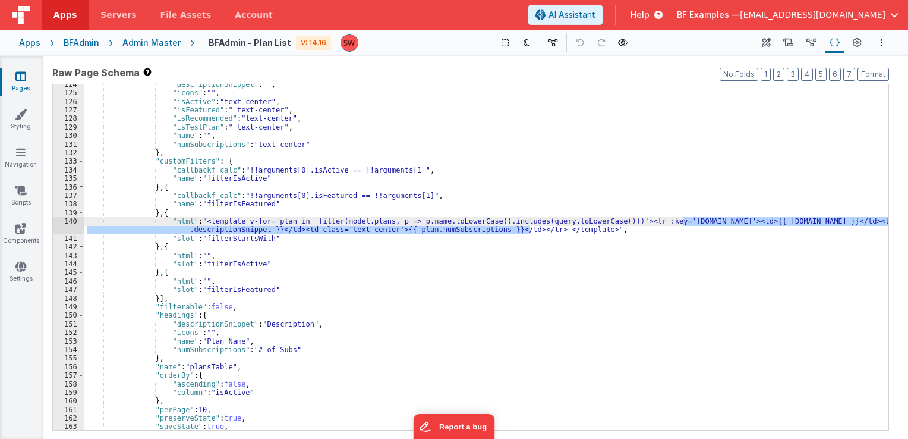
drag, startPoint x: 529, startPoint y: 232, endPoint x: 683, endPoint y: 220, distance: 154.9
click at [683, 220] on div ""descriptionSnippet" : "" , "icons" : "" , "isActive" : "text-center" , "isFeat…" at bounding box center [486, 261] width 804 height 363
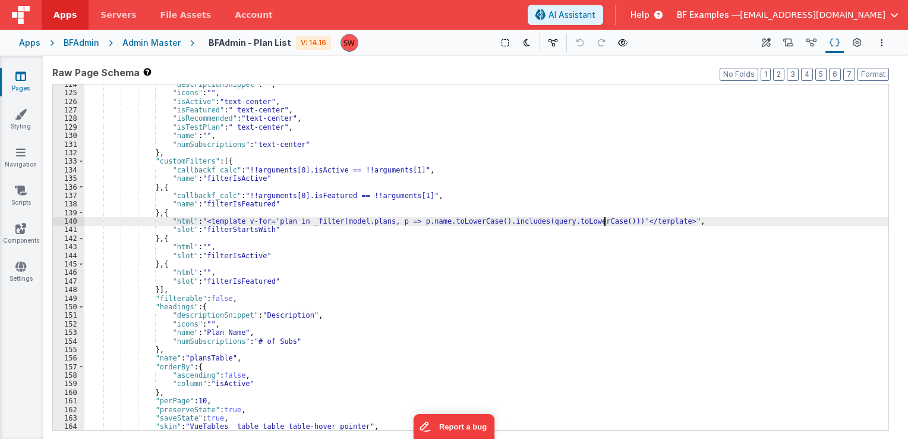
click at [229, 225] on div ""descriptionSnippet" : "" , "icons" : "" , "isActive" : "text-center" , "isFeat…" at bounding box center [486, 261] width 804 height 363
click at [610, 220] on div ""descriptionSnippet" : "" , "icons" : "" , "isActive" : "text-center" , "isFeat…" at bounding box center [486, 261] width 804 height 363
click at [222, 220] on div ""descriptionSnippet" : "" , "icons" : "" , "isActive" : "text-center" , "isFeat…" at bounding box center [486, 261] width 804 height 363
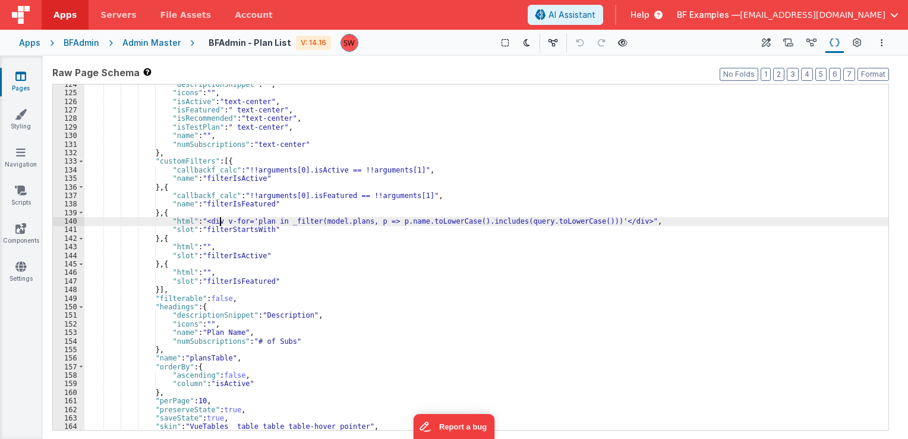
click at [245, 223] on div ""descriptionSnippet" : "" , "icons" : "" , "isActive" : "text-center" , "isFeat…" at bounding box center [486, 261] width 804 height 363
click at [254, 223] on div ""descriptionSnippet" : "" , "icons" : "" , "isActive" : "text-center" , "isFeat…" at bounding box center [486, 261] width 804 height 363
click at [297, 221] on div ""descriptionSnippet" : "" , "icons" : "" , "isActive" : "text-center" , "isFeat…" at bounding box center [486, 261] width 804 height 363
click at [317, 222] on div ""descriptionSnippet" : "" , "icons" : "" , "isActive" : "text-center" , "isFeat…" at bounding box center [486, 261] width 804 height 363
click at [329, 222] on div ""descriptionSnippet" : "" , "icons" : "" , "isActive" : "text-center" , "isFeat…" at bounding box center [486, 261] width 804 height 363
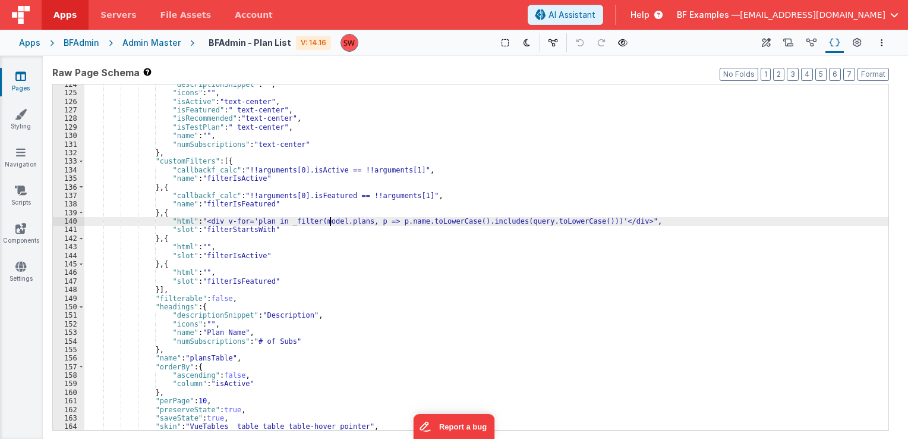
click at [575, 222] on div ""descriptionSnippet" : "" , "icons" : "" , "isActive" : "text-center" , "isFeat…" at bounding box center [486, 261] width 804 height 363
click at [580, 221] on div ""descriptionSnippet" : "" , "icons" : "" , "isActive" : "text-center" , "isFeat…" at bounding box center [486, 261] width 804 height 363
click at [247, 221] on div ""descriptionSnippet" : "" , "icons" : "" , "isActive" : "text-center" , "isFeat…" at bounding box center [486, 261] width 804 height 363
click at [620, 221] on div ""descriptionSnippet" : "" , "icons" : "" , "isActive" : "text-center" , "isFeat…" at bounding box center [486, 261] width 804 height 363
click at [252, 220] on div ""descriptionSnippet" : "" , "icons" : "" , "isActive" : "text-center" , "isFeat…" at bounding box center [486, 261] width 804 height 363
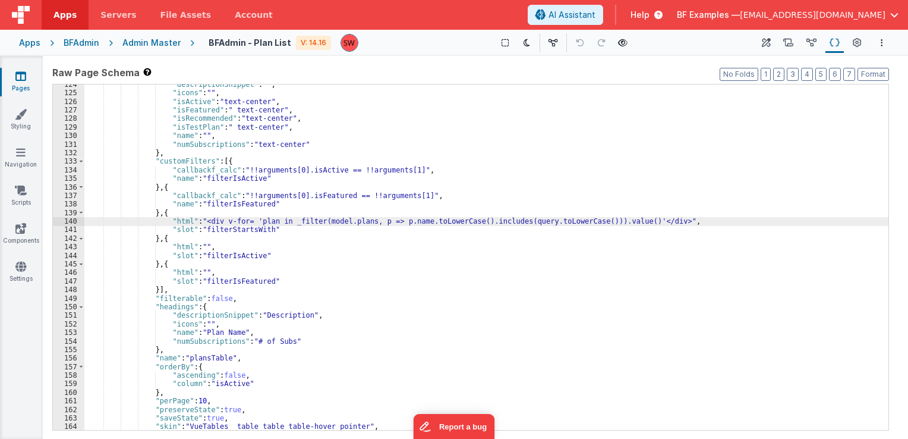
click at [619, 220] on div ""descriptionSnippet" : "" , "icons" : "" , "isActive" : "text-center" , "isFeat…" at bounding box center [486, 261] width 804 height 363
click at [617, 221] on div ""descriptionSnippet" : "" , "icons" : "" , "isActive" : "text-center" , "isFeat…" at bounding box center [486, 261] width 804 height 363
drag, startPoint x: 651, startPoint y: 221, endPoint x: 672, endPoint y: 223, distance: 20.9
click at [672, 223] on div ""descriptionSnippet" : "" , "icons" : "" , "isActive" : "text-center" , "isFeat…" at bounding box center [486, 261] width 804 height 363
click at [618, 42] on icon at bounding box center [623, 43] width 10 height 8
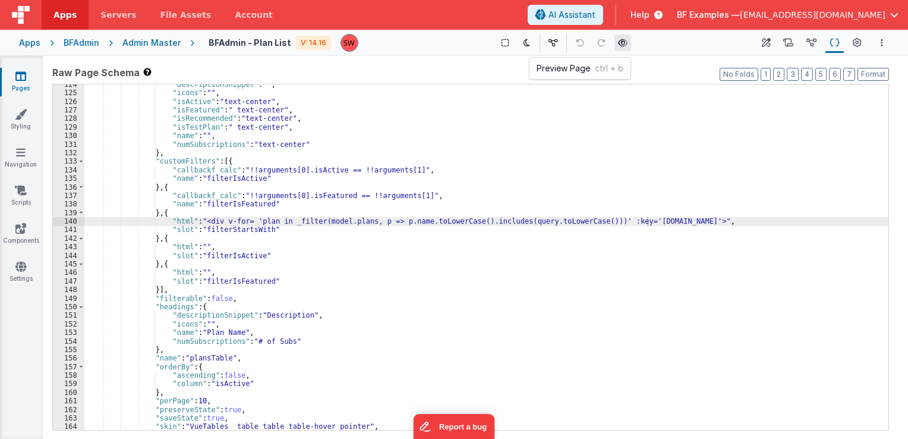
click at [618, 42] on icon at bounding box center [623, 43] width 10 height 8
click at [242, 233] on div ""descriptionSnippet" : "" , "icons" : "" , "isActive" : "text-center" , "isFeat…" at bounding box center [486, 261] width 804 height 363
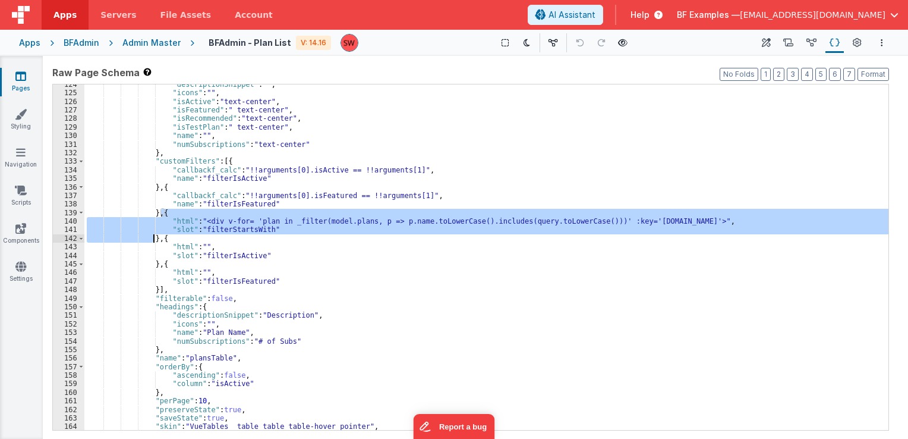
drag, startPoint x: 160, startPoint y: 211, endPoint x: 154, endPoint y: 235, distance: 24.5
click at [154, 235] on div ""descriptionSnippet" : "" , "icons" : "" , "isActive" : "text-center" , "isFeat…" at bounding box center [486, 261] width 804 height 363
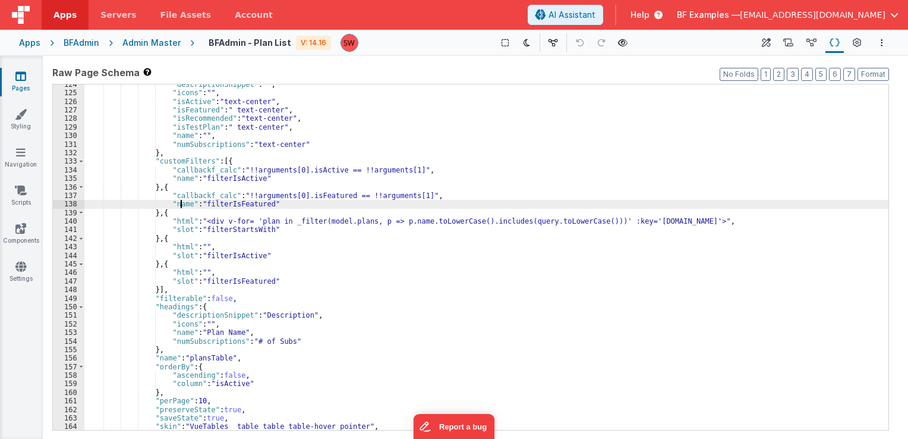
click at [181, 200] on div ""descriptionSnippet" : "" , "icons" : "" , "isActive" : "text-center" , "isFeat…" at bounding box center [486, 261] width 804 height 363
click at [219, 165] on div ""descriptionSnippet" : "" , "icons" : "" , "isActive" : "text-center" , "isFeat…" at bounding box center [486, 261] width 804 height 363
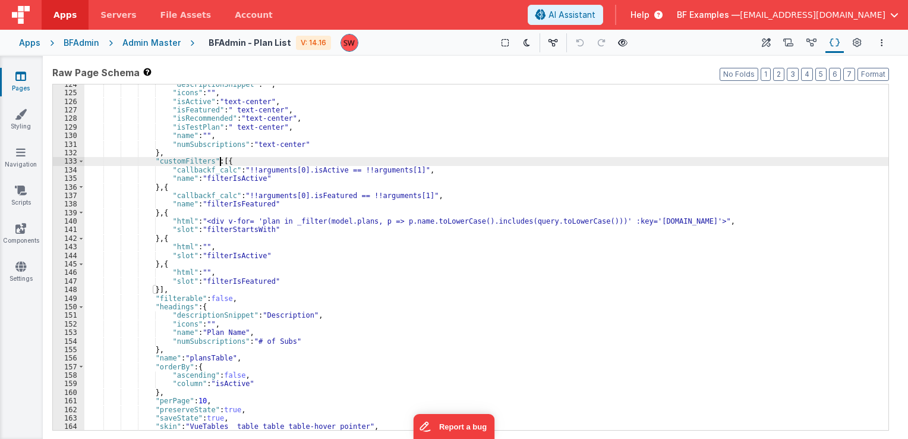
paste textarea
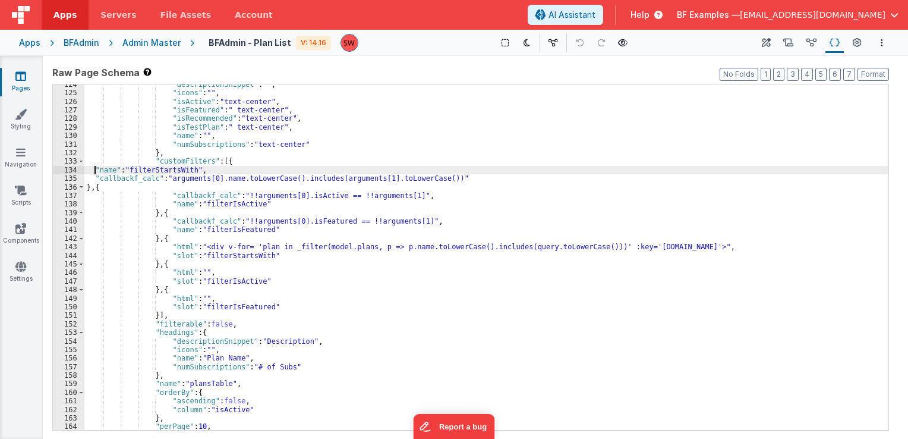
click at [94, 171] on div ""descriptionSnippet" : "" , "icons" : "" , "isActive" : "text-center" , "isFeat…" at bounding box center [486, 261] width 804 height 363
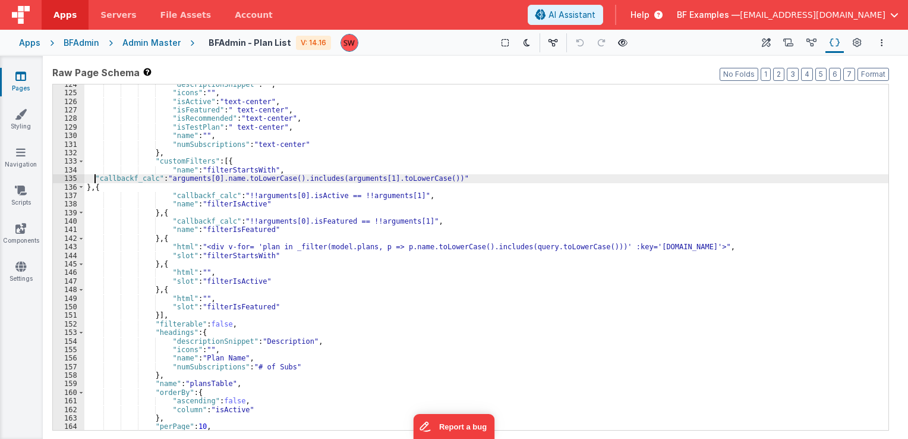
click at [94, 174] on div ""descriptionSnippet" : "" , "icons" : "" , "isActive" : "text-center" , "isFeat…" at bounding box center [486, 261] width 804 height 363
click at [86, 188] on div ""descriptionSnippet" : "" , "icons" : "" , "isActive" : "text-center" , "isFeat…" at bounding box center [486, 261] width 804 height 363
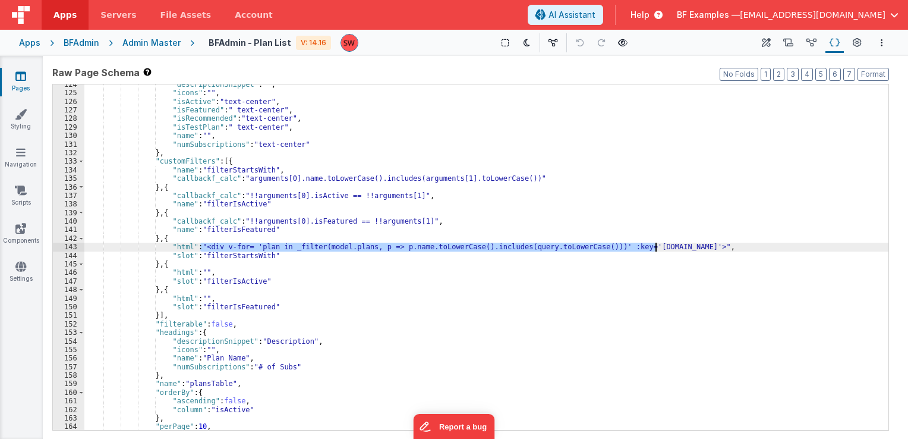
drag, startPoint x: 200, startPoint y: 247, endPoint x: 654, endPoint y: 247, distance: 454.6
click at [654, 247] on div ""descriptionSnippet" : "" , "icons" : "" , "isActive" : "text-center" , "isFeat…" at bounding box center [486, 261] width 804 height 363
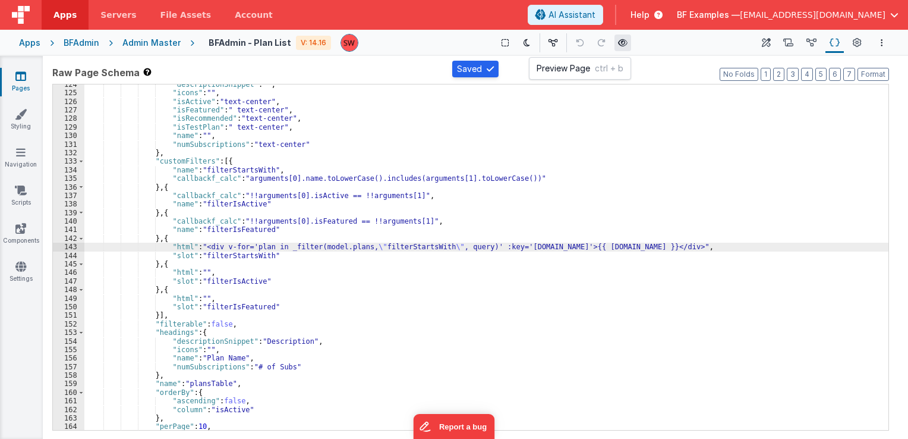
click at [619, 42] on icon at bounding box center [623, 43] width 10 height 8
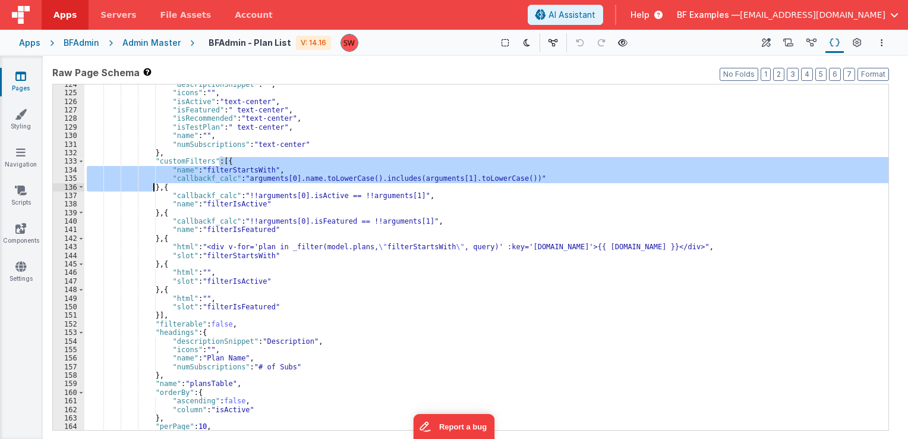
drag, startPoint x: 220, startPoint y: 160, endPoint x: 152, endPoint y: 187, distance: 73.2
click at [152, 187] on div ""descriptionSnippet" : "" , "icons" : "" , "isActive" : "text-center" , "isFeat…" at bounding box center [486, 261] width 804 height 363
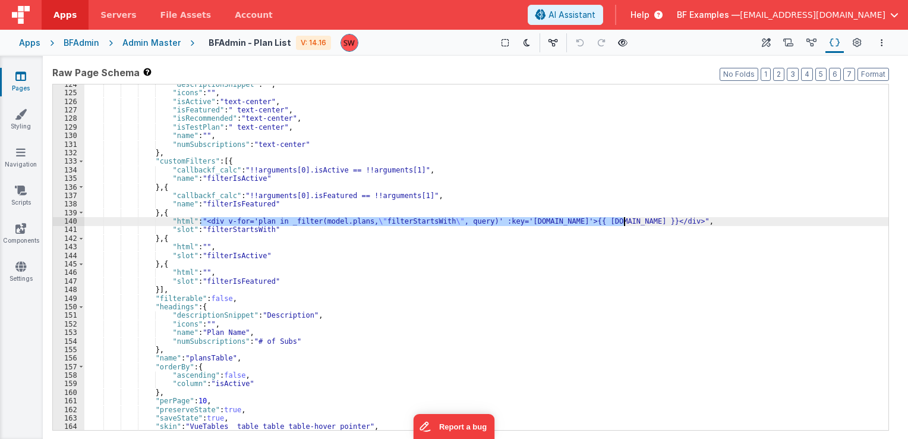
drag, startPoint x: 200, startPoint y: 222, endPoint x: 623, endPoint y: 220, distance: 423.1
click at [623, 220] on div ""descriptionSnippet" : "" , "icons" : "" , "isActive" : "text-center" , "isFeat…" at bounding box center [486, 261] width 804 height 363
paste textarea
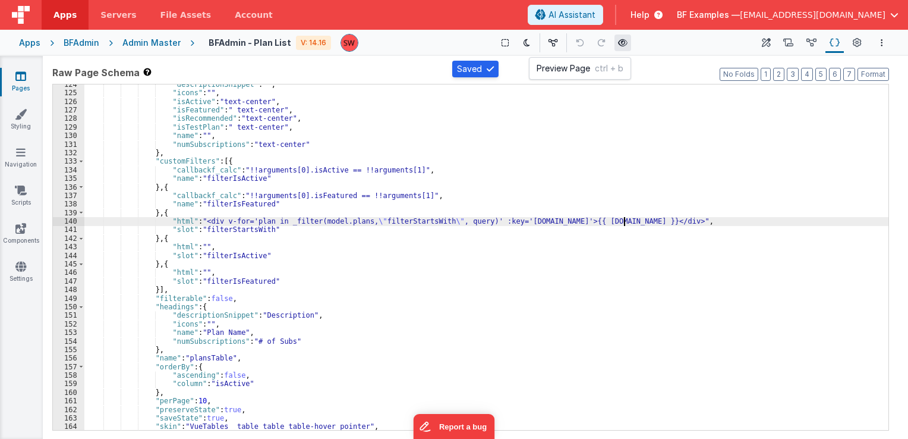
click at [621, 48] on button at bounding box center [623, 42] width 17 height 17
click at [623, 43] on button at bounding box center [623, 42] width 17 height 17
click at [390, 221] on div ""descriptionSnippet" : "" , "icons" : "" , "isActive" : "text-center" , "isFeat…" at bounding box center [486, 261] width 804 height 363
click at [338, 221] on div ""descriptionSnippet" : "" , "icons" : "" , "isActive" : "text-center" , "isFeat…" at bounding box center [486, 261] width 804 height 363
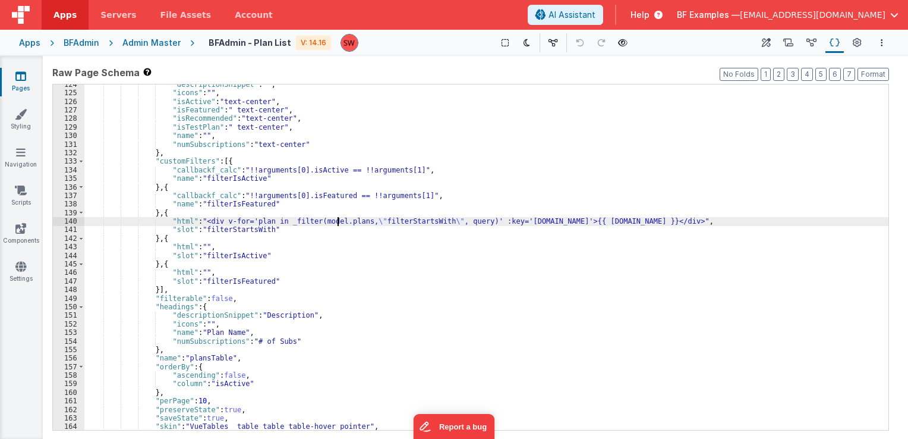
click at [400, 223] on div ""descriptionSnippet" : "" , "icons" : "" , "isActive" : "text-center" , "isFeat…" at bounding box center [486, 261] width 804 height 363
click at [376, 215] on div ""descriptionSnippet" : "" , "icons" : "" , "isActive" : "text-center" , "isFeat…" at bounding box center [486, 261] width 804 height 363
click at [281, 225] on div ""descriptionSnippet" : "" , "icons" : "" , "isActive" : "text-center" , "isFeat…" at bounding box center [486, 261] width 804 height 363
click at [268, 221] on div ""descriptionSnippet" : "" , "icons" : "" , "isActive" : "text-center" , "isFeat…" at bounding box center [486, 261] width 804 height 363
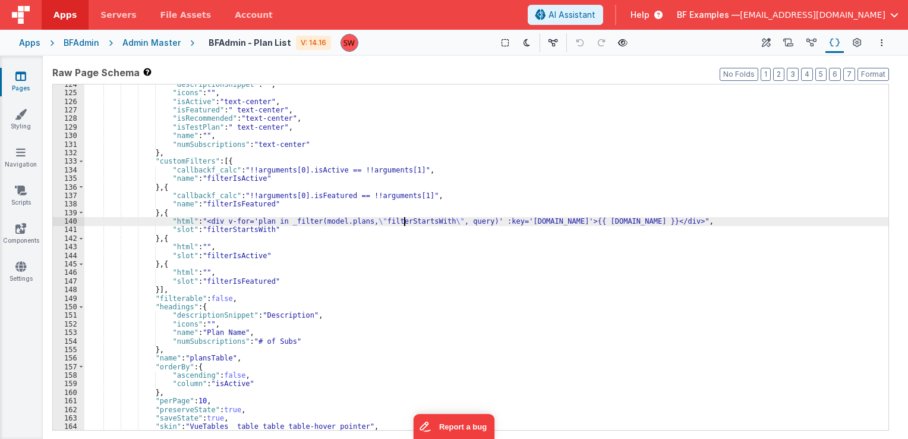
click at [404, 222] on div ""descriptionSnippet" : "" , "icons" : "" , "isActive" : "text-center" , "isFeat…" at bounding box center [486, 261] width 804 height 363
click at [216, 209] on div ""descriptionSnippet" : "" , "icons" : "" , "isActive" : "text-center" , "isFeat…" at bounding box center [486, 261] width 804 height 363
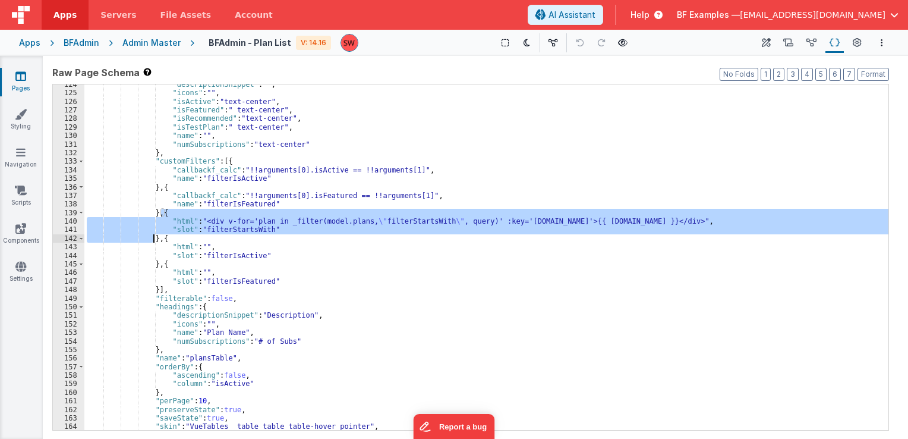
drag, startPoint x: 160, startPoint y: 211, endPoint x: 153, endPoint y: 239, distance: 29.0
click at [153, 239] on div ""descriptionSnippet" : "" , "icons" : "" , "isActive" : "text-center" , "isFeat…" at bounding box center [486, 261] width 804 height 363
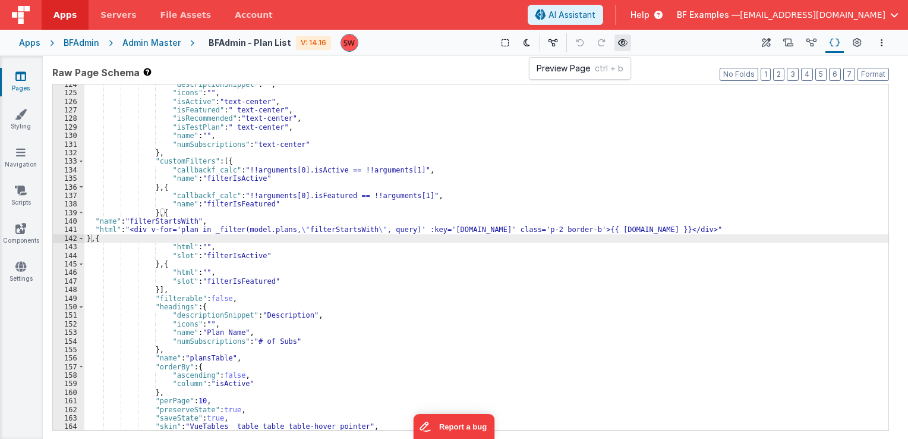
click at [618, 44] on icon at bounding box center [623, 43] width 10 height 8
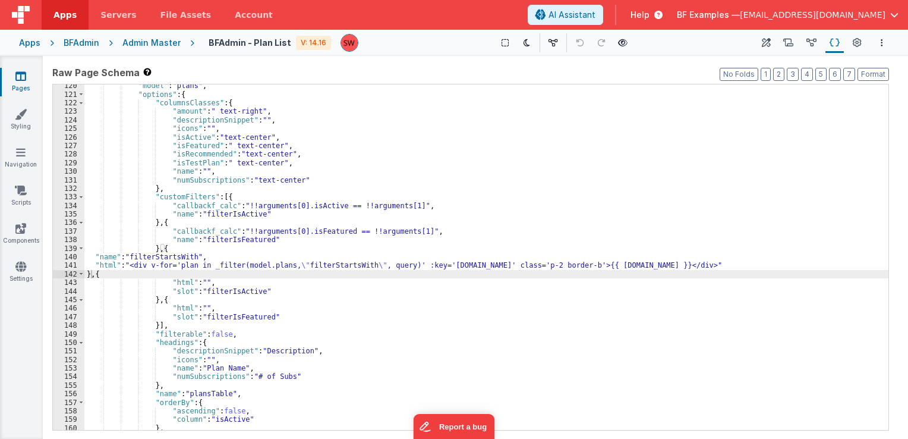
scroll to position [713, 0]
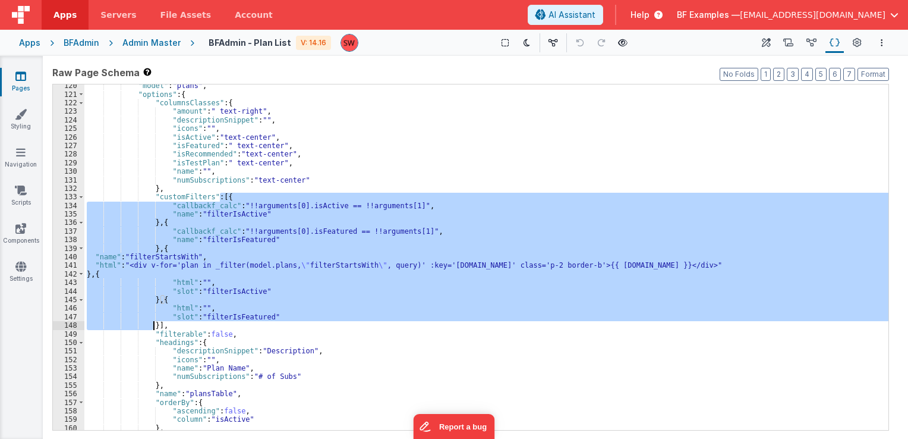
drag, startPoint x: 219, startPoint y: 198, endPoint x: 155, endPoint y: 324, distance: 141.7
click at [153, 324] on div ""model" : "plans" , "options" : { "columnsClasses" : { "amount" : " text-right"…" at bounding box center [486, 262] width 804 height 363
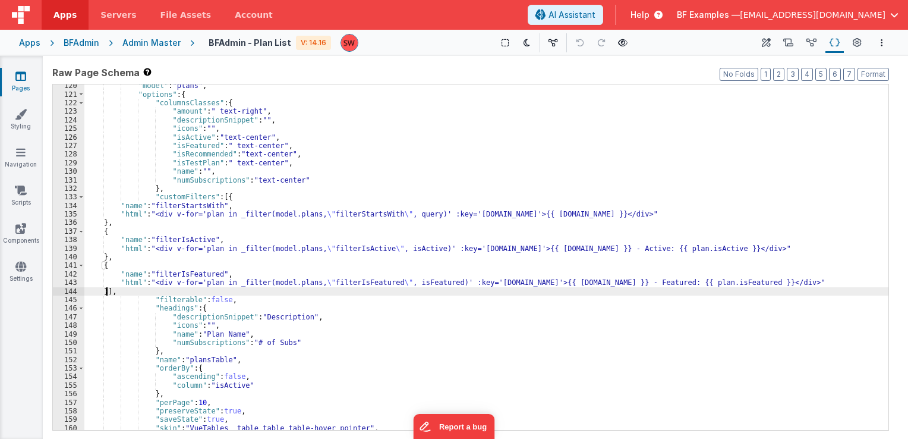
click at [119, 204] on div ""model" : "plans" , "options" : { "columnsClasses" : { "amount" : " text-right"…" at bounding box center [486, 262] width 804 height 363
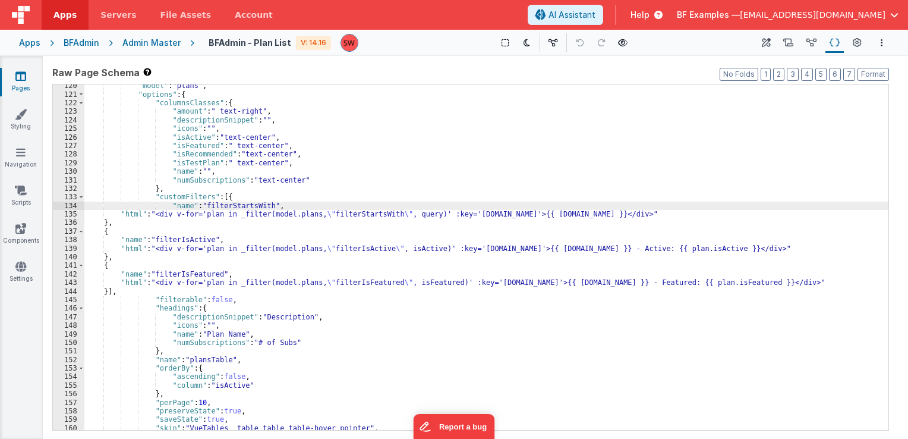
click at [118, 212] on div ""model" : "plans" , "options" : { "columnsClasses" : { "amount" : " text-right"…" at bounding box center [486, 262] width 804 height 363
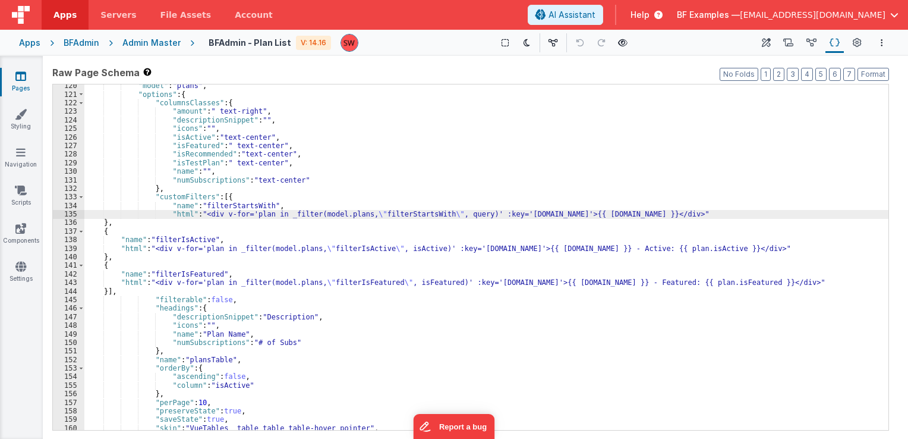
click at [102, 224] on div ""model" : "plans" , "options" : { "columnsClasses" : { "amount" : " text-right"…" at bounding box center [486, 262] width 804 height 363
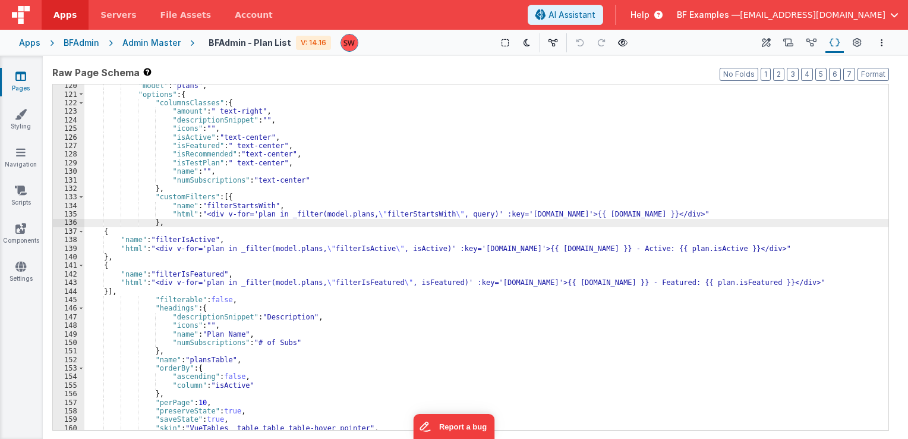
click at [102, 230] on div ""model" : "plans" , "options" : { "columnsClasses" : { "amount" : " text-right"…" at bounding box center [486, 262] width 804 height 363
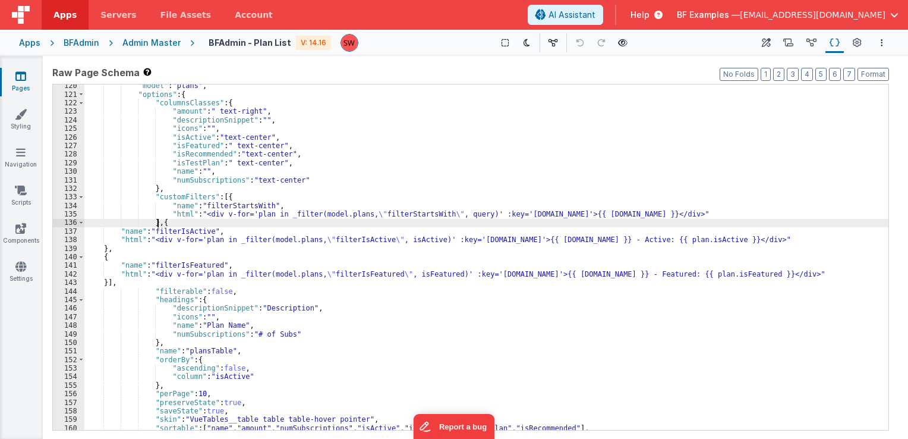
click at [117, 229] on div ""model" : "plans" , "options" : { "columnsClasses" : { "amount" : " text-right"…" at bounding box center [486, 262] width 804 height 363
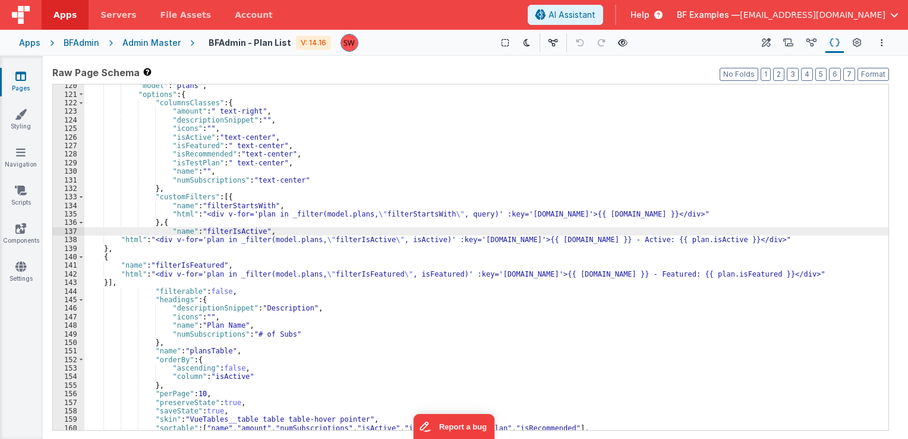
click at [115, 237] on div ""model" : "plans" , "options" : { "columnsClasses" : { "amount" : " text-right"…" at bounding box center [486, 262] width 804 height 363
click at [119, 241] on div ""model" : "plans" , "options" : { "columnsClasses" : { "amount" : " text-right"…" at bounding box center [486, 262] width 804 height 363
click at [104, 248] on div ""model" : "plans" , "options" : { "columnsClasses" : { "amount" : " text-right"…" at bounding box center [486, 262] width 804 height 363
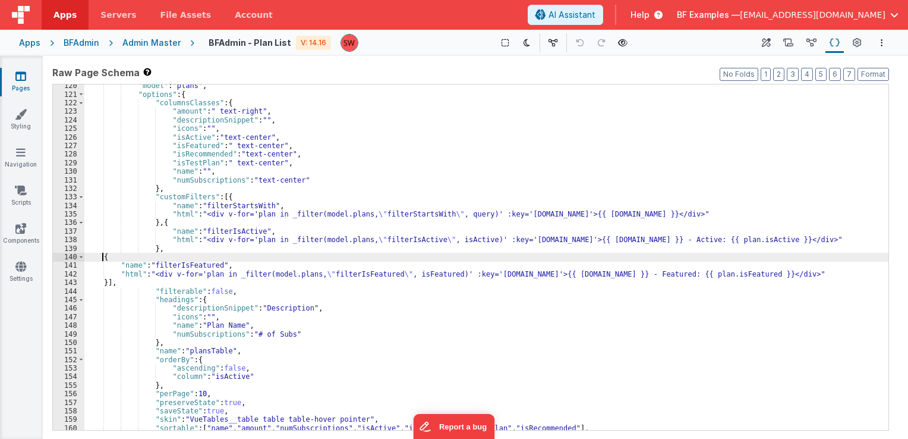
click at [101, 257] on div ""model" : "plans" , "options" : { "columnsClasses" : { "amount" : " text-right"…" at bounding box center [486, 262] width 804 height 363
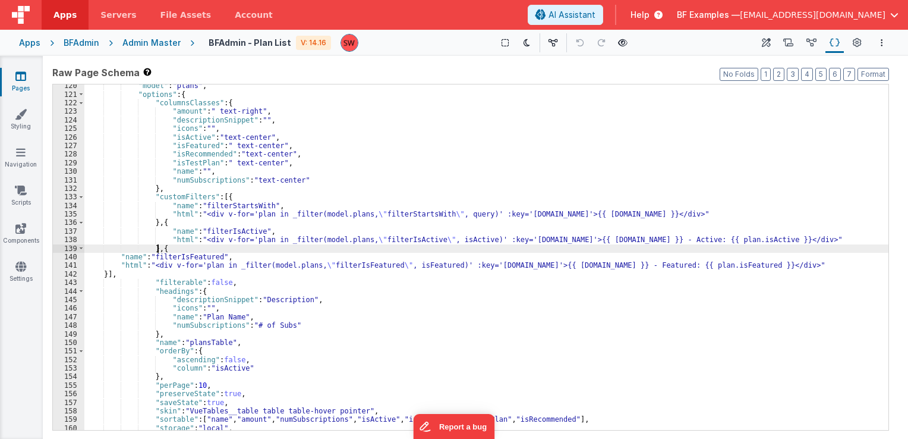
click at [118, 259] on div ""model" : "plans" , "options" : { "columnsClasses" : { "amount" : " text-right"…" at bounding box center [486, 262] width 804 height 363
click at [119, 264] on div ""model" : "plans" , "options" : { "columnsClasses" : { "amount" : " text-right"…" at bounding box center [486, 262] width 804 height 363
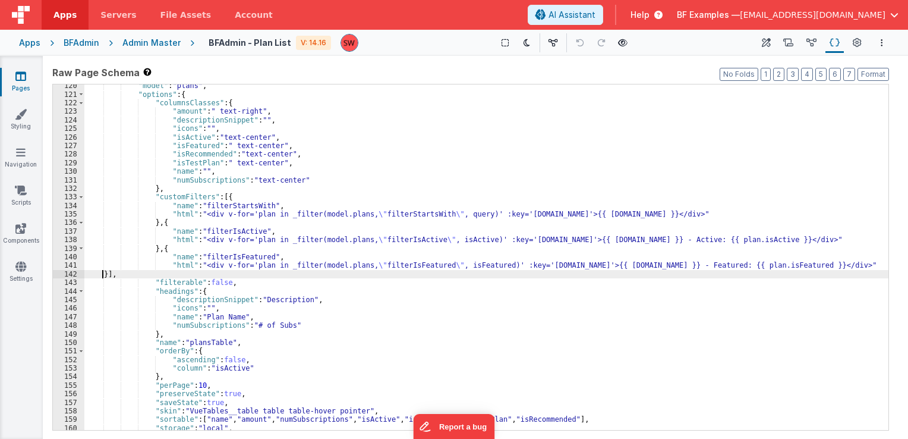
click at [102, 275] on div ""model" : "plans" , "options" : { "columnsClasses" : { "amount" : " text-right"…" at bounding box center [486, 262] width 804 height 363
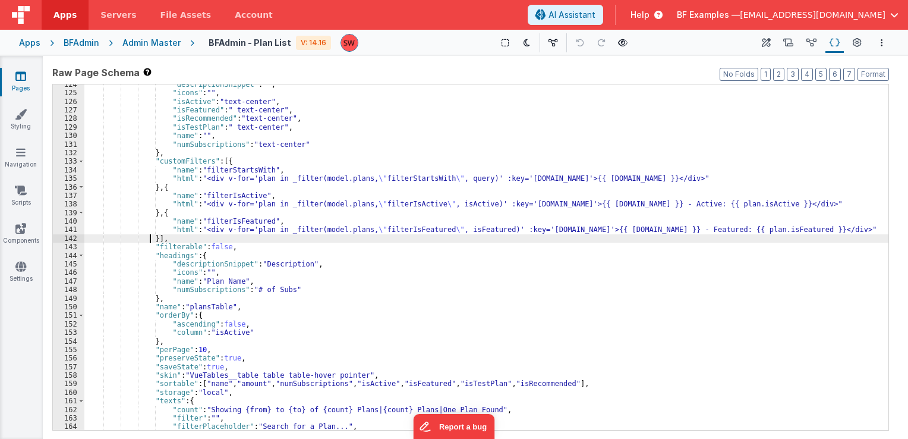
scroll to position [749, 0]
click at [618, 43] on icon at bounding box center [623, 43] width 10 height 8
click at [161, 40] on div "Admin Master" at bounding box center [151, 43] width 58 height 12
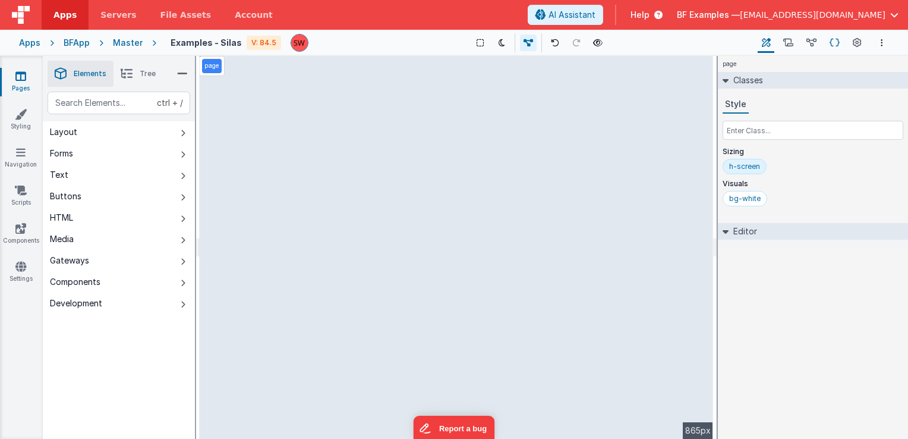
click at [836, 42] on icon at bounding box center [835, 43] width 10 height 12
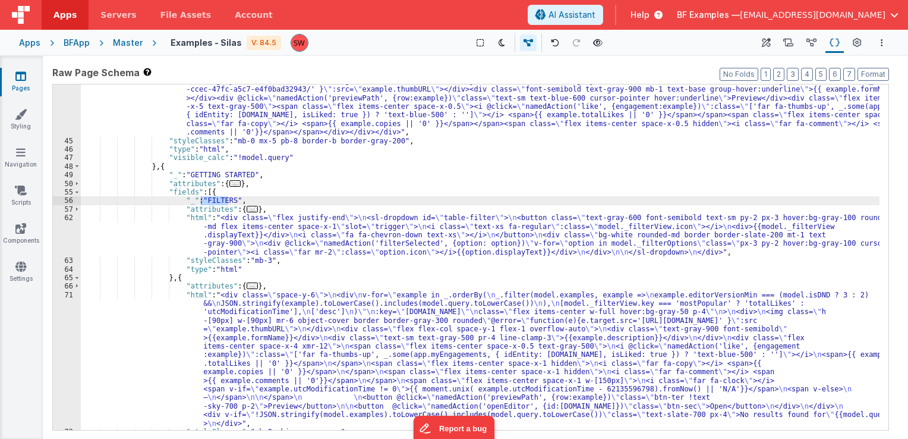
scroll to position [376, 0]
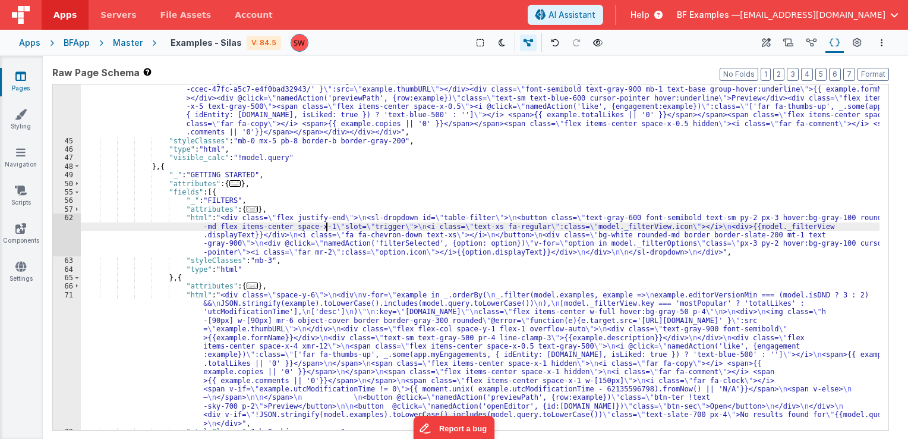
click at [326, 223] on div ""html" : "<div class= \" mb-6 \" ><div class= \" text-xl font-bold text-gray-90…" at bounding box center [480, 271] width 799 height 440
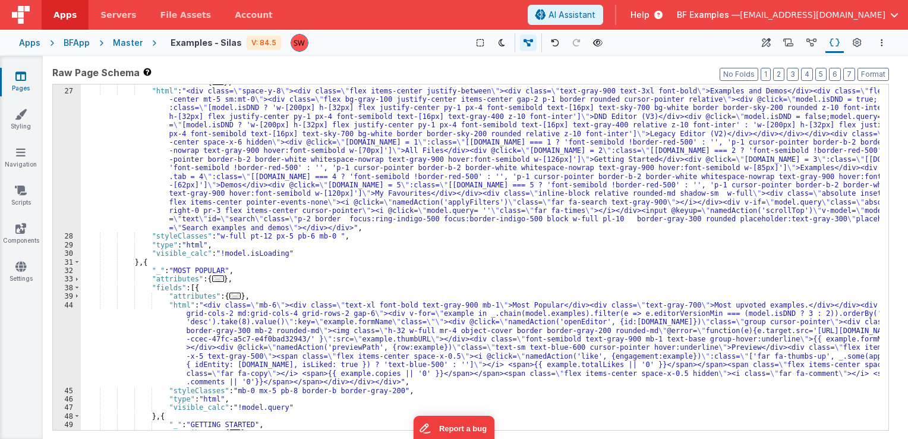
scroll to position [126, 0]
click at [770, 37] on icon at bounding box center [766, 43] width 9 height 12
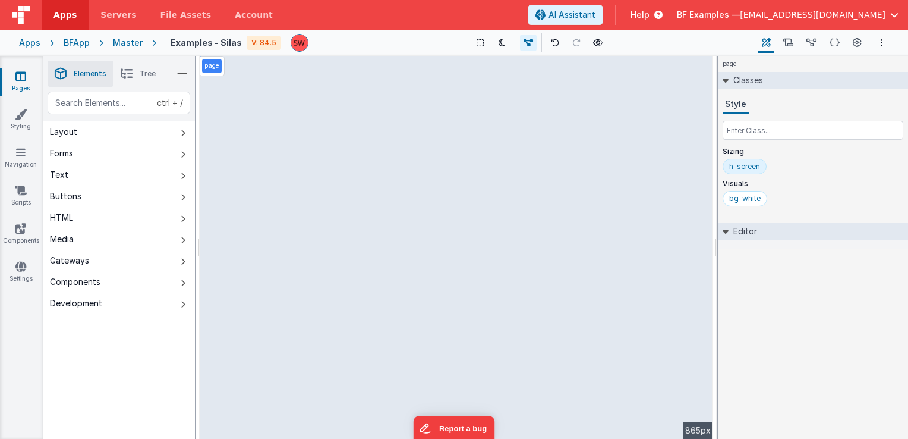
click at [360, 263] on div "page --> 865px" at bounding box center [456, 247] width 513 height 383
click at [416, 335] on div "page --> 865px" at bounding box center [456, 247] width 513 height 383
click at [405, 317] on div "page --> 865px" at bounding box center [456, 247] width 513 height 383
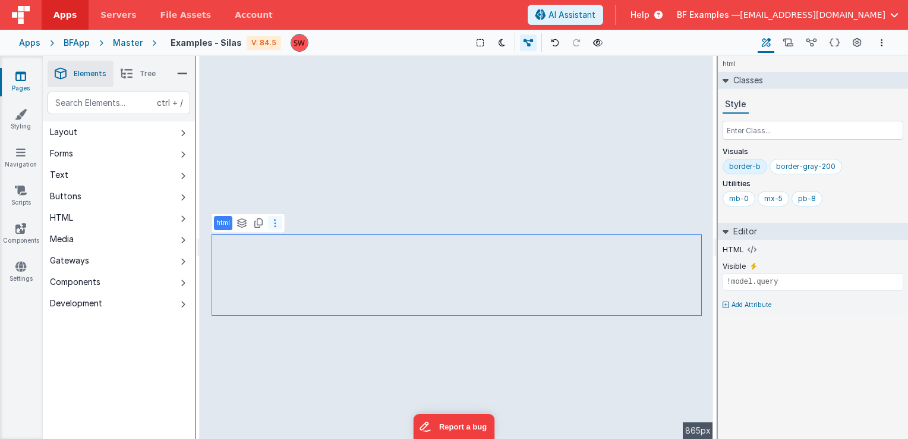
click at [276, 227] on button at bounding box center [275, 223] width 14 height 14
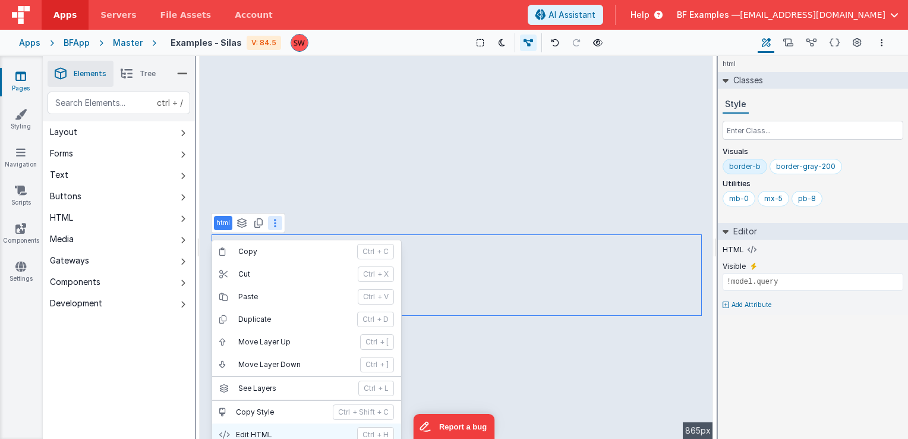
click at [291, 431] on p "Edit HTML" at bounding box center [293, 435] width 114 height 10
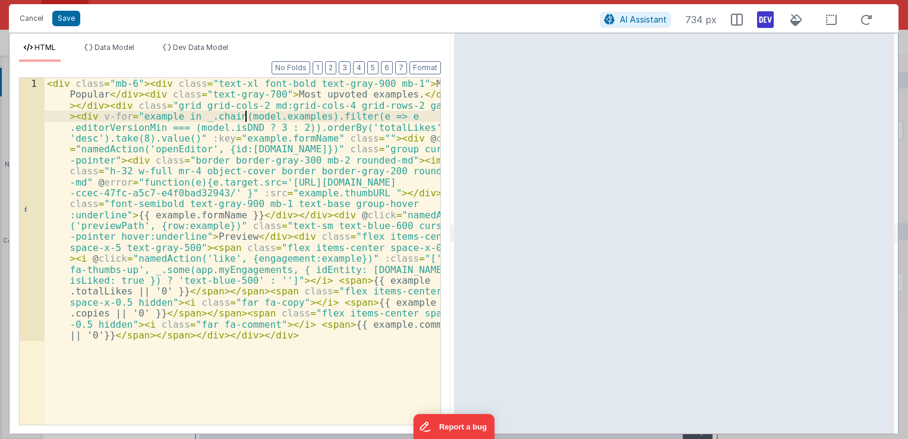
drag, startPoint x: 193, startPoint y: 114, endPoint x: 315, endPoint y: 117, distance: 121.9
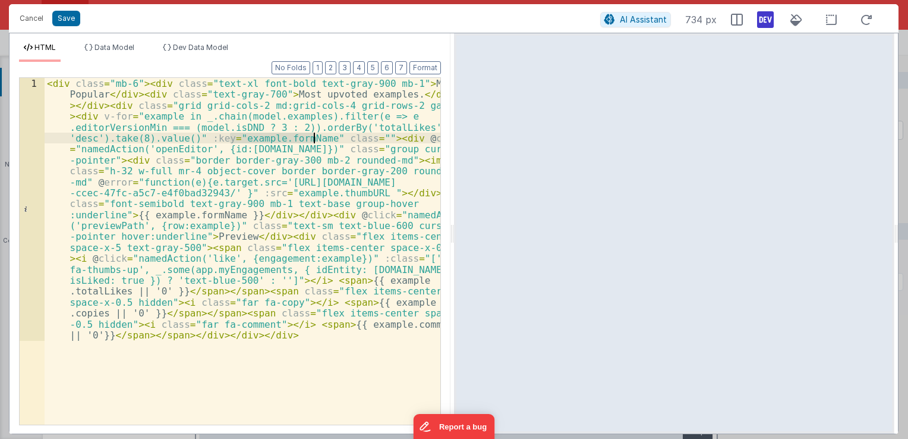
drag, startPoint x: 229, startPoint y: 137, endPoint x: 311, endPoint y: 137, distance: 82.0
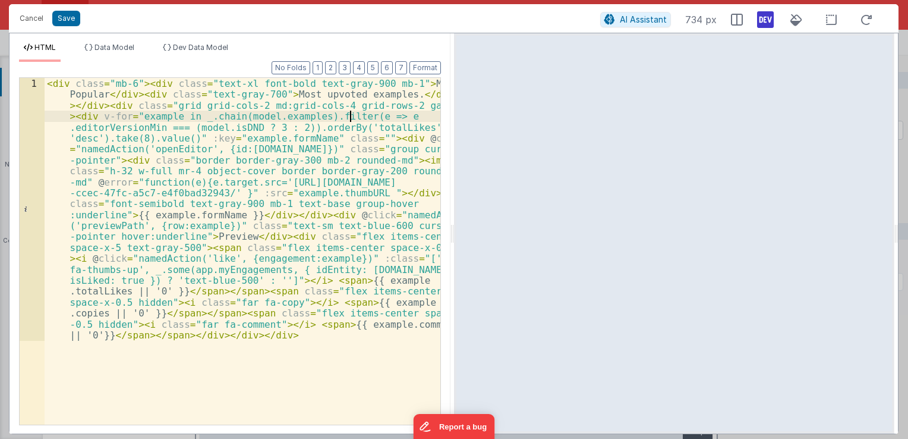
click at [23, 18] on button "Cancel" at bounding box center [32, 18] width 36 height 17
